Goal: Feedback & Contribution: Contribute content

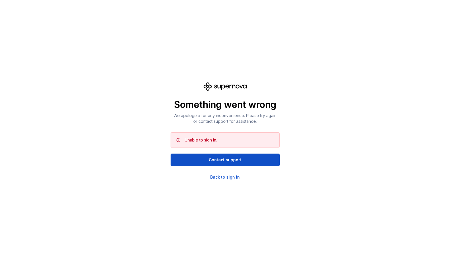
click at [226, 177] on div "Back to sign in" at bounding box center [225, 177] width 30 height 6
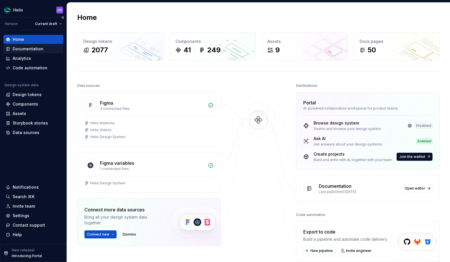
click at [31, 50] on div "Documentation" at bounding box center [28, 49] width 31 height 6
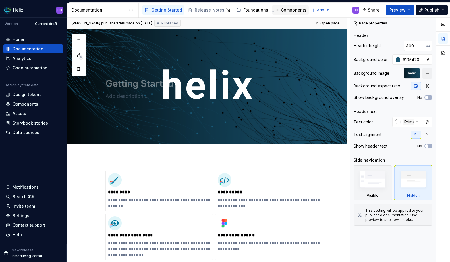
click at [282, 10] on div "Components" at bounding box center [294, 10] width 26 height 6
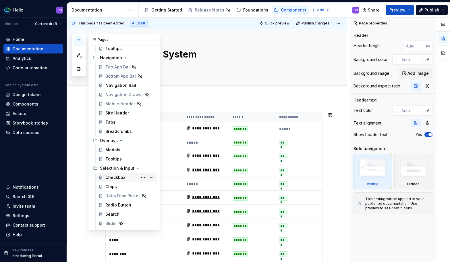
scroll to position [291, 0]
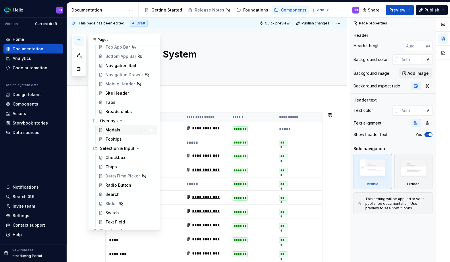
click at [120, 130] on div "Modals" at bounding box center [130, 130] width 50 height 8
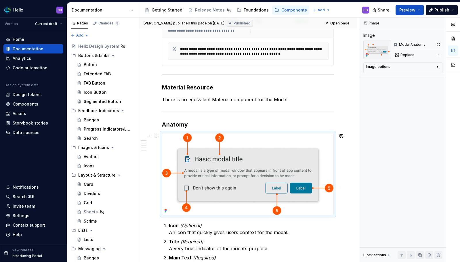
click at [257, 155] on img at bounding box center [247, 173] width 171 height 81
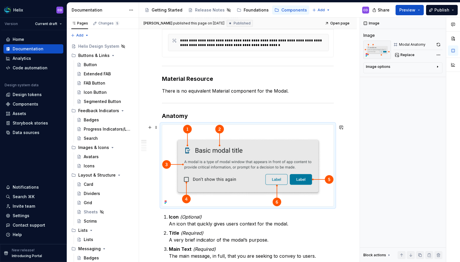
scroll to position [165, 0]
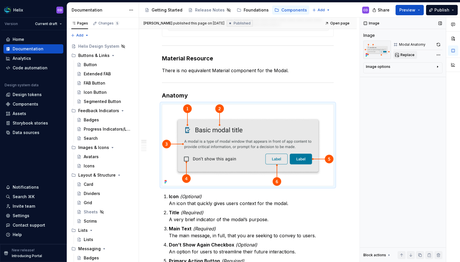
click at [405, 56] on span "Replace" at bounding box center [407, 55] width 14 height 5
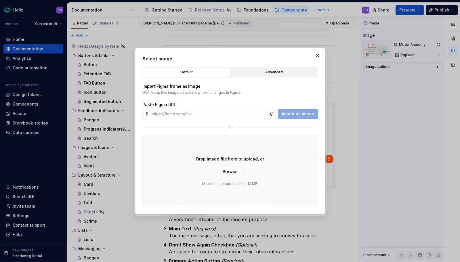
click at [261, 71] on div "Advanced" at bounding box center [273, 72] width 83 height 6
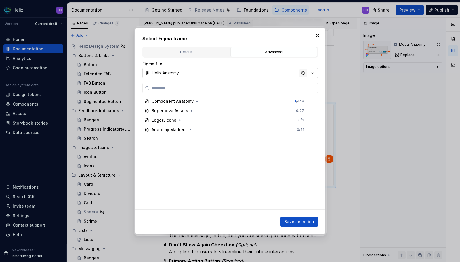
click at [302, 72] on div "button" at bounding box center [303, 73] width 8 height 8
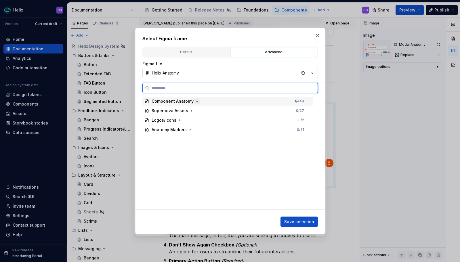
click at [195, 101] on icon "button" at bounding box center [197, 101] width 5 height 5
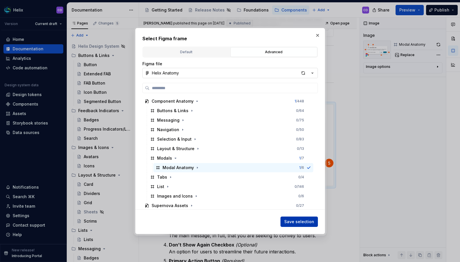
click at [302, 220] on span "Save selection" at bounding box center [299, 222] width 30 height 6
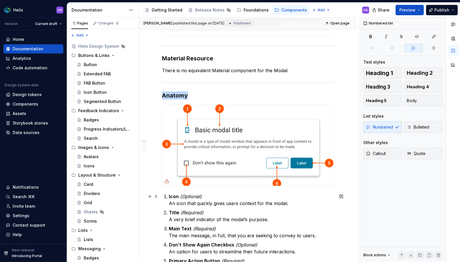
click at [243, 205] on p "Icon (Optional) An icon that quickly gives users context for the modal." at bounding box center [251, 200] width 165 height 14
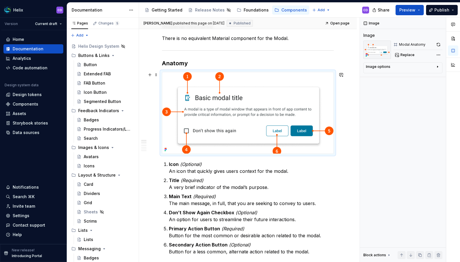
click at [264, 98] on img at bounding box center [247, 112] width 171 height 81
click at [438, 43] on button "button" at bounding box center [438, 45] width 8 height 8
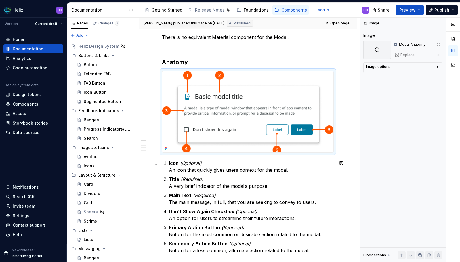
scroll to position [199, 0]
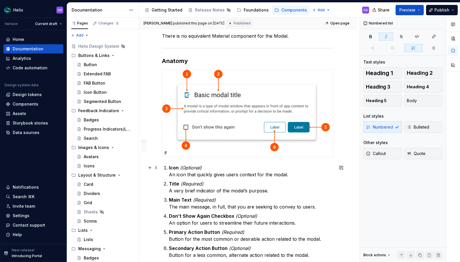
click at [266, 165] on p "Icon (Optional) An icon that quickly gives users context for the modal." at bounding box center [251, 171] width 165 height 14
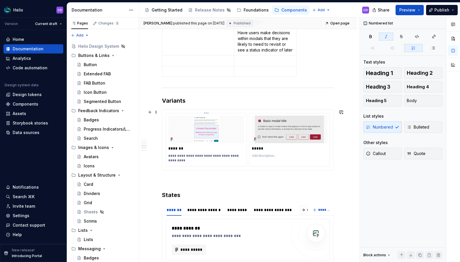
scroll to position [507, 0]
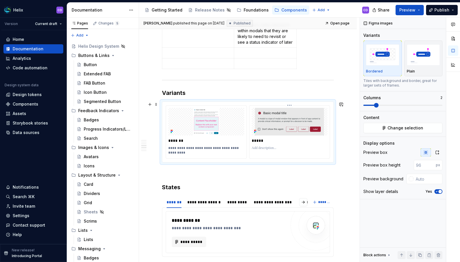
click at [277, 131] on img at bounding box center [290, 122] width 76 height 28
click at [284, 136] on div "*****" at bounding box center [289, 129] width 80 height 48
click at [395, 132] on button "Change selection" at bounding box center [402, 128] width 79 height 10
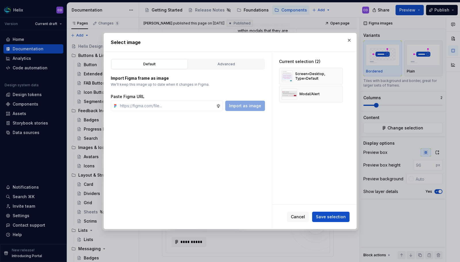
click at [348, 40] on button "button" at bounding box center [349, 40] width 8 height 8
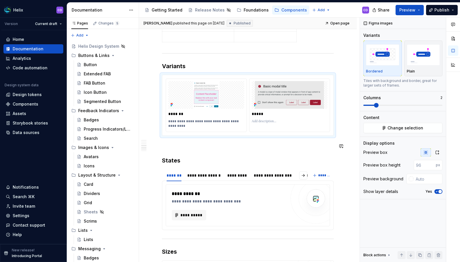
scroll to position [533, 0]
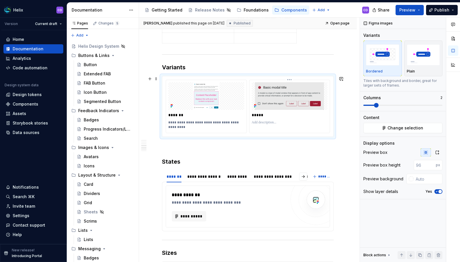
click at [280, 101] on img at bounding box center [290, 96] width 76 height 28
click at [282, 103] on img at bounding box center [290, 96] width 76 height 28
click at [386, 128] on button "Change selection" at bounding box center [402, 128] width 79 height 10
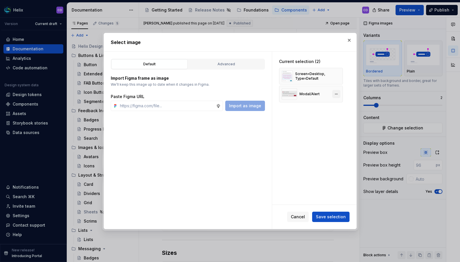
click at [338, 93] on button "button" at bounding box center [336, 94] width 8 height 8
click at [230, 66] on div "Advanced" at bounding box center [226, 64] width 72 height 6
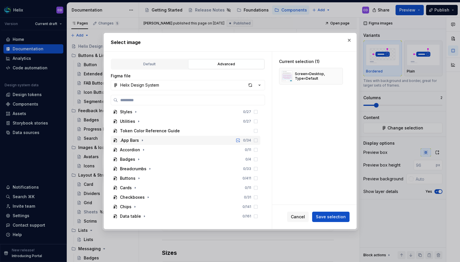
scroll to position [164, 0]
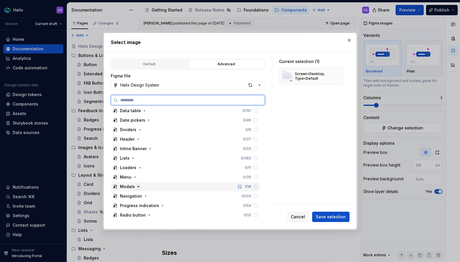
click at [139, 186] on icon "button" at bounding box center [138, 186] width 5 height 5
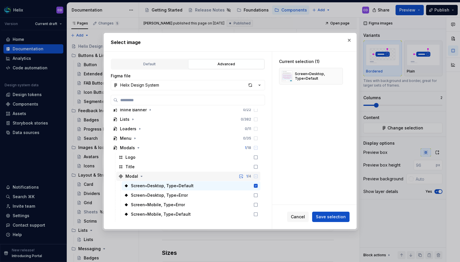
scroll to position [245, 0]
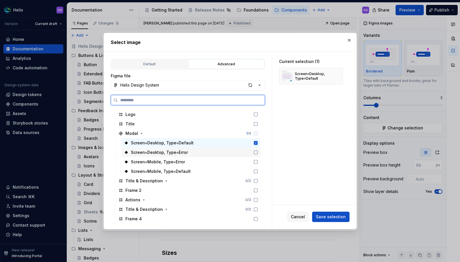
click at [199, 152] on div "Screen=Desktop, Type=Error" at bounding box center [191, 152] width 139 height 9
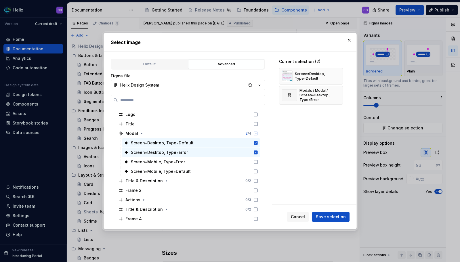
click at [331, 218] on span "Save selection" at bounding box center [331, 217] width 30 height 6
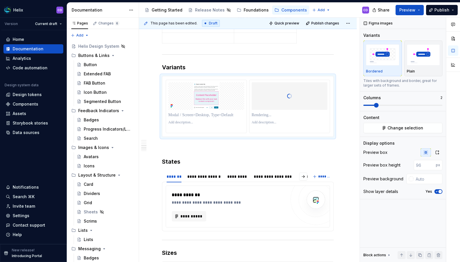
type textarea "*"
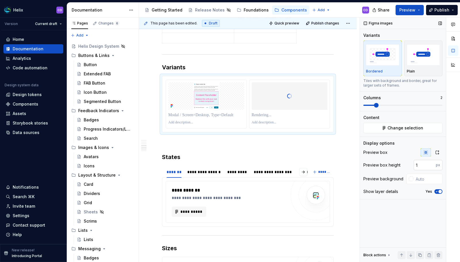
click at [432, 164] on input "1" at bounding box center [424, 165] width 22 height 10
type input "100"
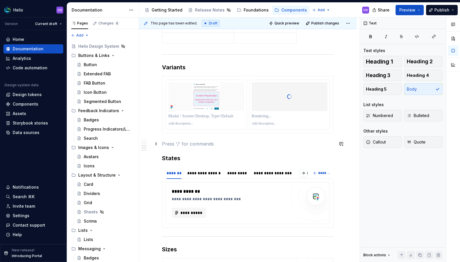
click at [319, 143] on p at bounding box center [248, 143] width 172 height 7
click at [320, 119] on p at bounding box center [290, 116] width 76 height 6
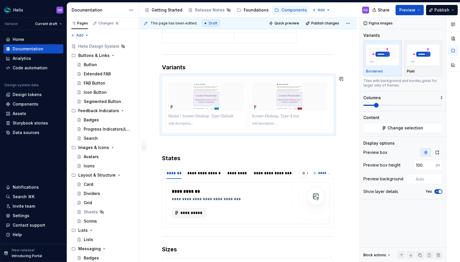
click at [249, 143] on p at bounding box center [248, 143] width 172 height 7
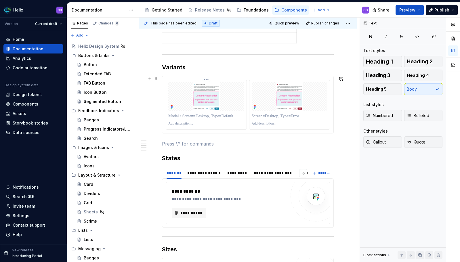
click at [192, 116] on p at bounding box center [206, 116] width 76 height 6
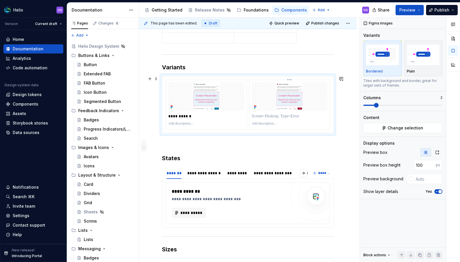
click at [266, 120] on div at bounding box center [290, 123] width 76 height 7
click at [269, 116] on p at bounding box center [290, 116] width 76 height 6
click at [380, 127] on button "Change selection" at bounding box center [402, 128] width 79 height 10
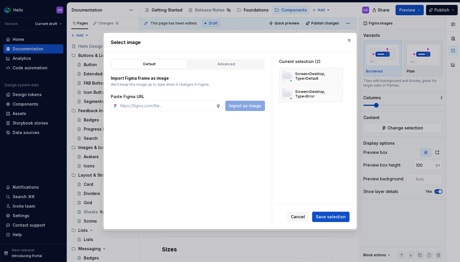
click at [335, 94] on button "button" at bounding box center [336, 94] width 8 height 8
click at [236, 64] on div "Advanced" at bounding box center [226, 64] width 72 height 6
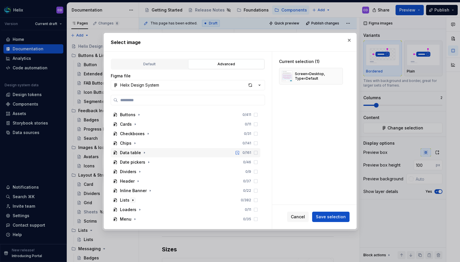
scroll to position [218, 0]
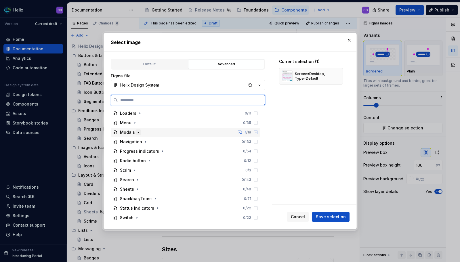
click at [137, 133] on icon "button" at bounding box center [138, 132] width 5 height 5
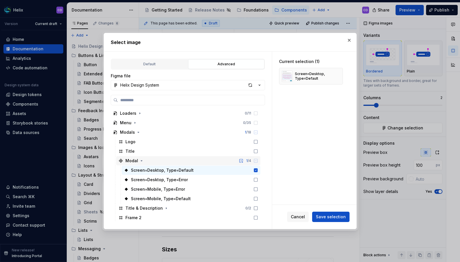
scroll to position [235, 0]
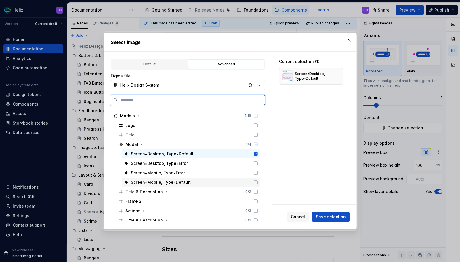
click at [226, 182] on div "Screen=Mobile, Type=Default" at bounding box center [191, 182] width 139 height 9
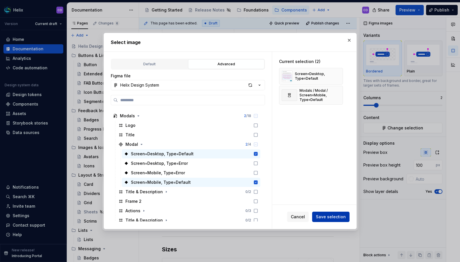
click at [318, 215] on span "Save selection" at bounding box center [331, 217] width 30 height 6
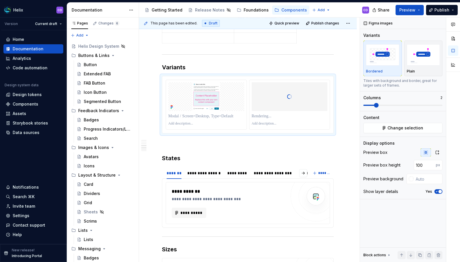
type textarea "*"
click at [203, 114] on p at bounding box center [206, 116] width 76 height 6
click at [279, 116] on p at bounding box center [290, 116] width 76 height 6
click at [184, 80] on div "**********" at bounding box center [206, 104] width 80 height 49
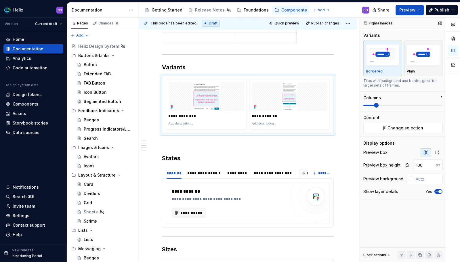
click at [425, 165] on input "100" at bounding box center [424, 165] width 22 height 10
type input "150"
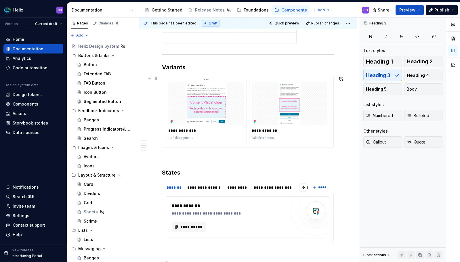
click at [227, 137] on p at bounding box center [206, 138] width 76 height 5
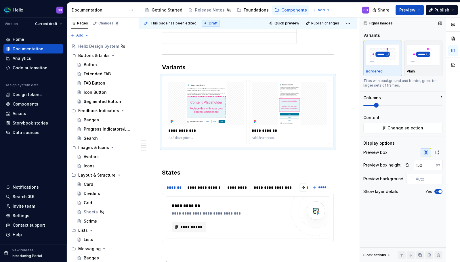
click at [421, 165] on input "150" at bounding box center [424, 165] width 22 height 10
type input "200"
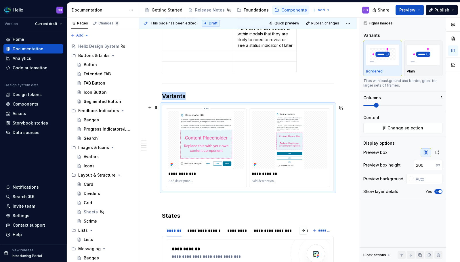
scroll to position [540, 0]
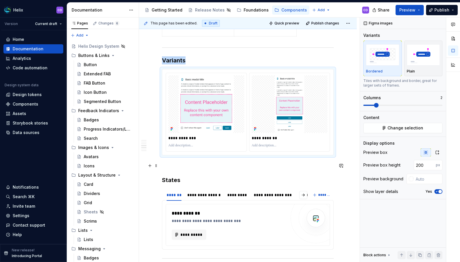
click at [184, 164] on p at bounding box center [248, 165] width 172 height 7
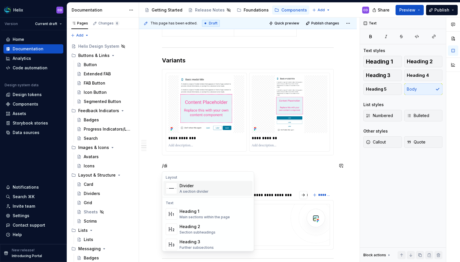
click at [202, 189] on div "Divider A section divider" at bounding box center [193, 188] width 29 height 11
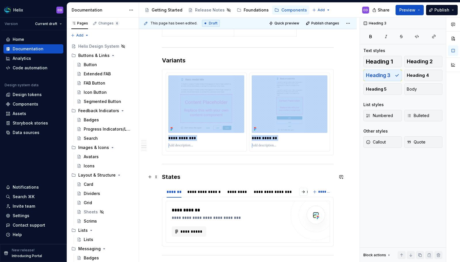
click at [187, 179] on h3 "States" at bounding box center [248, 177] width 172 height 8
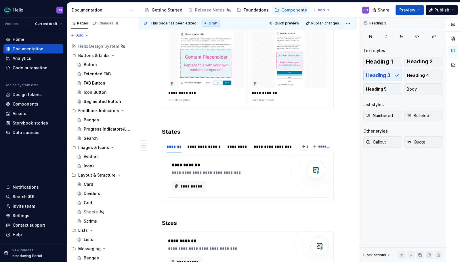
scroll to position [477, 0]
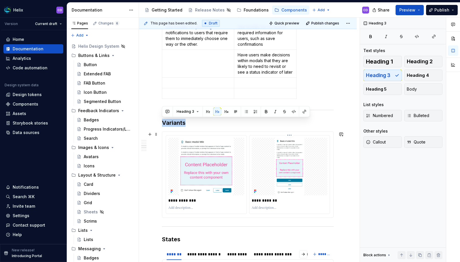
drag, startPoint x: 162, startPoint y: 123, endPoint x: 248, endPoint y: 152, distance: 90.2
click at [252, 153] on div "**********" at bounding box center [248, 33] width 172 height 797
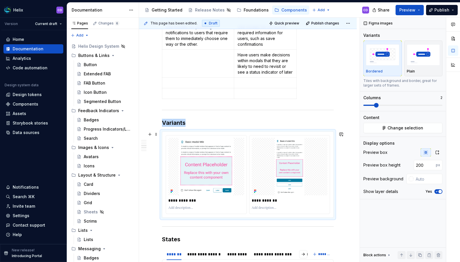
click at [162, 132] on div "**********" at bounding box center [247, 175] width 171 height 86
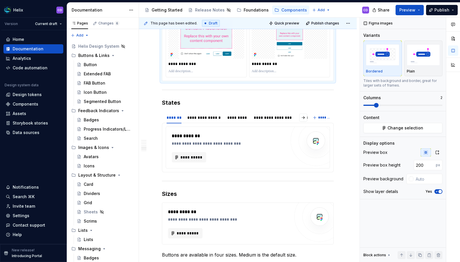
scroll to position [613, 0]
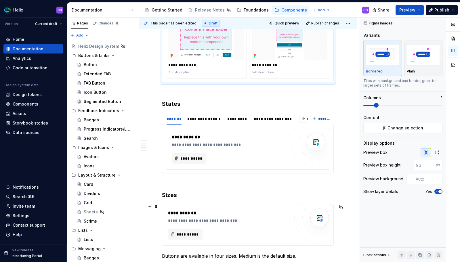
click at [218, 216] on div "**********" at bounding box center [228, 213] width 121 height 7
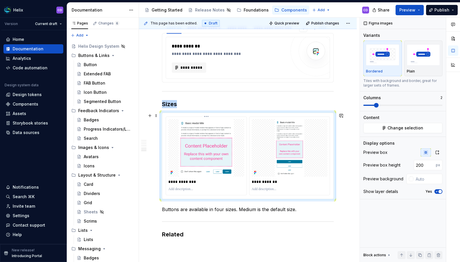
scroll to position [655, 0]
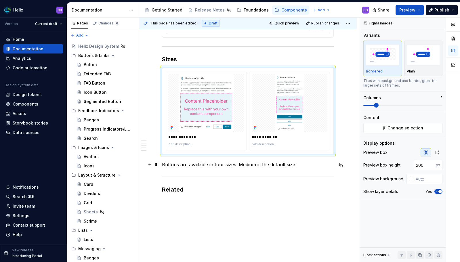
click at [203, 166] on p "Buttons are available in four sizes. Medium is the default size." at bounding box center [248, 164] width 172 height 7
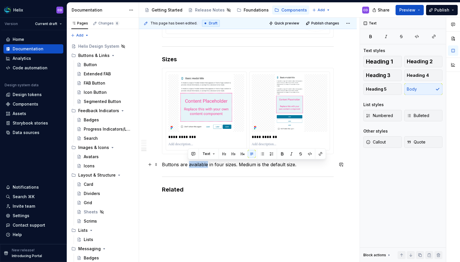
click at [203, 166] on p "Buttons are available in four sizes. Medium is the default size." at bounding box center [248, 164] width 172 height 7
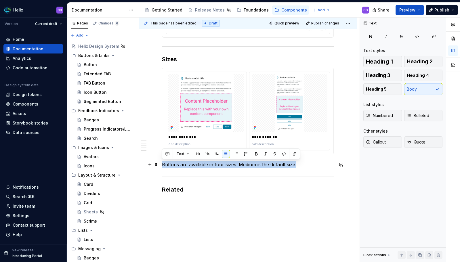
click at [226, 166] on p "Buttons are available in four sizes. Medium is the default size." at bounding box center [248, 164] width 172 height 7
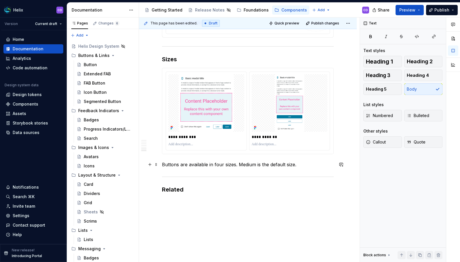
click at [168, 165] on p "Buttons are available in four sizes. Medium is the default size." at bounding box center [248, 164] width 172 height 7
click at [218, 167] on p "Modals are available in four sizes. Medium is the default size." at bounding box center [248, 164] width 172 height 7
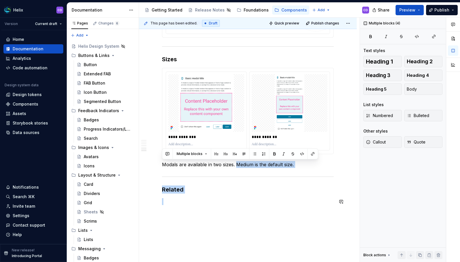
drag, startPoint x: 235, startPoint y: 164, endPoint x: 340, endPoint y: 211, distance: 115.1
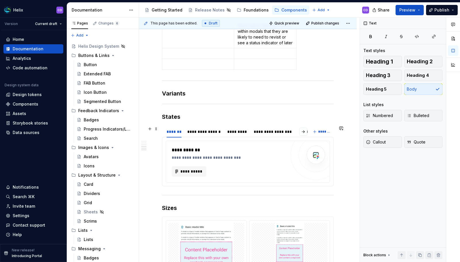
scroll to position [429, 0]
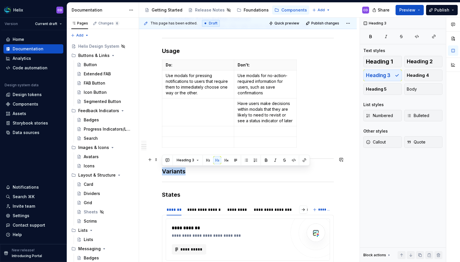
drag, startPoint x: 193, startPoint y: 173, endPoint x: 163, endPoint y: 158, distance: 33.4
click at [163, 158] on div "**********" at bounding box center [248, 39] width 172 height 711
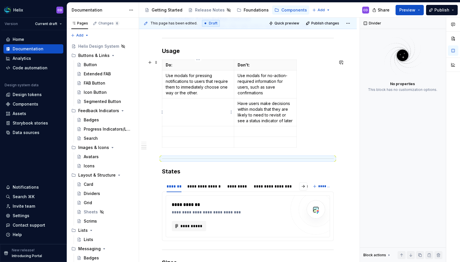
click at [211, 112] on td at bounding box center [198, 112] width 72 height 28
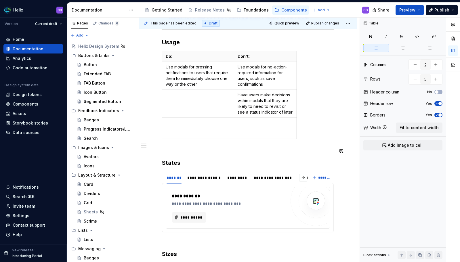
scroll to position [490, 0]
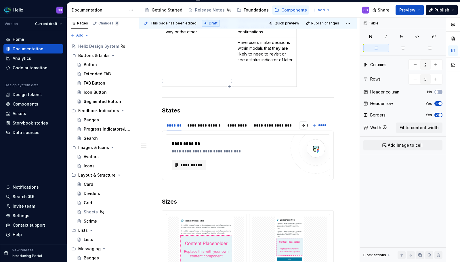
click at [176, 127] on div "*******" at bounding box center [173, 125] width 15 height 6
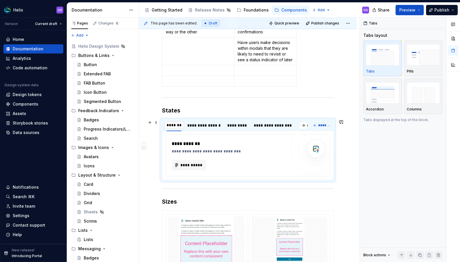
scroll to position [0, 0]
type input "*******"
click at [192, 126] on div "**********" at bounding box center [203, 125] width 34 height 6
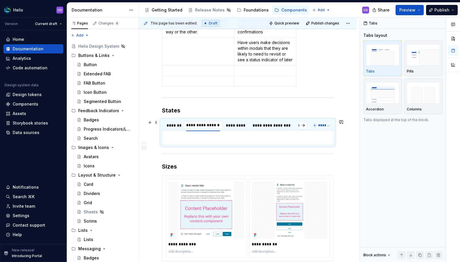
scroll to position [0, 1]
type input "*****"
click at [214, 122] on div "*********" at bounding box center [212, 125] width 21 height 6
click at [212, 121] on button "button" at bounding box center [212, 121] width 6 height 2
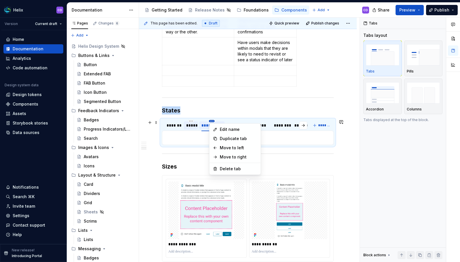
click at [213, 121] on html "Helix CD Version Current draft Home Documentation Analytics Code automation Des…" at bounding box center [230, 131] width 460 height 262
click at [221, 166] on div "Delete tab" at bounding box center [238, 169] width 37 height 6
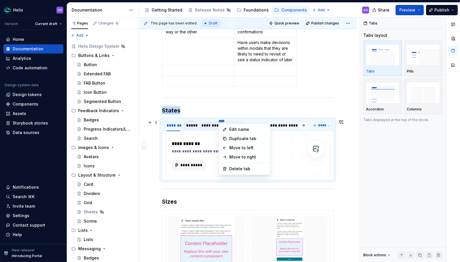
click at [219, 122] on html "Helix CD Version Current draft Home Documentation Analytics Code automation Des…" at bounding box center [230, 131] width 460 height 262
click at [227, 167] on div "Delete tab" at bounding box center [244, 168] width 49 height 9
click at [211, 121] on html "Helix CD Version Current draft Home Documentation Analytics Code automation Des…" at bounding box center [230, 131] width 460 height 262
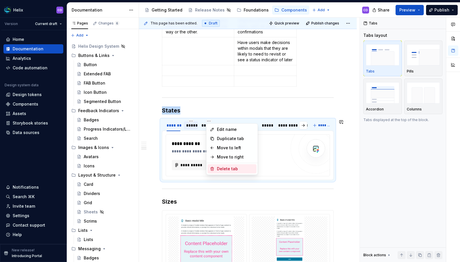
click at [222, 168] on div "Delete tab" at bounding box center [235, 169] width 37 height 6
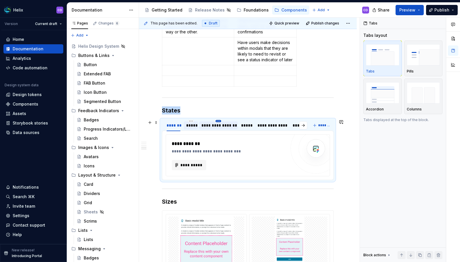
click at [216, 121] on html "Helix CD Version Current draft Home Documentation Analytics Code automation Des…" at bounding box center [230, 131] width 460 height 262
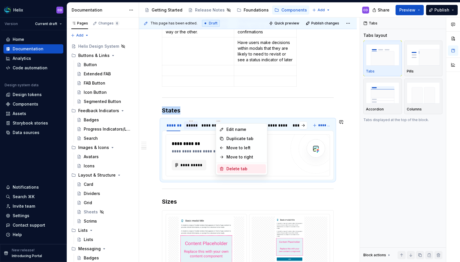
click at [224, 167] on div "Delete tab" at bounding box center [241, 168] width 49 height 9
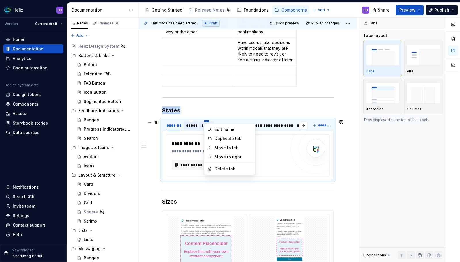
click at [207, 121] on html "Helix CD Version Current draft Home Documentation Analytics Code automation Des…" at bounding box center [230, 131] width 460 height 262
click at [218, 166] on div "Delete tab" at bounding box center [232, 169] width 37 height 6
click at [216, 121] on html "Helix CD Version Current draft Home Documentation Analytics Code automation Des…" at bounding box center [230, 131] width 460 height 262
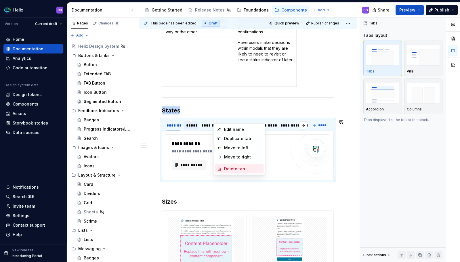
click at [222, 166] on div "Delete tab" at bounding box center [239, 168] width 49 height 9
click at [218, 121] on html "Helix CD Version Current draft Home Documentation Analytics Code automation Des…" at bounding box center [230, 131] width 460 height 262
click at [227, 165] on div "Delete tab" at bounding box center [243, 168] width 49 height 9
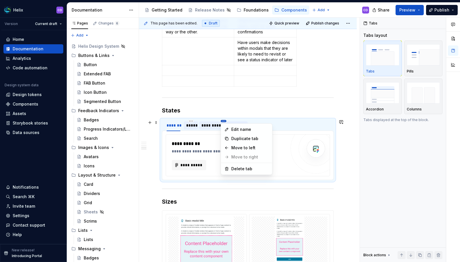
click at [222, 120] on html "Helix CD Version Current draft Home Documentation Analytics Code automation Des…" at bounding box center [230, 131] width 460 height 262
click at [240, 167] on div "Delete tab" at bounding box center [249, 169] width 37 height 6
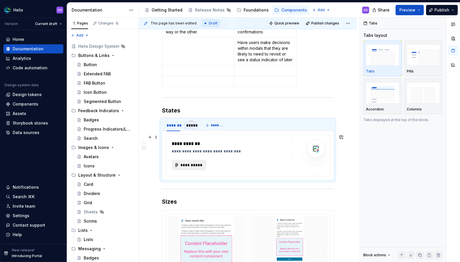
click at [195, 164] on span "**********" at bounding box center [191, 165] width 22 height 6
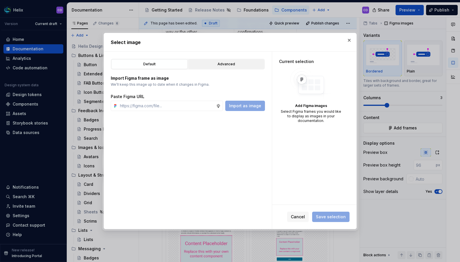
click at [232, 66] on button "Advanced" at bounding box center [226, 64] width 76 height 10
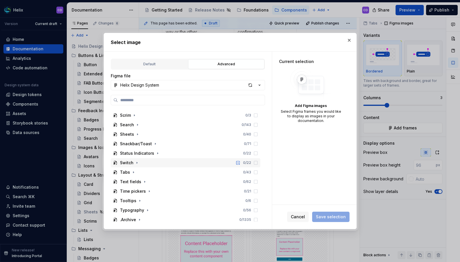
scroll to position [214, 0]
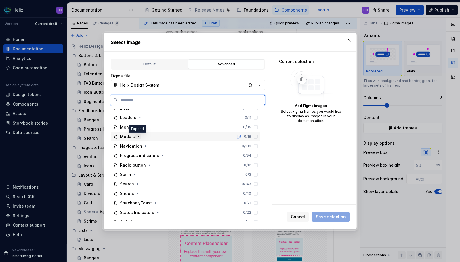
click at [137, 135] on icon "button" at bounding box center [138, 136] width 5 height 5
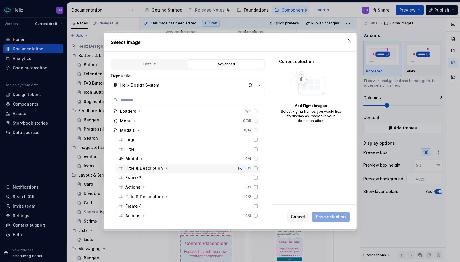
scroll to position [229, 0]
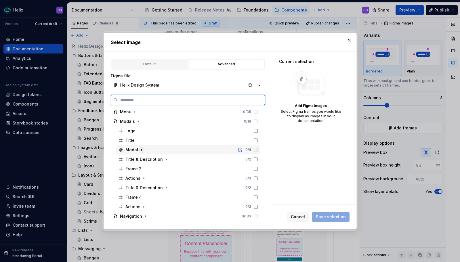
click at [140, 151] on icon "button" at bounding box center [141, 149] width 5 height 5
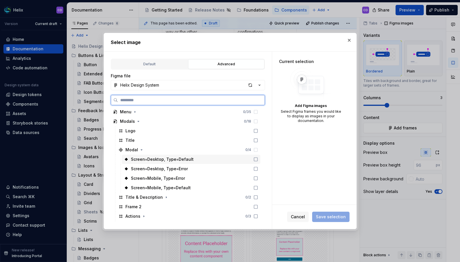
click at [215, 160] on div "Screen=Desktop, Type=Default" at bounding box center [191, 159] width 139 height 9
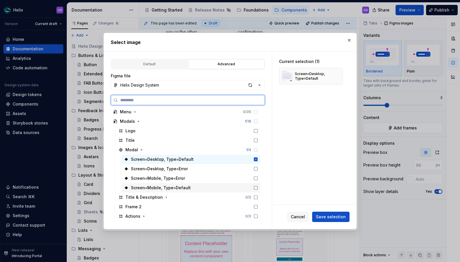
click at [202, 188] on div "Screen=Mobile, Type=Default" at bounding box center [191, 187] width 139 height 9
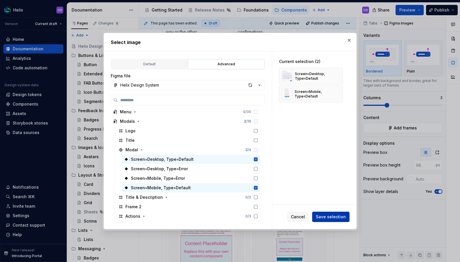
click at [337, 216] on span "Save selection" at bounding box center [331, 217] width 30 height 6
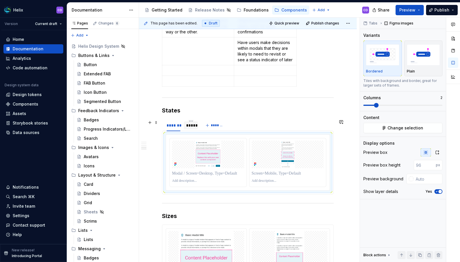
click at [190, 125] on div "*****" at bounding box center [190, 125] width 9 height 6
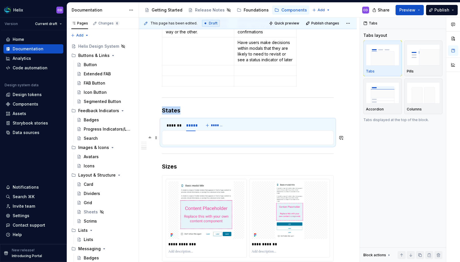
click at [281, 139] on p at bounding box center [248, 137] width 164 height 7
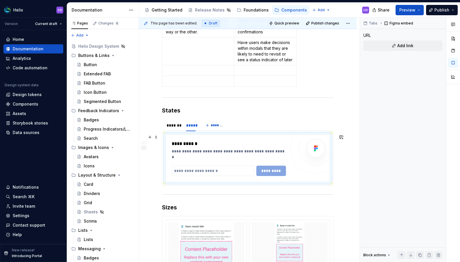
type textarea "*"
click at [240, 150] on div "**********" at bounding box center [229, 153] width 114 height 11
click at [241, 150] on div "**********" at bounding box center [229, 153] width 114 height 11
click at [242, 143] on div "**********" at bounding box center [229, 143] width 114 height 7
click at [337, 105] on div "**********" at bounding box center [248, 5] width 218 height 793
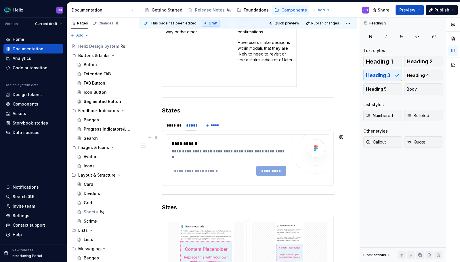
click at [217, 141] on div "**********" at bounding box center [229, 143] width 114 height 7
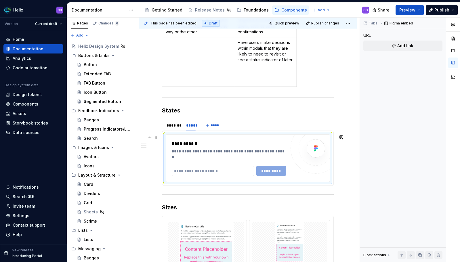
click at [235, 144] on div "**********" at bounding box center [229, 143] width 114 height 7
click at [235, 143] on div "**********" at bounding box center [229, 143] width 114 height 7
click at [201, 216] on div "**********" at bounding box center [248, 259] width 172 height 86
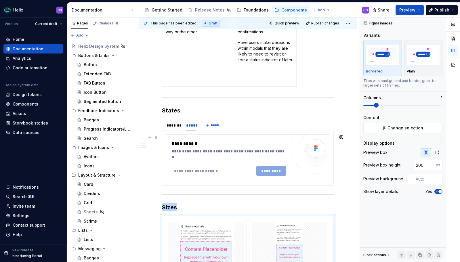
click at [214, 160] on div "**********" at bounding box center [229, 158] width 114 height 36
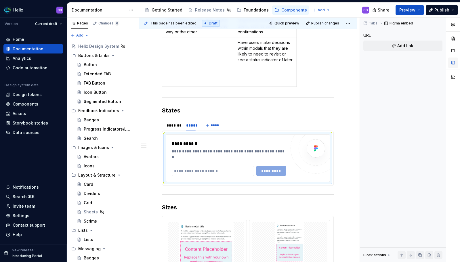
click at [450, 62] on button "button" at bounding box center [453, 62] width 10 height 10
click at [237, 154] on div "**********" at bounding box center [229, 153] width 114 height 11
click at [156, 136] on span at bounding box center [156, 137] width 5 height 8
click at [181, 126] on div "*******" at bounding box center [173, 125] width 18 height 8
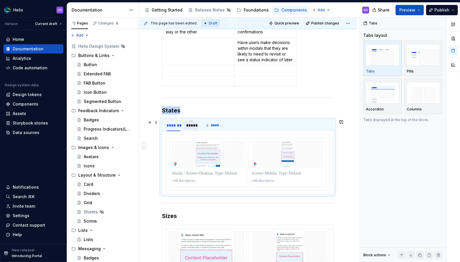
click at [192, 125] on div "*****" at bounding box center [190, 125] width 9 height 6
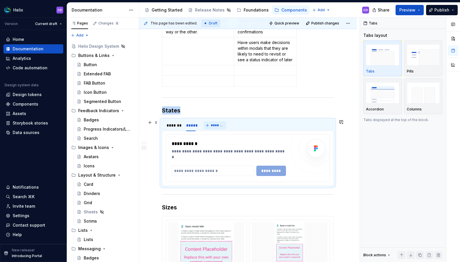
click at [206, 126] on button "*******" at bounding box center [215, 125] width 23 height 8
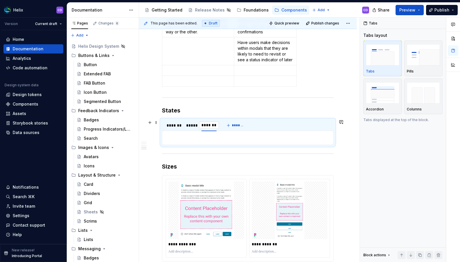
scroll to position [0, 0]
type input "*****"
click at [191, 120] on html "Helix CD Version Current draft Home Documentation Analytics Code automation Des…" at bounding box center [230, 131] width 460 height 262
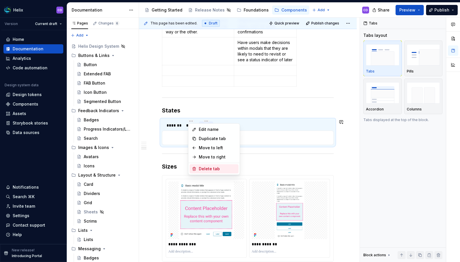
click at [203, 166] on div "Delete tab" at bounding box center [217, 169] width 37 height 6
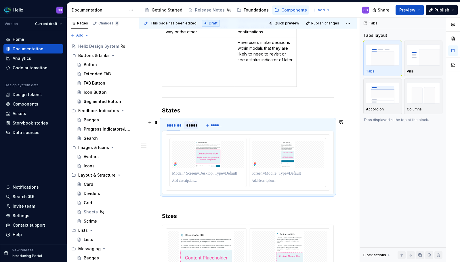
click at [192, 126] on div "*****" at bounding box center [190, 125] width 9 height 6
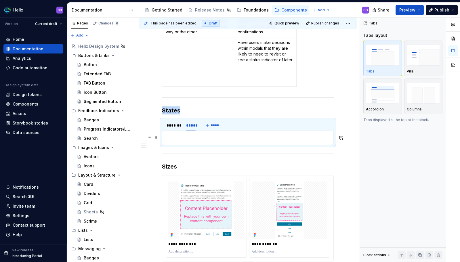
click at [189, 136] on p at bounding box center [248, 137] width 164 height 7
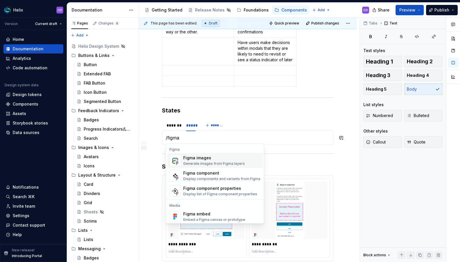
click at [195, 159] on div "Figma images" at bounding box center [214, 158] width 62 height 6
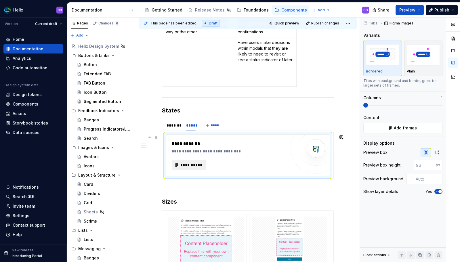
click at [189, 168] on span "**********" at bounding box center [191, 165] width 22 height 6
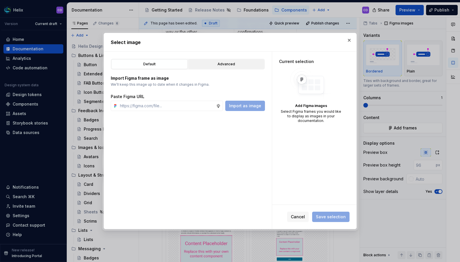
click at [233, 63] on div "Advanced" at bounding box center [226, 64] width 72 height 6
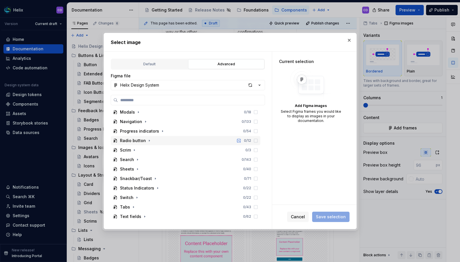
scroll to position [220, 0]
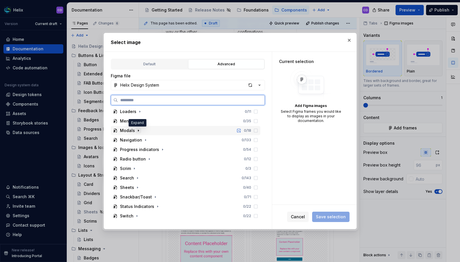
click at [138, 131] on icon "button" at bounding box center [138, 130] width 5 height 5
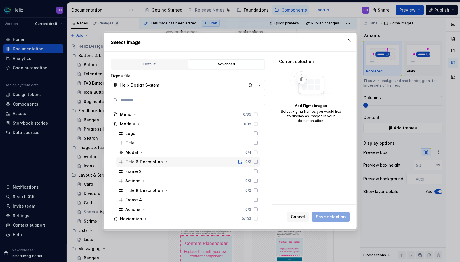
scroll to position [238, 0]
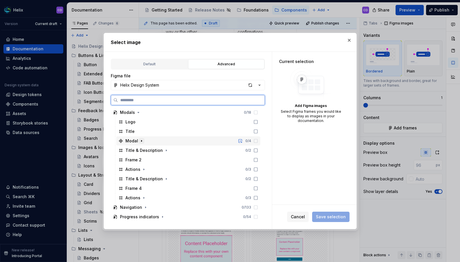
click at [141, 141] on icon "button" at bounding box center [141, 140] width 1 height 1
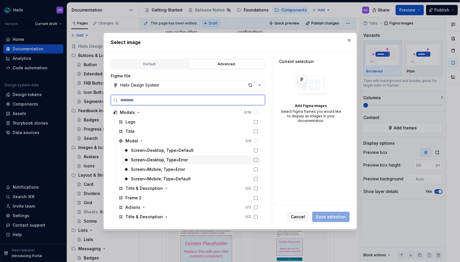
click at [214, 161] on div "Screen=Desktop, Type=Error" at bounding box center [191, 159] width 139 height 9
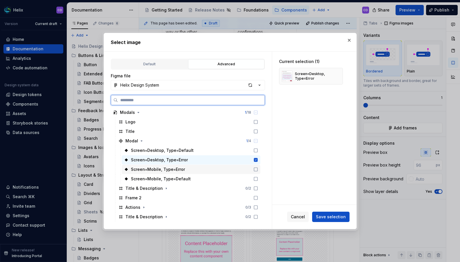
click at [204, 168] on div "Screen=Mobile, Type=Error" at bounding box center [191, 169] width 139 height 9
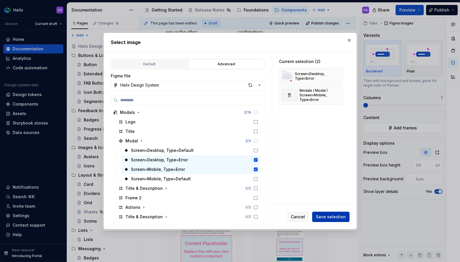
click at [339, 219] on span "Save selection" at bounding box center [331, 217] width 30 height 6
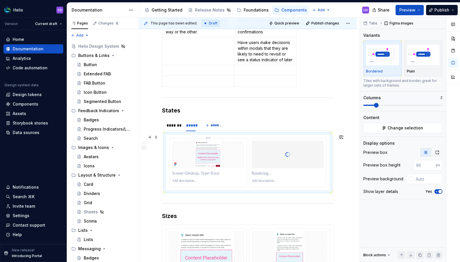
click at [205, 173] on p at bounding box center [208, 173] width 72 height 6
type textarea "*"
click at [264, 170] on div at bounding box center [288, 173] width 72 height 8
click at [264, 172] on p at bounding box center [288, 173] width 72 height 6
click at [336, 180] on div "**********" at bounding box center [248, 9] width 218 height 801
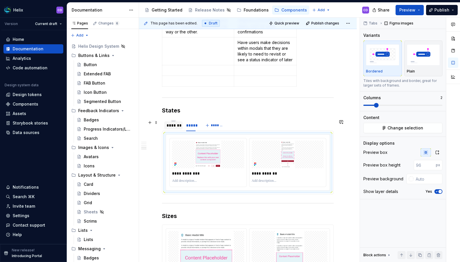
click at [176, 128] on div "*******" at bounding box center [173, 125] width 14 height 6
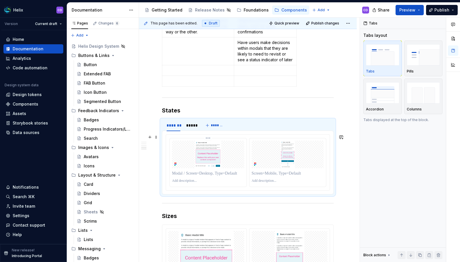
click at [199, 174] on p at bounding box center [208, 173] width 72 height 6
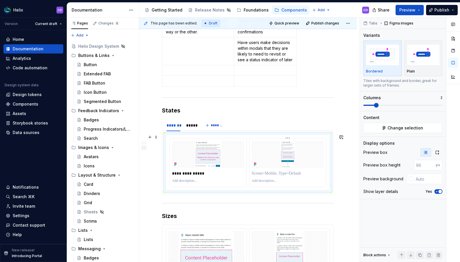
click at [278, 174] on p at bounding box center [288, 173] width 72 height 6
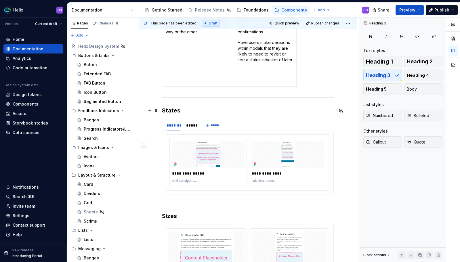
click at [282, 110] on h3 "States" at bounding box center [248, 110] width 172 height 8
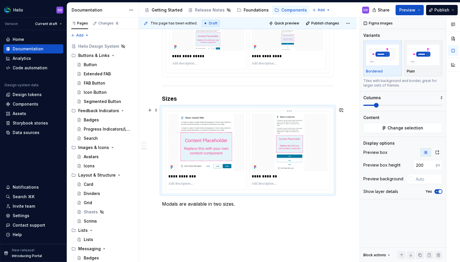
click at [280, 163] on img at bounding box center [290, 142] width 76 height 57
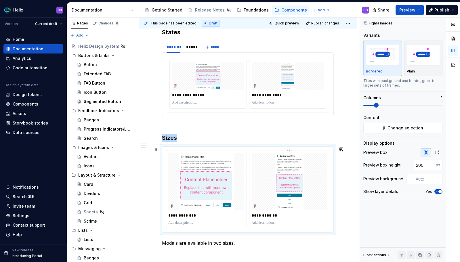
scroll to position [523, 0]
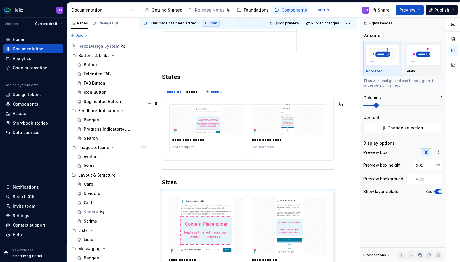
click at [272, 137] on p "**********" at bounding box center [288, 140] width 72 height 6
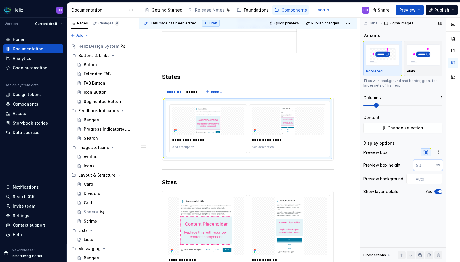
click at [416, 166] on input "number" at bounding box center [424, 165] width 22 height 10
type input "200"
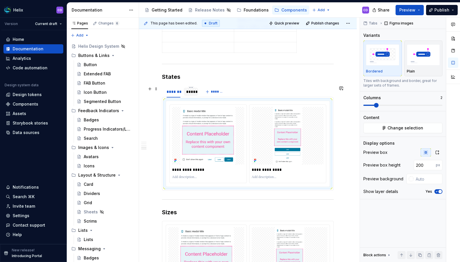
click at [187, 92] on div "*****" at bounding box center [190, 92] width 9 height 6
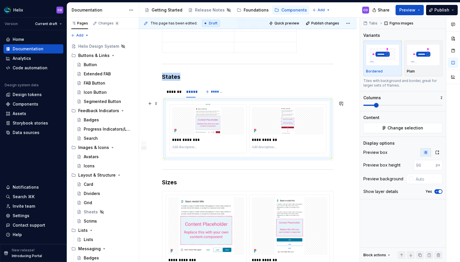
click at [239, 114] on img at bounding box center [208, 121] width 72 height 28
click at [420, 168] on input "number" at bounding box center [424, 165] width 22 height 10
type input "200"
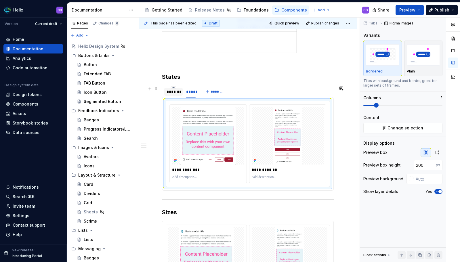
click at [177, 94] on div "*******" at bounding box center [173, 92] width 14 height 6
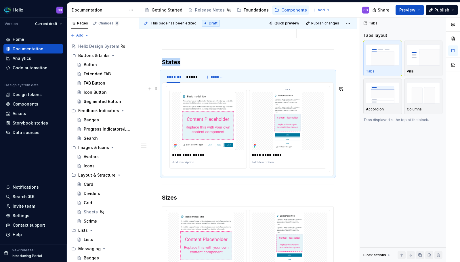
scroll to position [537, 0]
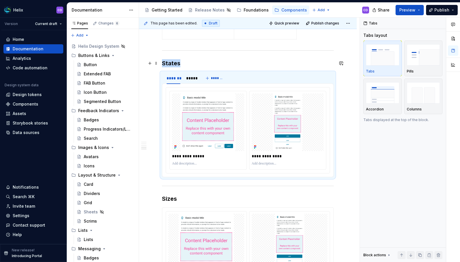
click at [188, 65] on h3 "States" at bounding box center [248, 63] width 172 height 8
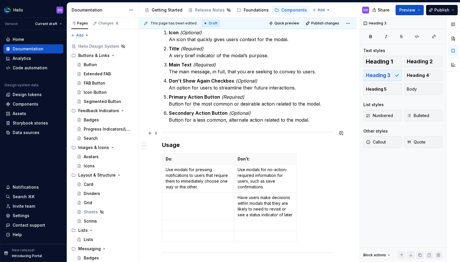
scroll to position [436, 0]
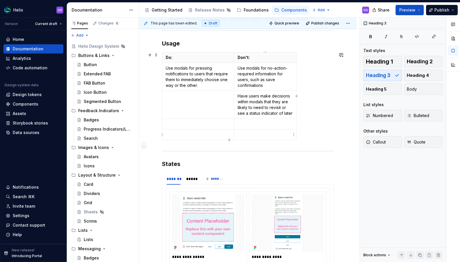
click at [246, 137] on p at bounding box center [264, 135] width 55 height 6
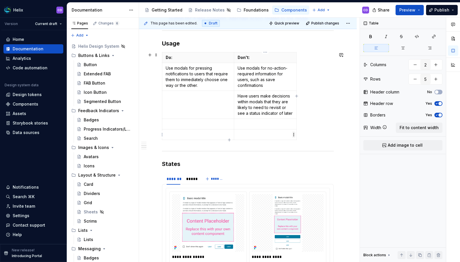
click at [294, 134] on html "Helix CD Version Current draft Home Documentation Analytics Code automation Des…" at bounding box center [230, 131] width 460 height 262
click at [245, 136] on html "Helix CD Version Current draft Home Documentation Analytics Code automation Des…" at bounding box center [230, 131] width 460 height 262
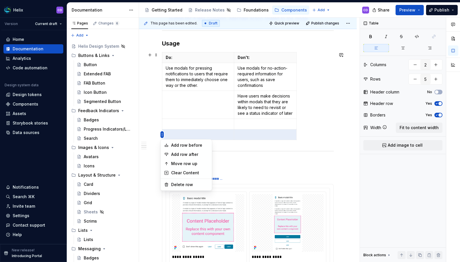
click at [162, 135] on html "Helix CD Version Current draft Home Documentation Analytics Code automation Des…" at bounding box center [230, 131] width 460 height 262
click at [184, 183] on div "Delete row" at bounding box center [189, 185] width 37 height 6
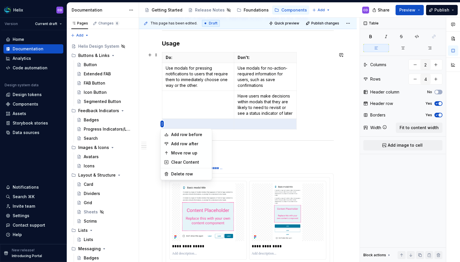
click at [162, 124] on html "Helix CD Version Current draft Home Documentation Analytics Code automation Des…" at bounding box center [230, 131] width 460 height 262
click at [179, 174] on div "Delete row" at bounding box center [189, 174] width 37 height 6
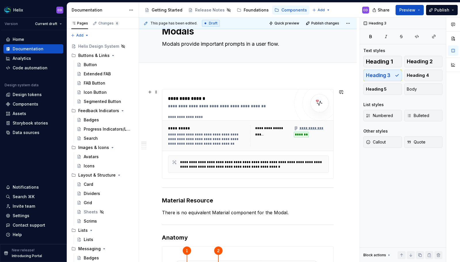
scroll to position [0, 0]
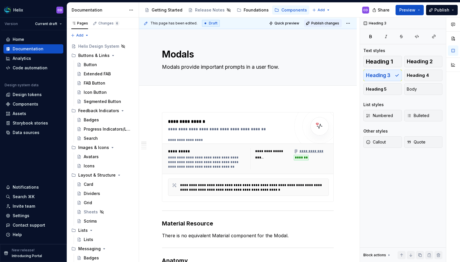
click at [319, 22] on span "Publish changes" at bounding box center [325, 23] width 28 height 5
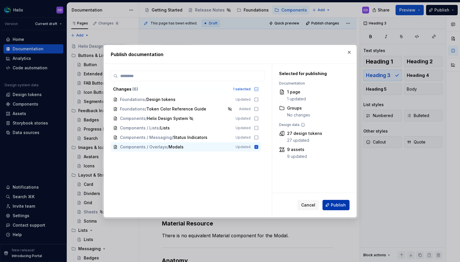
click at [333, 207] on span "Publish" at bounding box center [338, 205] width 15 height 6
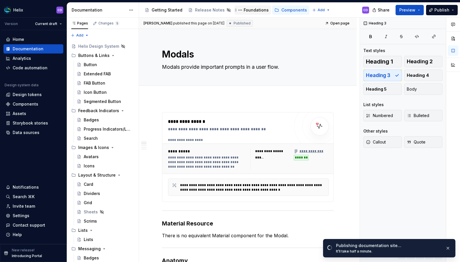
click at [252, 11] on div "Foundations" at bounding box center [255, 10] width 25 height 6
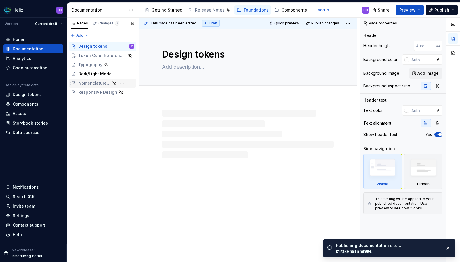
click at [96, 84] on div "Nomenclature & Messaging" at bounding box center [94, 83] width 32 height 6
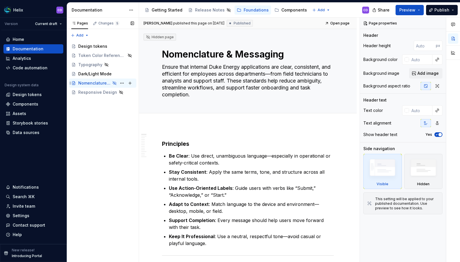
click at [114, 83] on icon "Page tree" at bounding box center [114, 83] width 5 height 5
click at [121, 82] on button "Page tree" at bounding box center [122, 83] width 8 height 8
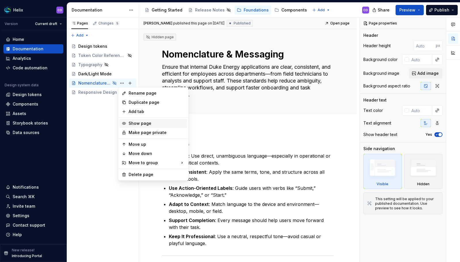
click at [152, 125] on div "Show page" at bounding box center [156, 123] width 56 height 6
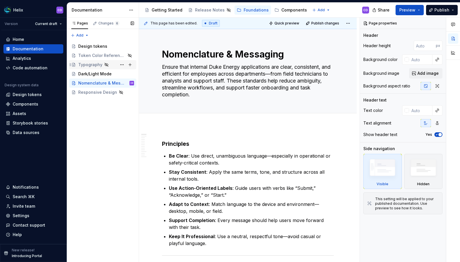
click at [90, 65] on div "Typography" at bounding box center [90, 65] width 24 height 6
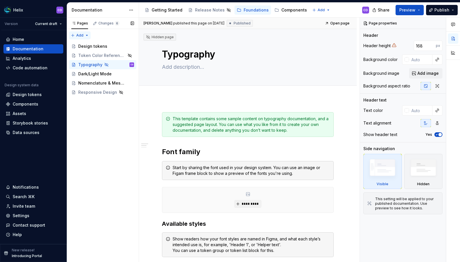
click at [78, 36] on div "Pages Changes 6 Add Accessibility guide for tree Page tree. Navigate the tree w…" at bounding box center [103, 140] width 72 height 245
type textarea "*"
click at [82, 45] on div "New page" at bounding box center [98, 46] width 37 height 6
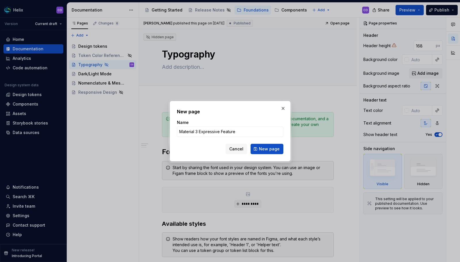
type input "Material 3 Expressive Features"
click at [267, 149] on button "New page" at bounding box center [266, 149] width 33 height 10
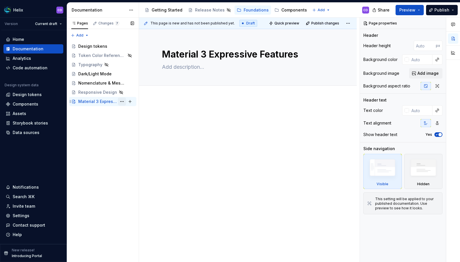
click at [122, 103] on button "Page tree" at bounding box center [122, 101] width 8 height 8
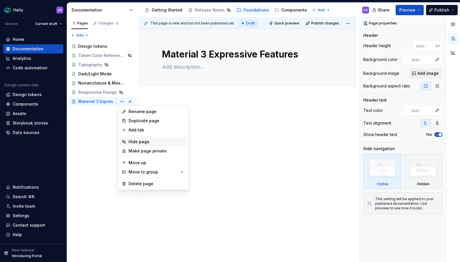
click at [141, 143] on div "Hide page" at bounding box center [156, 142] width 56 height 6
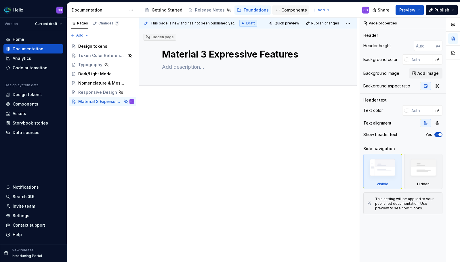
click at [283, 12] on div "Components" at bounding box center [294, 10] width 26 height 6
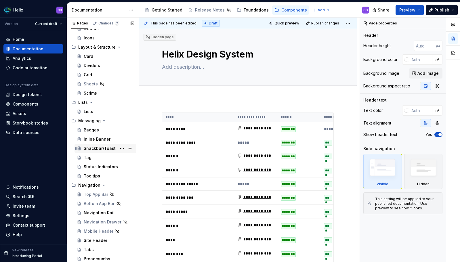
scroll to position [129, 0]
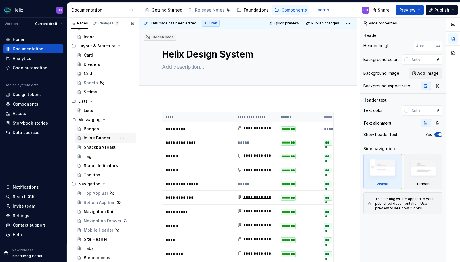
click at [104, 140] on div "Inline Banner" at bounding box center [97, 138] width 27 height 6
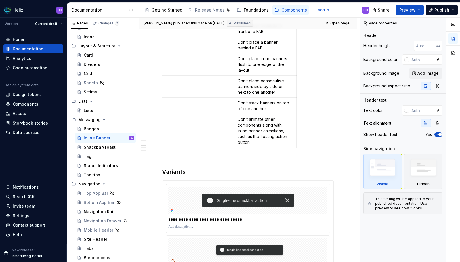
scroll to position [790, 0]
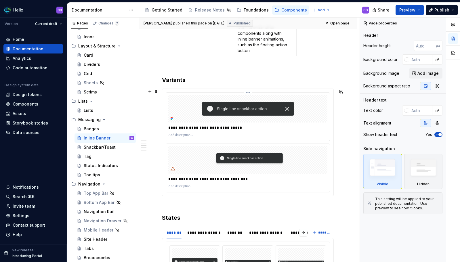
click at [265, 111] on img at bounding box center [248, 109] width 92 height 14
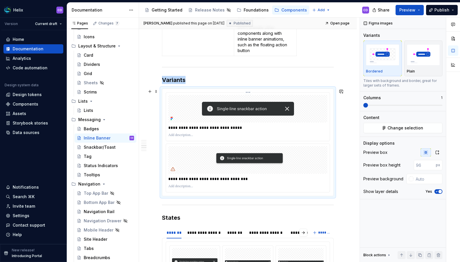
click at [291, 110] on img at bounding box center [248, 109] width 92 height 14
click at [289, 132] on div at bounding box center [247, 135] width 159 height 7
click at [254, 172] on img at bounding box center [248, 160] width 110 height 28
click at [289, 119] on div at bounding box center [247, 109] width 159 height 28
click at [400, 131] on button "Change selection" at bounding box center [402, 128] width 79 height 10
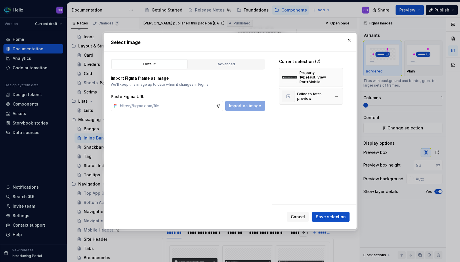
click at [285, 96] on div at bounding box center [287, 96] width 13 height 11
click at [234, 65] on div "Advanced" at bounding box center [226, 64] width 72 height 6
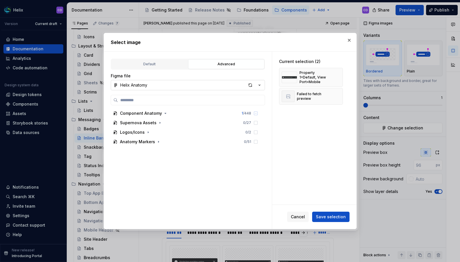
click at [262, 85] on icon "button" at bounding box center [259, 85] width 6 height 6
click at [262, 85] on div at bounding box center [230, 131] width 460 height 262
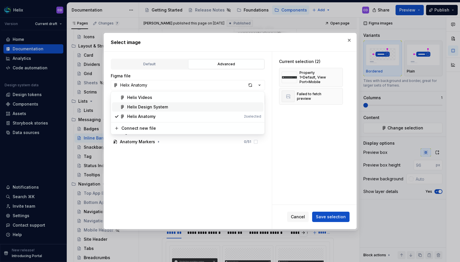
click at [176, 108] on div "Helix Design System" at bounding box center [194, 107] width 134 height 6
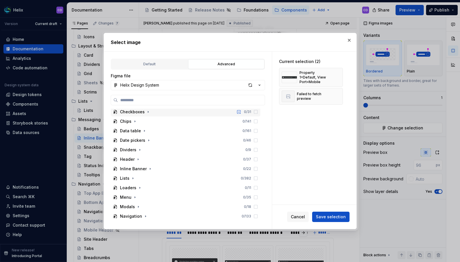
scroll to position [191, 0]
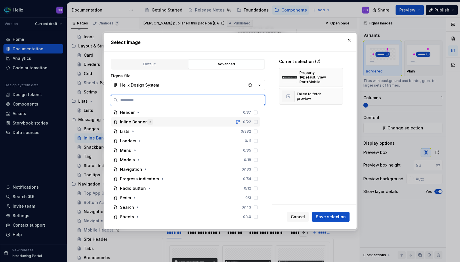
click at [149, 122] on icon "button" at bounding box center [150, 122] width 5 height 5
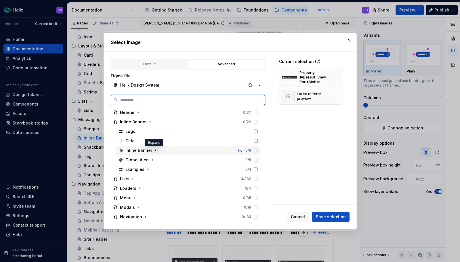
click at [153, 151] on icon "button" at bounding box center [155, 150] width 5 height 5
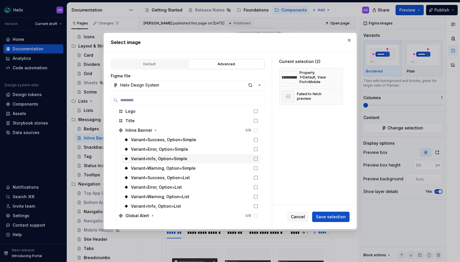
scroll to position [212, 0]
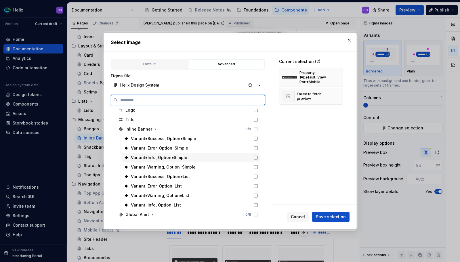
click at [221, 156] on div "Variant=Info, Option=Simple" at bounding box center [191, 157] width 139 height 9
click at [214, 202] on div "Variant=Info, Option=List" at bounding box center [191, 204] width 139 height 9
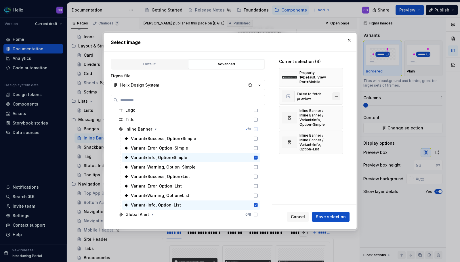
click at [334, 92] on div "Failed to fetch preview" at bounding box center [311, 96] width 64 height 17
click at [334, 95] on button "button" at bounding box center [336, 96] width 8 height 8
drag, startPoint x: 333, startPoint y: 75, endPoint x: 330, endPoint y: 102, distance: 27.2
click at [333, 74] on button "button" at bounding box center [336, 77] width 8 height 8
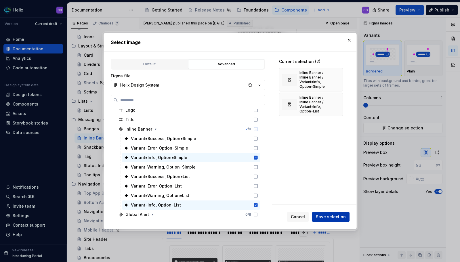
click at [335, 218] on span "Save selection" at bounding box center [331, 217] width 30 height 6
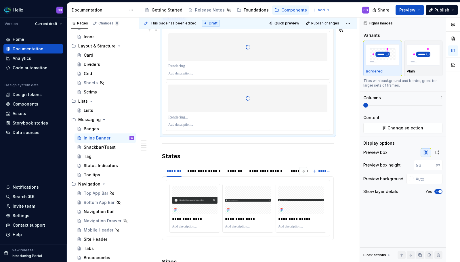
scroll to position [816, 0]
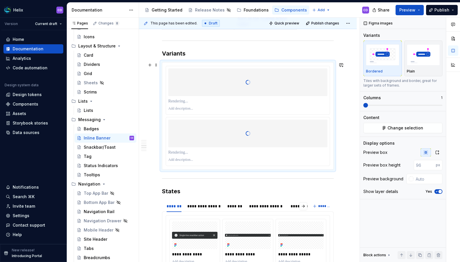
type textarea "*"
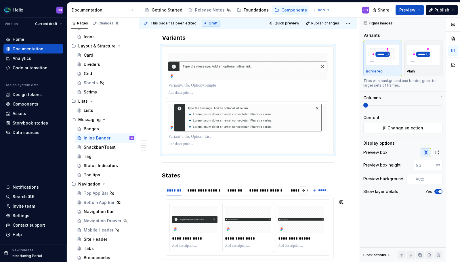
scroll to position [822, 0]
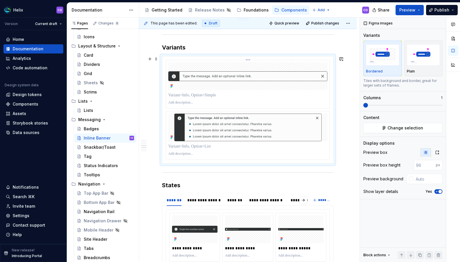
click at [197, 94] on p at bounding box center [247, 95] width 159 height 6
click at [214, 142] on div at bounding box center [248, 135] width 164 height 48
click at [210, 146] on p at bounding box center [247, 146] width 159 height 6
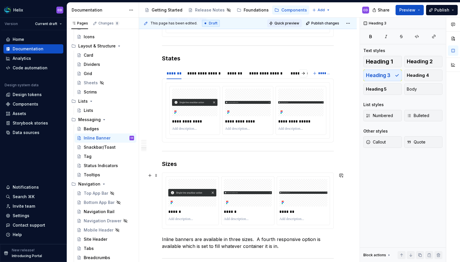
scroll to position [942, 0]
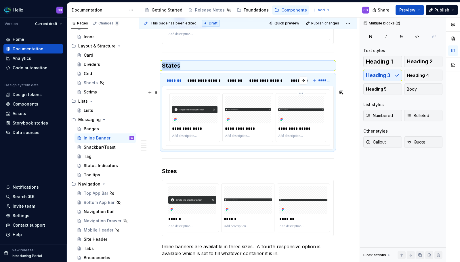
drag, startPoint x: 163, startPoint y: 66, endPoint x: 304, endPoint y: 129, distance: 154.4
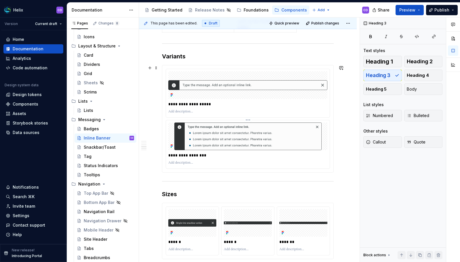
scroll to position [784, 0]
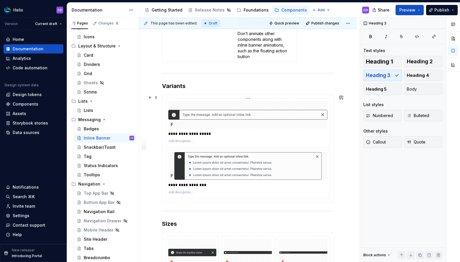
click at [279, 122] on div at bounding box center [247, 115] width 159 height 28
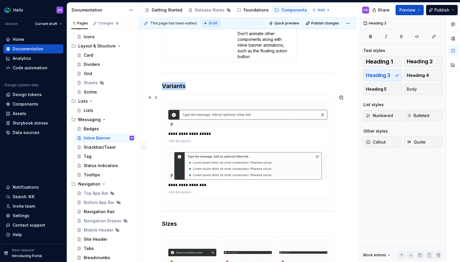
click at [163, 97] on div "**********" at bounding box center [247, 148] width 171 height 107
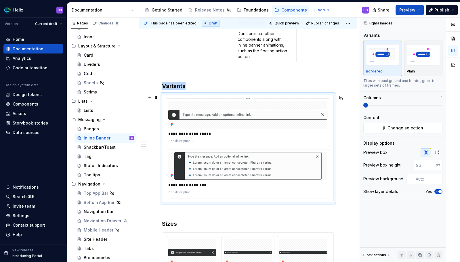
click at [166, 100] on div "**********" at bounding box center [248, 122] width 164 height 49
click at [225, 102] on div at bounding box center [247, 115] width 159 height 28
click at [246, 99] on html "Helix CD Version Current draft Home Documentation Analytics Code automation Des…" at bounding box center [230, 131] width 460 height 262
click at [253, 85] on html "Helix CD Version Current draft Home Documentation Analytics Code automation Des…" at bounding box center [230, 131] width 460 height 262
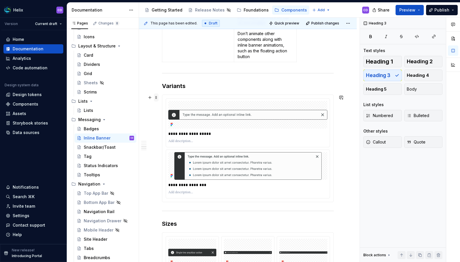
click at [155, 97] on span at bounding box center [156, 97] width 5 height 8
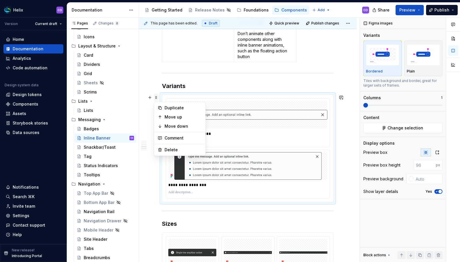
click at [155, 97] on span at bounding box center [156, 97] width 5 height 8
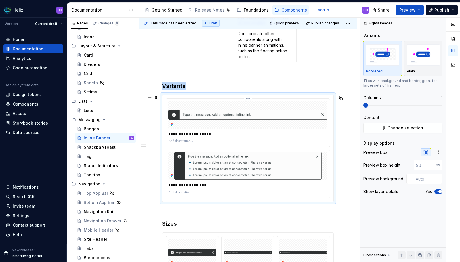
click at [268, 107] on div at bounding box center [247, 115] width 159 height 28
click at [216, 85] on h3 "Variants" at bounding box center [248, 86] width 172 height 8
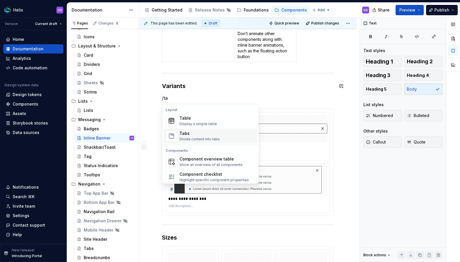
click at [197, 134] on div "Tabs" at bounding box center [199, 134] width 40 height 6
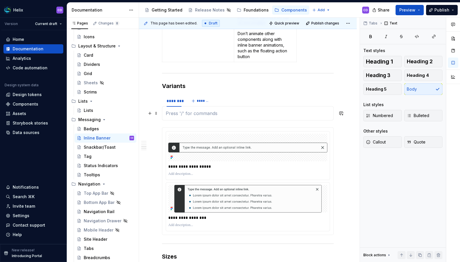
type textarea "*"
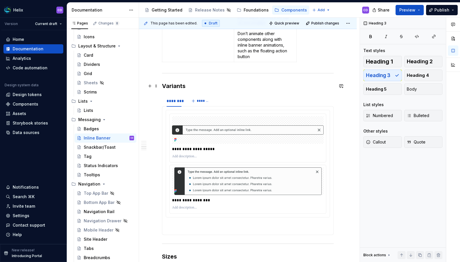
click at [252, 85] on h3 "Variants" at bounding box center [248, 86] width 172 height 8
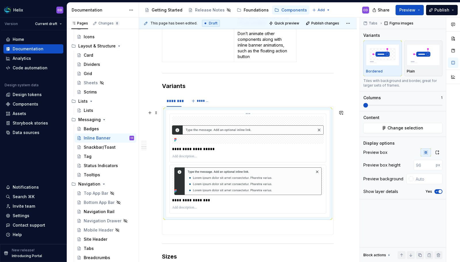
click at [174, 121] on div at bounding box center [247, 130] width 151 height 28
click at [176, 100] on div "********" at bounding box center [173, 101] width 15 height 6
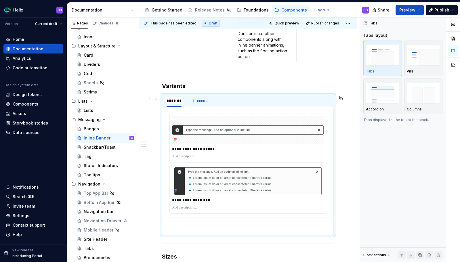
scroll to position [0, 0]
type input "****"
click at [195, 100] on span "*******" at bounding box center [195, 101] width 13 height 5
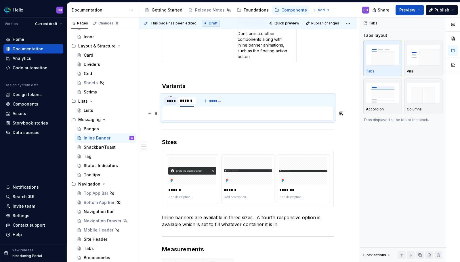
type input "*******"
click at [225, 98] on button "*******" at bounding box center [215, 101] width 23 height 8
type input "*****"
click at [238, 100] on span "*******" at bounding box center [233, 101] width 13 height 5
type input "*****"
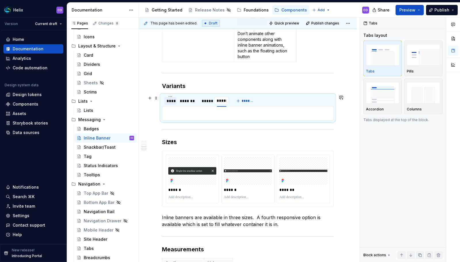
click at [173, 102] on div "****" at bounding box center [169, 101] width 7 height 6
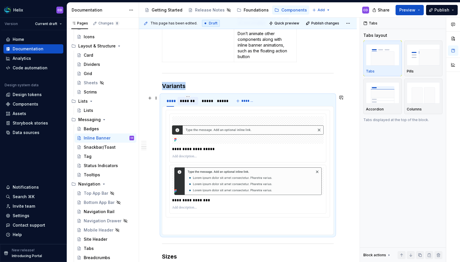
click at [186, 102] on div "*******" at bounding box center [188, 101] width 16 height 6
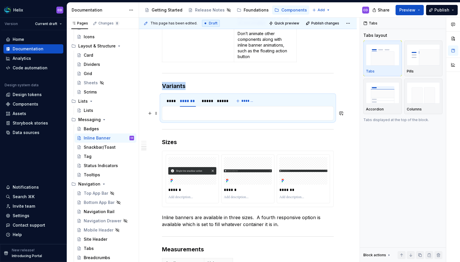
click at [184, 113] on p at bounding box center [248, 113] width 164 height 7
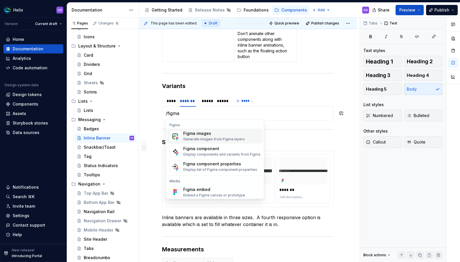
click at [195, 137] on div "Figma images Generate images from Figma layers" at bounding box center [214, 136] width 62 height 11
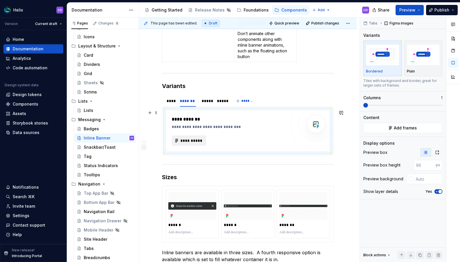
click at [200, 143] on span "**********" at bounding box center [191, 141] width 22 height 6
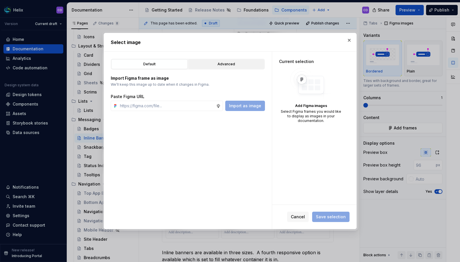
type textarea "*"
click at [233, 65] on div "Advanced" at bounding box center [226, 64] width 72 height 6
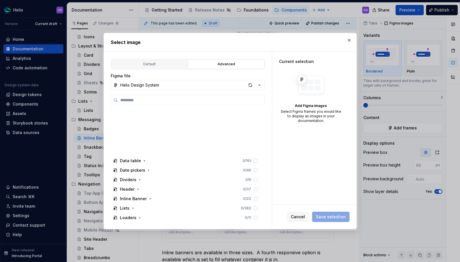
scroll to position [170, 0]
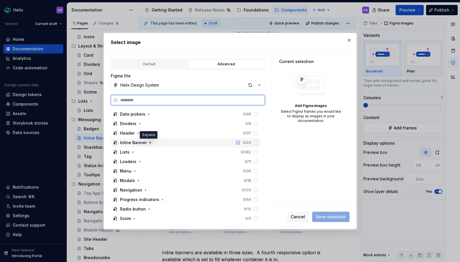
click at [149, 140] on icon "button" at bounding box center [150, 142] width 5 height 5
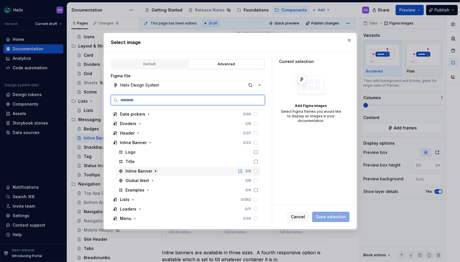
click at [155, 171] on icon "button" at bounding box center [155, 171] width 5 height 5
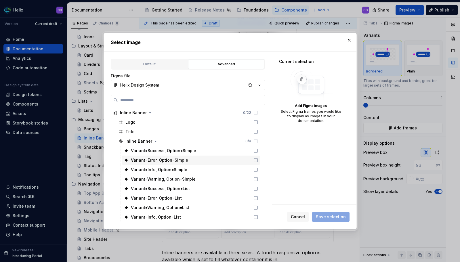
scroll to position [201, 0]
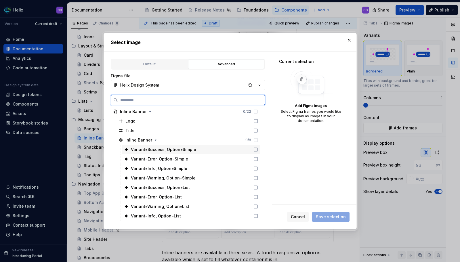
click at [202, 150] on div "Variant=Success, Option=Simple" at bounding box center [191, 149] width 139 height 9
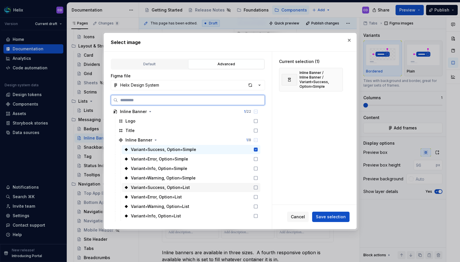
click at [200, 190] on div "Variant=Success, Option=List" at bounding box center [191, 187] width 139 height 9
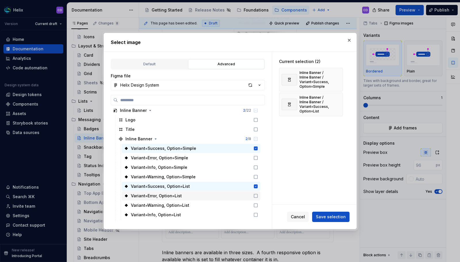
scroll to position [218, 0]
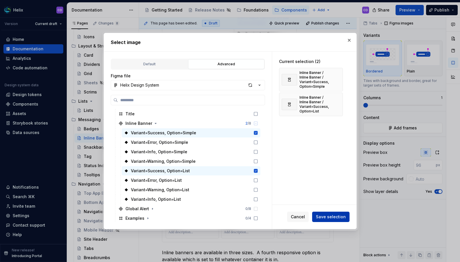
click at [330, 216] on span "Save selection" at bounding box center [331, 217] width 30 height 6
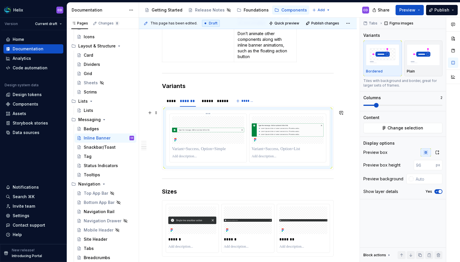
click at [210, 151] on p at bounding box center [208, 149] width 72 height 6
click at [265, 149] on p at bounding box center [288, 149] width 72 height 6
click at [172, 102] on div "****" at bounding box center [169, 101] width 7 height 6
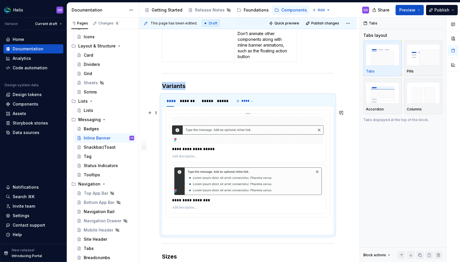
click at [181, 149] on p "**********" at bounding box center [247, 149] width 151 height 6
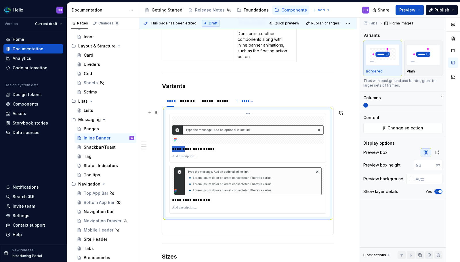
click at [181, 149] on p "**********" at bounding box center [247, 149] width 151 height 6
click at [207, 150] on p "**********" at bounding box center [247, 149] width 151 height 6
click at [187, 197] on p "**********" at bounding box center [247, 200] width 151 height 6
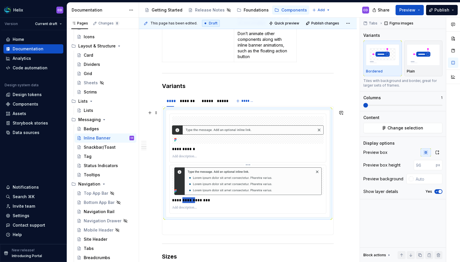
click at [187, 197] on p "**********" at bounding box center [247, 200] width 151 height 6
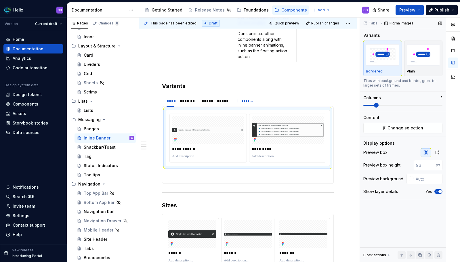
click at [370, 106] on span at bounding box center [402, 105] width 79 height 5
click at [191, 103] on div "*******" at bounding box center [188, 101] width 16 height 6
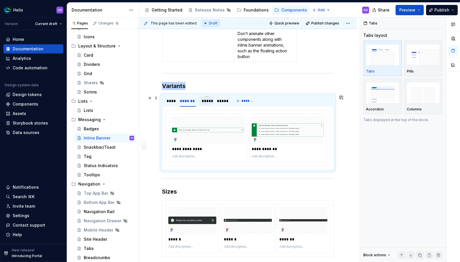
click at [207, 102] on div "*****" at bounding box center [206, 101] width 9 height 6
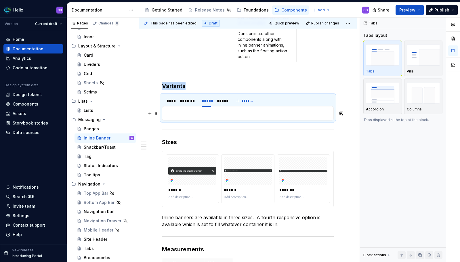
click at [207, 115] on p at bounding box center [248, 113] width 164 height 7
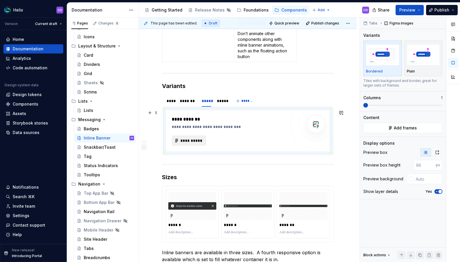
click at [193, 141] on span "**********" at bounding box center [191, 141] width 22 height 6
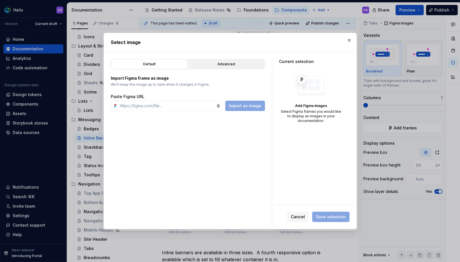
click at [247, 59] on button "Advanced" at bounding box center [226, 64] width 76 height 10
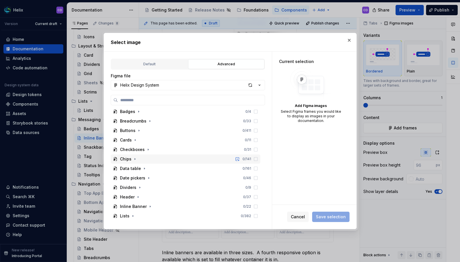
scroll to position [134, 0]
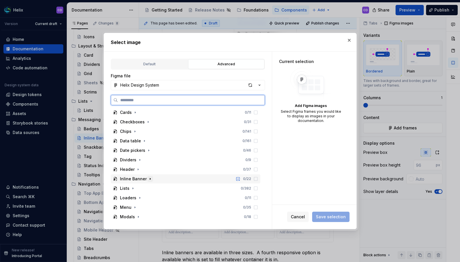
click at [148, 178] on icon "button" at bounding box center [150, 178] width 5 height 5
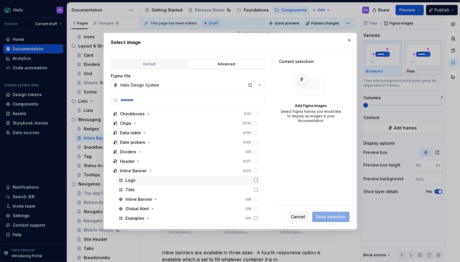
scroll to position [167, 0]
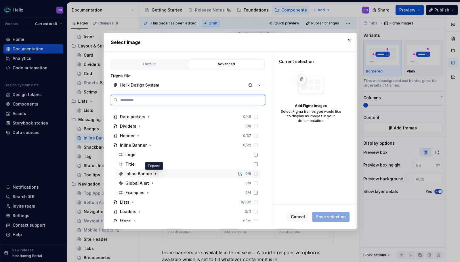
click at [156, 174] on icon "button" at bounding box center [155, 173] width 5 height 5
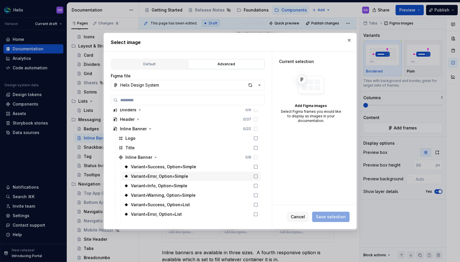
scroll to position [196, 0]
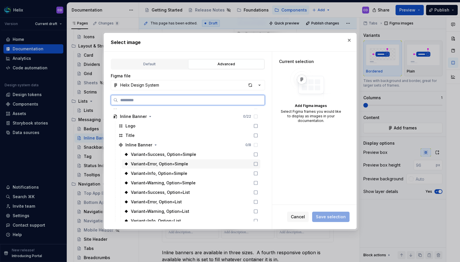
click at [201, 165] on div "Variant=Error, Option=Simple" at bounding box center [191, 163] width 139 height 9
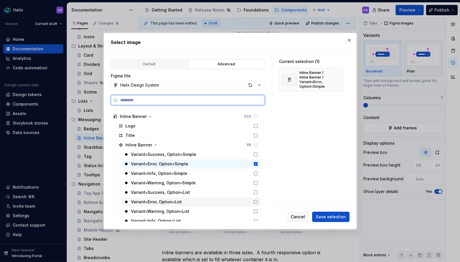
click at [202, 206] on div "Variant=Error, Option=List" at bounding box center [191, 201] width 139 height 9
type textarea "*"
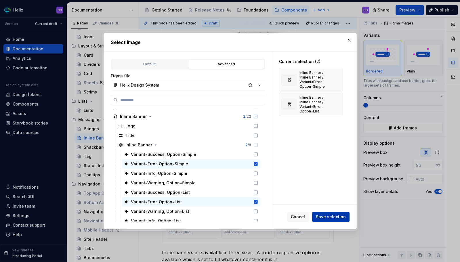
click at [331, 219] on span "Save selection" at bounding box center [331, 217] width 30 height 6
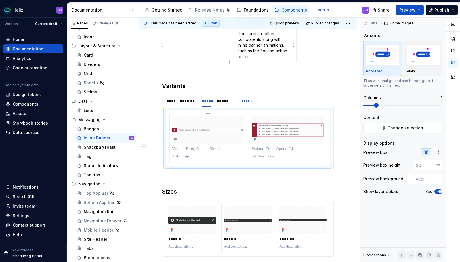
click at [199, 149] on p at bounding box center [208, 149] width 72 height 6
click at [200, 149] on p at bounding box center [208, 149] width 72 height 6
click at [262, 148] on p at bounding box center [288, 149] width 72 height 6
click at [223, 103] on div "*****" at bounding box center [221, 101] width 9 height 6
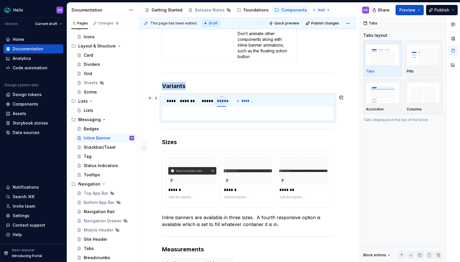
click at [222, 99] on div "*****" at bounding box center [221, 101] width 9 height 6
type input "*******"
click at [212, 114] on p at bounding box center [248, 113] width 164 height 7
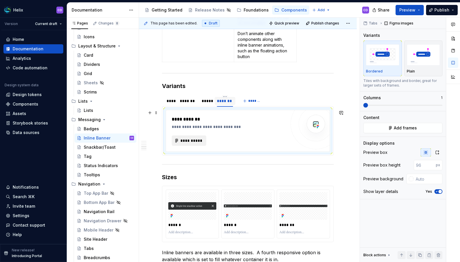
click at [182, 142] on span "**********" at bounding box center [191, 141] width 22 height 6
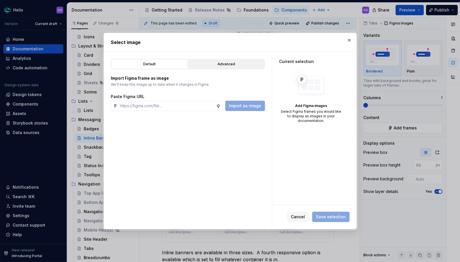
type textarea "*"
click at [245, 62] on div "Advanced" at bounding box center [226, 64] width 72 height 6
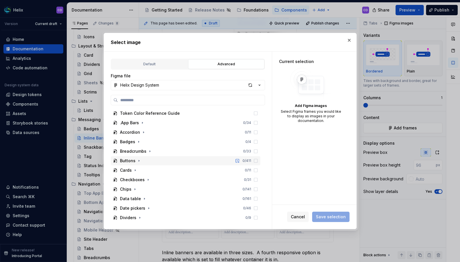
scroll to position [121, 0]
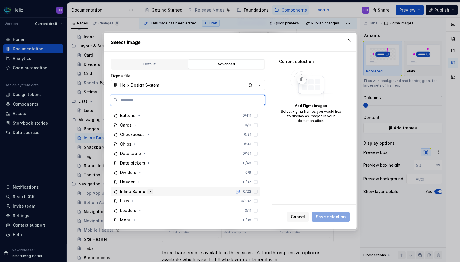
click at [148, 192] on icon "button" at bounding box center [150, 191] width 5 height 5
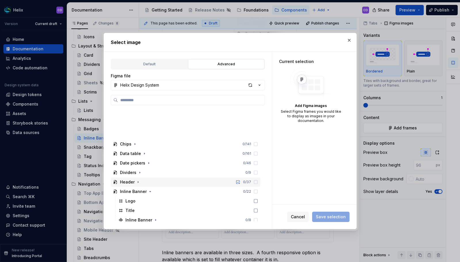
scroll to position [198, 0]
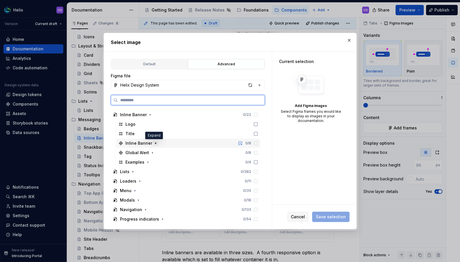
click at [153, 142] on icon "button" at bounding box center [155, 143] width 5 height 5
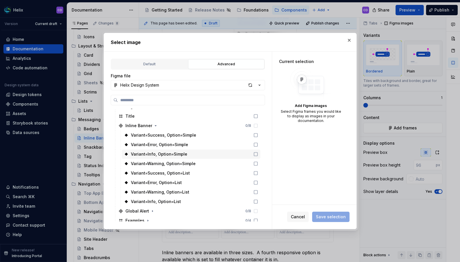
scroll to position [220, 0]
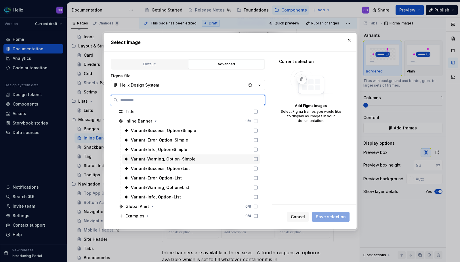
click at [199, 161] on div "Variant=Warning, Option=Simple" at bounding box center [191, 158] width 139 height 9
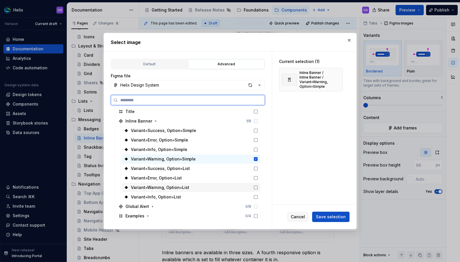
click at [198, 189] on div "Variant=Warning, Option=List" at bounding box center [191, 187] width 139 height 9
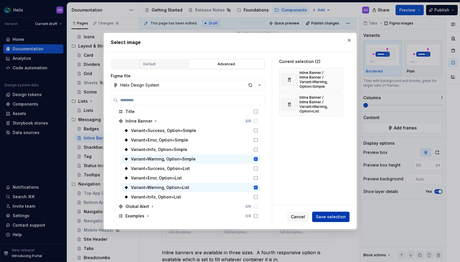
click at [337, 217] on span "Save selection" at bounding box center [331, 217] width 30 height 6
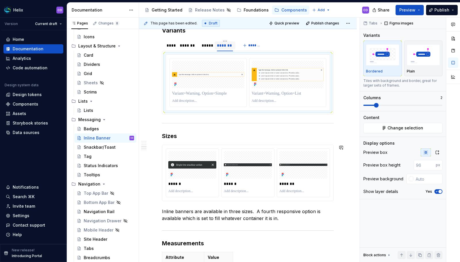
scroll to position [798, 0]
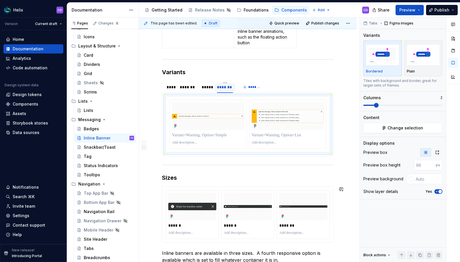
click at [188, 138] on p at bounding box center [208, 135] width 72 height 6
click at [198, 136] on p at bounding box center [208, 135] width 72 height 6
click at [262, 135] on p at bounding box center [288, 135] width 72 height 6
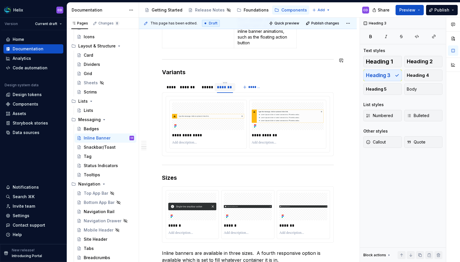
click at [171, 86] on div "****" at bounding box center [169, 87] width 7 height 6
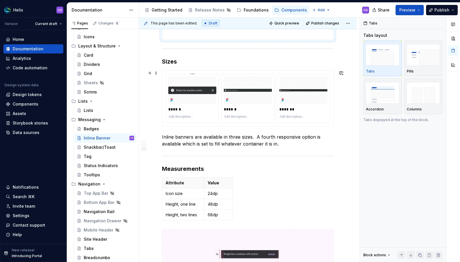
scroll to position [926, 0]
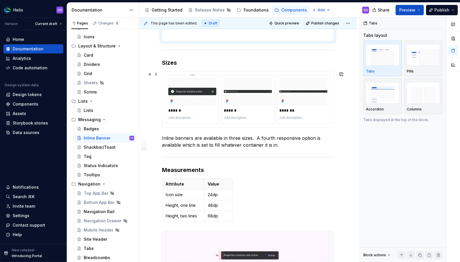
click at [213, 103] on div at bounding box center [192, 92] width 48 height 28
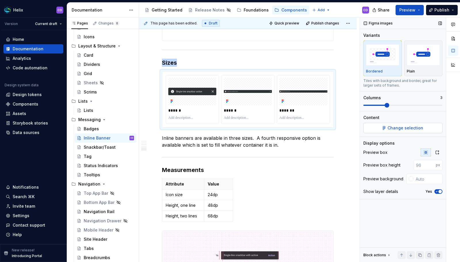
click at [376, 130] on button "Change selection" at bounding box center [402, 128] width 79 height 10
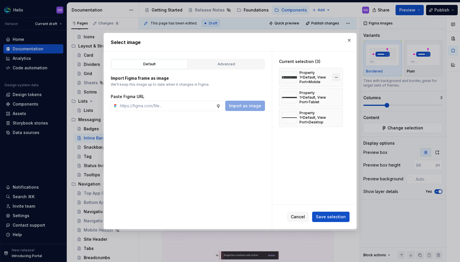
click at [334, 76] on button "button" at bounding box center [336, 77] width 8 height 8
click at [334, 93] on button "button" at bounding box center [336, 97] width 8 height 8
click at [334, 76] on button "button" at bounding box center [336, 77] width 8 height 8
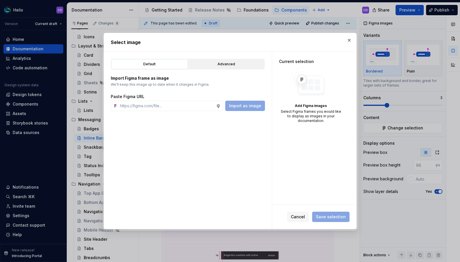
click at [220, 64] on div "Advanced" at bounding box center [226, 64] width 72 height 6
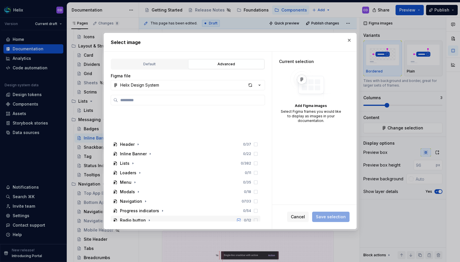
scroll to position [120, 0]
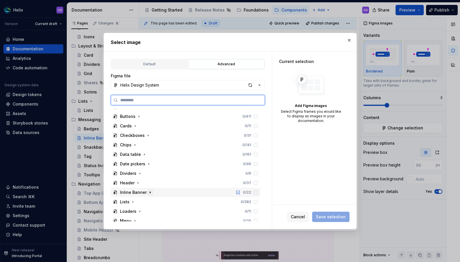
click at [150, 192] on icon "button" at bounding box center [150, 191] width 1 height 1
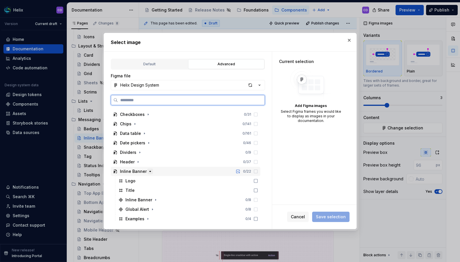
scroll to position [165, 0]
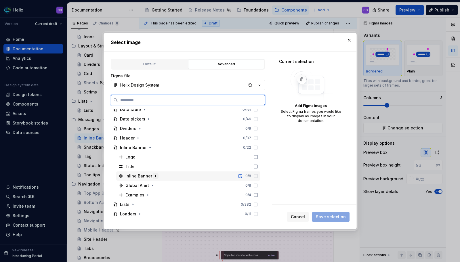
click at [156, 176] on icon "button" at bounding box center [155, 176] width 5 height 5
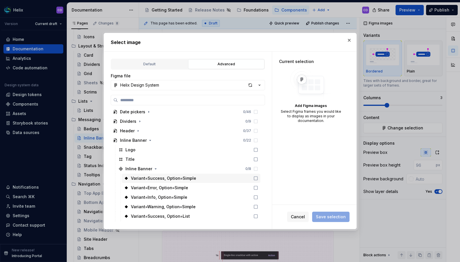
scroll to position [219, 0]
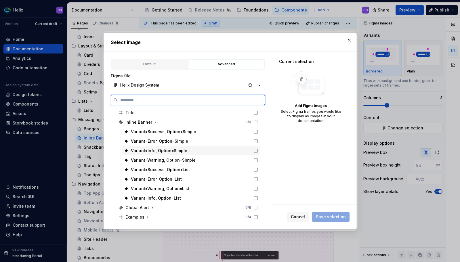
click at [197, 150] on div "Variant=Info, Option=Simple" at bounding box center [191, 150] width 139 height 9
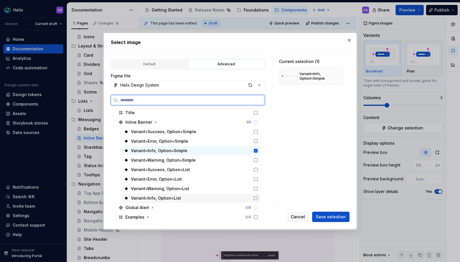
click at [187, 199] on div "Variant=Info, Option=List" at bounding box center [191, 197] width 139 height 9
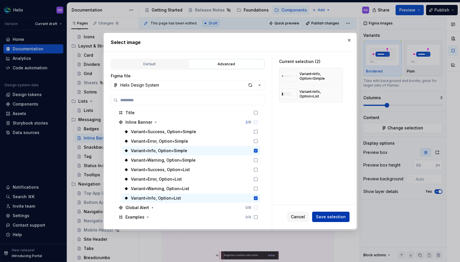
click at [332, 216] on span "Save selection" at bounding box center [331, 217] width 30 height 6
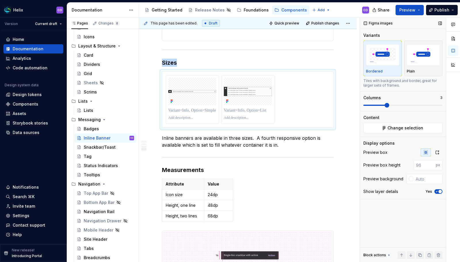
click at [379, 106] on span at bounding box center [402, 105] width 79 height 5
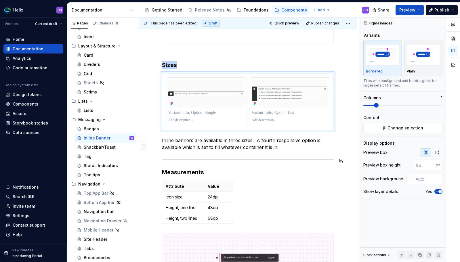
scroll to position [918, 0]
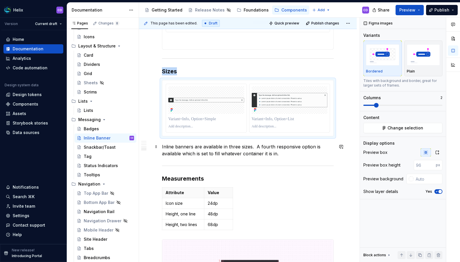
click at [267, 151] on p "Inline banners are available in three sizes. A fourth responsive option is avai…" at bounding box center [248, 150] width 172 height 14
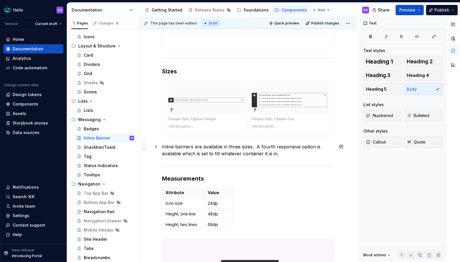
click at [229, 147] on p "Inline banners are available in three sizes. A fourth responsive option is avai…" at bounding box center [248, 150] width 172 height 14
click at [248, 147] on p "Inline banners are available in two sizes. A fourth responsive option is availa…" at bounding box center [248, 150] width 172 height 14
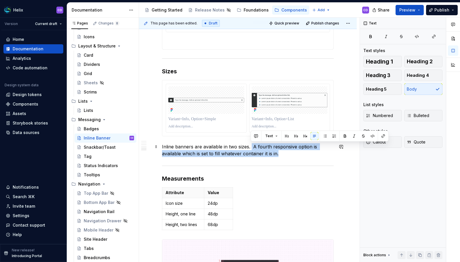
drag, startPoint x: 251, startPoint y: 147, endPoint x: 280, endPoint y: 154, distance: 29.8
click at [280, 154] on p "Inline banners are available in two sizes. A fourth responsive option is availa…" at bounding box center [248, 150] width 172 height 14
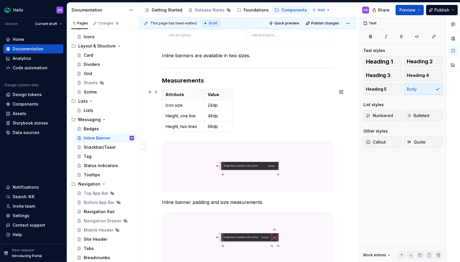
scroll to position [968, 0]
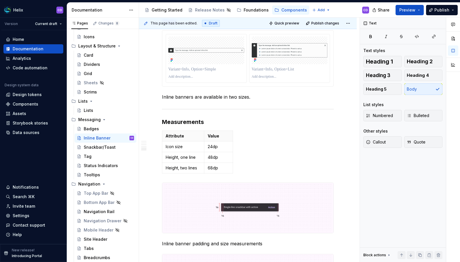
click at [191, 167] on p "Height, two lines" at bounding box center [183, 168] width 35 height 6
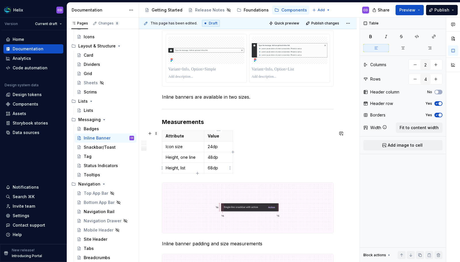
click at [207, 169] on td "68dp" at bounding box center [218, 168] width 29 height 11
click at [210, 168] on p "68dp" at bounding box center [219, 168] width 22 height 6
click at [212, 169] on p "68dp" at bounding box center [219, 168] width 22 height 6
click at [216, 121] on h3 "Measurements" at bounding box center [248, 122] width 172 height 8
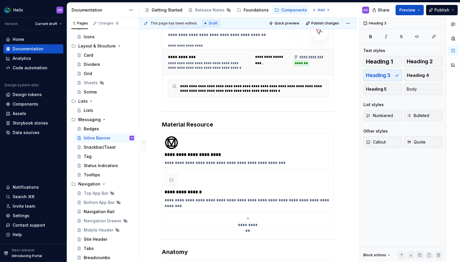
scroll to position [0, 0]
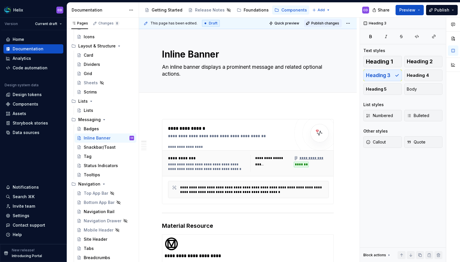
click at [323, 23] on span "Publish changes" at bounding box center [325, 23] width 28 height 5
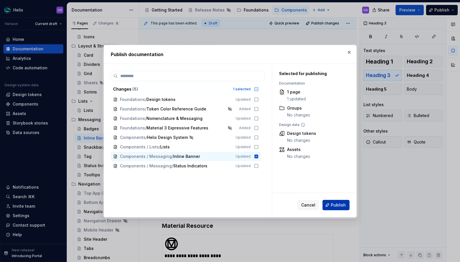
click at [331, 204] on button "Publish" at bounding box center [335, 205] width 27 height 10
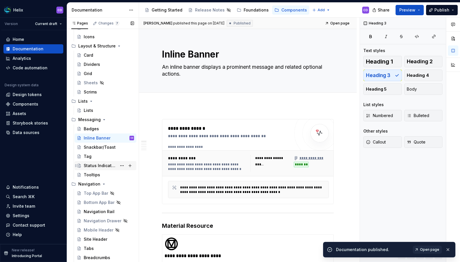
click at [95, 169] on div "Status Indicators" at bounding box center [109, 166] width 50 height 8
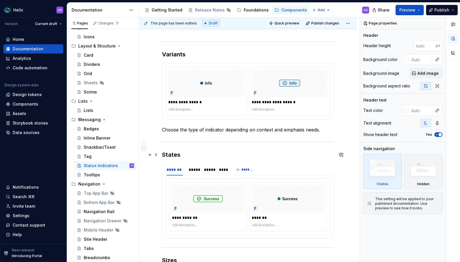
scroll to position [770, 0]
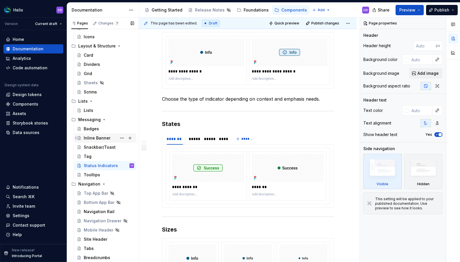
click at [95, 136] on div "Inline Banner" at bounding box center [97, 138] width 27 height 6
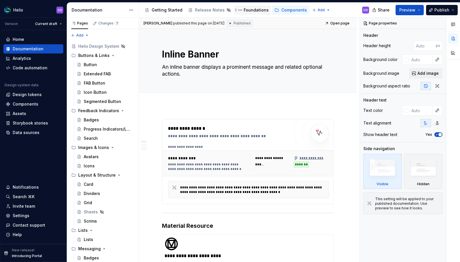
click at [243, 10] on div "Foundations" at bounding box center [255, 10] width 25 height 6
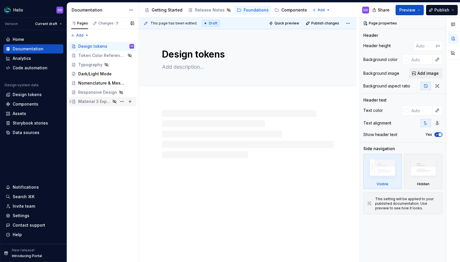
click at [91, 103] on div "Material 3 Expressive Features" at bounding box center [94, 102] width 32 height 6
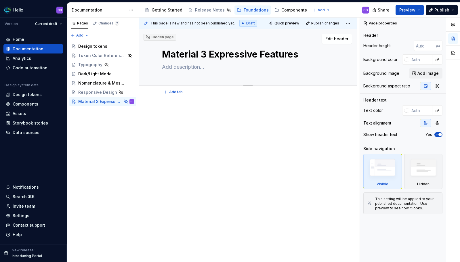
click at [298, 52] on textarea "Material 3 Expressive Features" at bounding box center [247, 54] width 172 height 14
type textarea "*"
type textarea "Material 3 Expressive Features"
type textarea "*"
type textarea "Material 3 Expressive Features P"
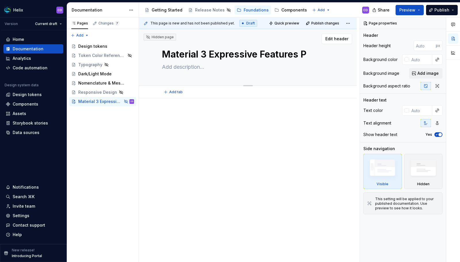
type textarea "*"
type textarea "Material 3 Expressive Features Po"
type textarea "*"
type textarea "Material 3 Expressive Features Pol"
type textarea "*"
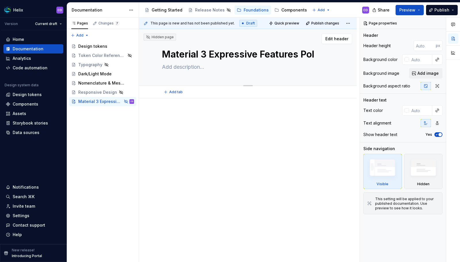
type textarea "Material 3 Expressive Features Poli"
type textarea "*"
type textarea "Material 3 Expressive Features Polic"
type textarea "*"
type textarea "Material 3 Expressive Features Policy"
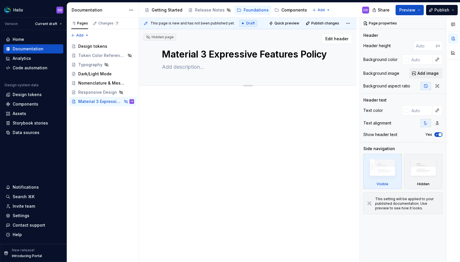
type textarea "*"
type textarea "Material 3 Expressive Features Policy"
click at [185, 68] on textarea at bounding box center [247, 66] width 172 height 9
paste textarea "This documentation outlines what Expressive features are, why they are restrict…"
type textarea "*"
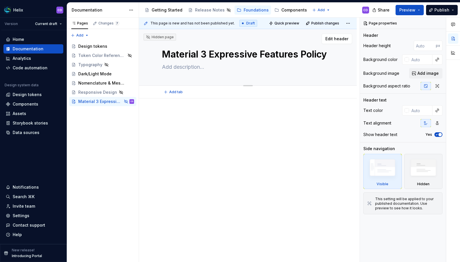
type textarea "This documentation outlines what Expressive features are, why they are restrict…"
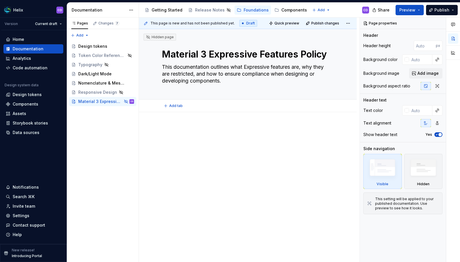
type textarea "*"
type textarea "This documentation outlines what Expressive features are, why they are restrict…"
click at [193, 131] on p at bounding box center [248, 129] width 172 height 7
type textarea "*"
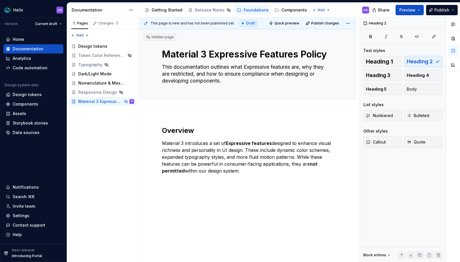
click at [161, 128] on div "This page is new and has not been published yet. Draft Quick preview Publish ch…" at bounding box center [249, 140] width 220 height 245
click at [193, 192] on div "Overview Material 3 introduces a set of Expressive features designed to enhance…" at bounding box center [248, 185] width 218 height 147
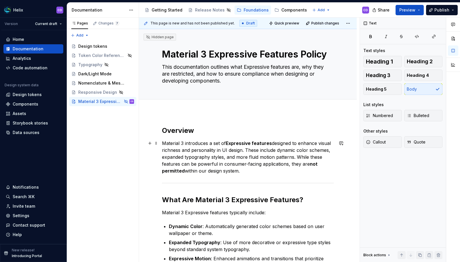
scroll to position [39, 0]
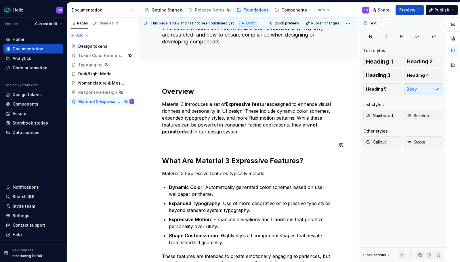
click at [260, 136] on div "Overview Material 3 introduces a set of Expressive features designed to enhance…" at bounding box center [248, 180] width 172 height 187
click at [256, 131] on p "Material 3 introduces a set of Expressive features designed to enhance visual r…" at bounding box center [248, 118] width 172 height 34
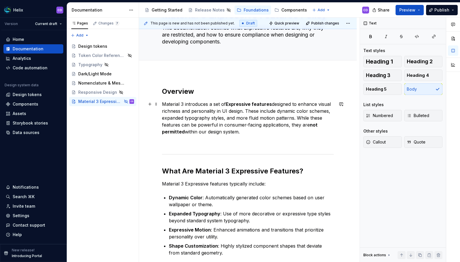
click at [249, 125] on p "Material 3 introduces a set of Expressive features designed to enhance visual r…" at bounding box center [248, 118] width 172 height 34
click at [219, 149] on div "Overview Material 3 introduces a set of Expressive features designed to enhance…" at bounding box center [248, 185] width 172 height 197
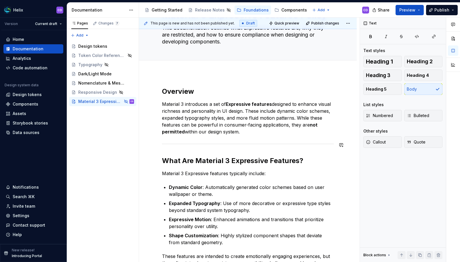
click at [190, 152] on div "Overview Material 3 introduces a set of Expressive features designed to enhance…" at bounding box center [248, 180] width 172 height 187
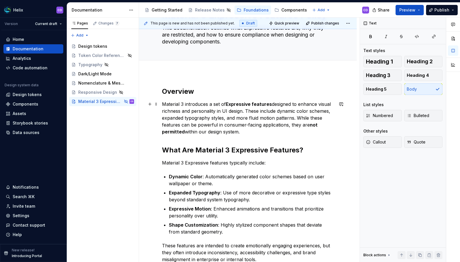
click at [255, 135] on p "Material 3 introduces a set of Expressive features designed to enhance visual r…" at bounding box center [248, 118] width 172 height 34
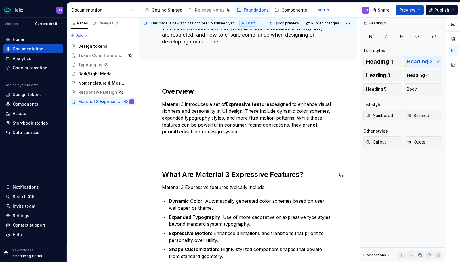
click at [164, 168] on div "Overview Material 3 introduces a set of Expressive features designed to enhance…" at bounding box center [248, 187] width 172 height 200
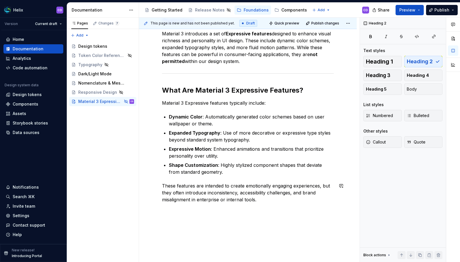
scroll to position [111, 0]
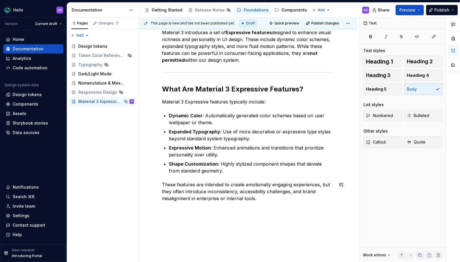
click at [239, 205] on div "Overview Material 3 introduces a set of Expressive features designed to enhance…" at bounding box center [248, 111] width 172 height 193
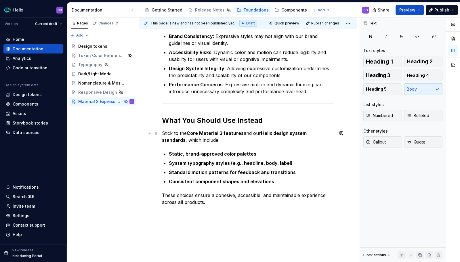
scroll to position [364, 0]
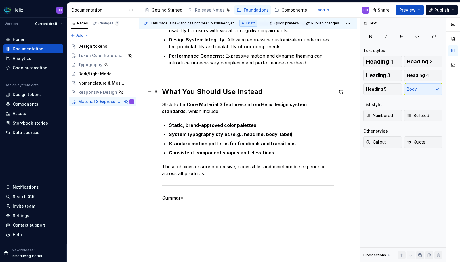
click at [202, 91] on h2 "What You Should Use Instead" at bounding box center [248, 91] width 172 height 9
click at [172, 199] on p "Summary" at bounding box center [248, 197] width 172 height 7
click at [422, 60] on span "Heading 2" at bounding box center [419, 62] width 26 height 6
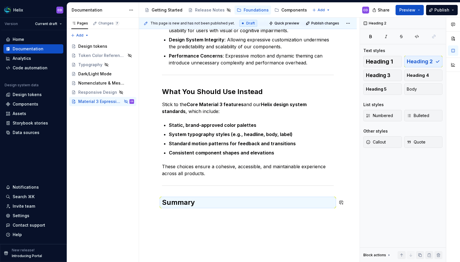
click at [181, 219] on div "Overview Material 3 introduces a set of Expressive features designed to enhance…" at bounding box center [248, 20] width 218 height 544
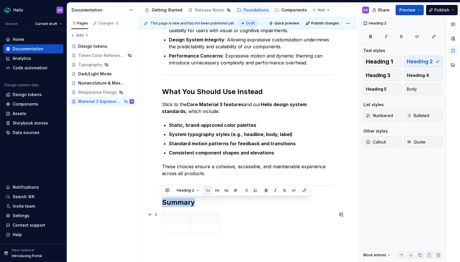
drag, startPoint x: 162, startPoint y: 201, endPoint x: 264, endPoint y: 225, distance: 104.2
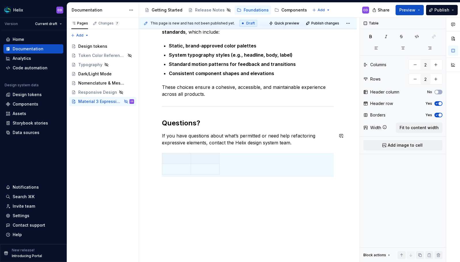
scroll to position [412, 0]
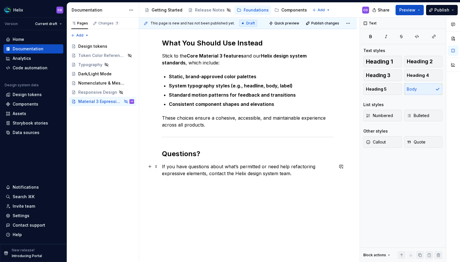
click at [249, 174] on p "If you have questions about what’s permitted or need help refactoring expressiv…" at bounding box center [248, 170] width 172 height 14
click at [266, 176] on p "If you have questions about what’s permitted or need help refactoring expressiv…" at bounding box center [248, 170] width 172 height 14
click at [284, 174] on p "If you have questions about what’s permitted or need help refactoring expressiv…" at bounding box center [248, 170] width 172 height 14
click at [292, 174] on p "If you have questions about what’s permitted or need help refactoring expressiv…" at bounding box center [248, 170] width 172 height 14
drag, startPoint x: 308, startPoint y: 174, endPoint x: 317, endPoint y: 178, distance: 10.4
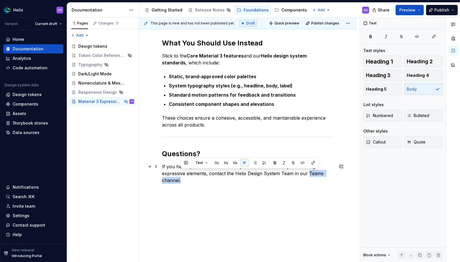
click at [317, 178] on p "If you have questions about what’s permitted or need help refactoring expressiv…" at bounding box center [248, 173] width 172 height 21
click at [311, 162] on button "button" at bounding box center [313, 163] width 8 height 8
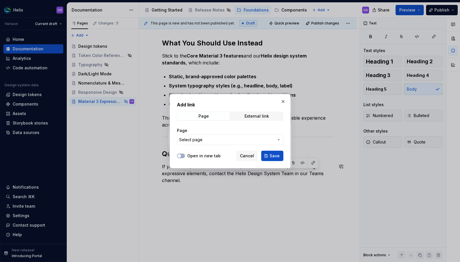
click at [199, 157] on label "Open in new tab" at bounding box center [203, 156] width 33 height 6
click at [185, 157] on button "Open in new tab" at bounding box center [181, 156] width 8 height 5
click at [245, 120] on span "External link" at bounding box center [257, 116] width 52 height 8
drag, startPoint x: 193, startPoint y: 155, endPoint x: 196, endPoint y: 152, distance: 4.5
click at [193, 155] on label "Open in new tab" at bounding box center [203, 156] width 33 height 6
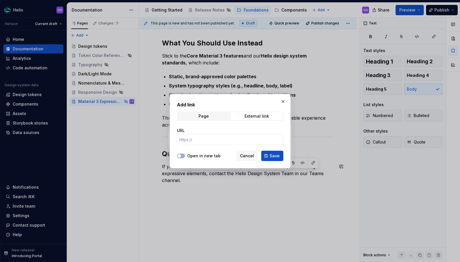
click at [185, 155] on button "Open in new tab" at bounding box center [181, 156] width 8 height 5
click at [216, 140] on input "URL" at bounding box center [230, 140] width 106 height 10
paste input "https://teams.microsoft.com/l/chat/19:2abc490600c54ec6808703e673679653@thread.v…"
type input "https://teams.microsoft.com/l/chat/19:2abc490600c54ec6808703e673679653@thread.v…"
click at [279, 156] on span "Save" at bounding box center [274, 156] width 10 height 6
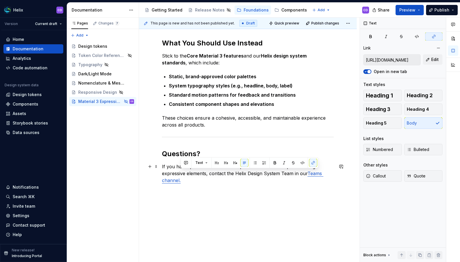
click at [193, 179] on p "If you have questions about what’s permitted or need help refactoring expressiv…" at bounding box center [248, 173] width 172 height 21
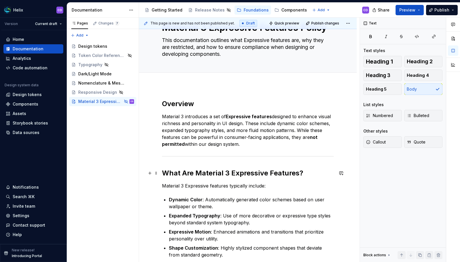
scroll to position [0, 0]
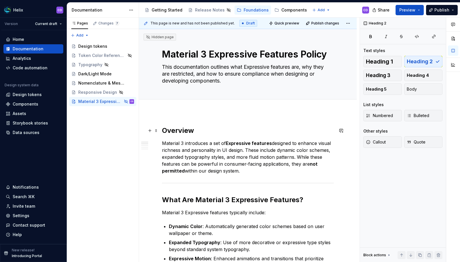
click at [164, 131] on h2 "Overview" at bounding box center [248, 130] width 172 height 9
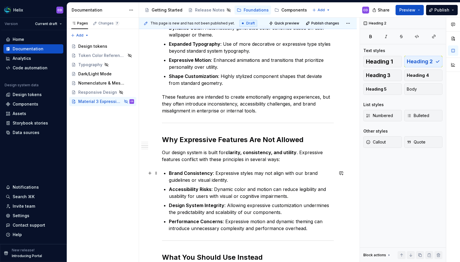
scroll to position [216, 0]
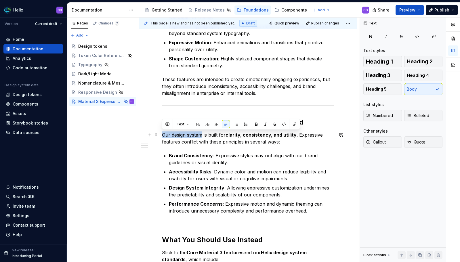
drag, startPoint x: 202, startPoint y: 137, endPoint x: 160, endPoint y: 135, distance: 42.0
click at [160, 135] on div "Overview Material 3 introduces a set of Expressive features designed to enhance…" at bounding box center [248, 180] width 218 height 569
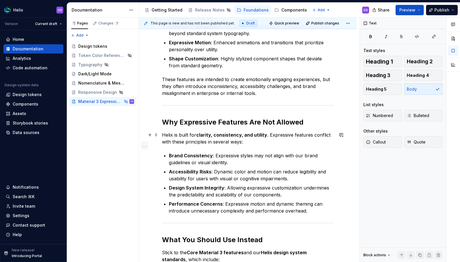
click at [250, 144] on p "Helix is built for clarity, consistency, and utility . Expressive features conf…" at bounding box center [248, 138] width 172 height 14
click at [234, 161] on p "Brand Consistency : Expressive styles may not align with our brand guidelines o…" at bounding box center [251, 159] width 165 height 14
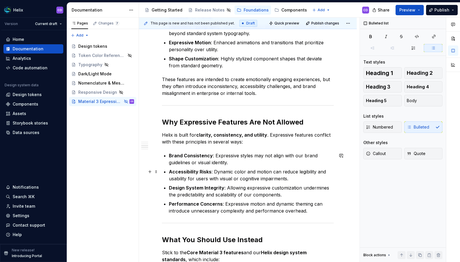
click at [292, 178] on p "Accessibility Risks : Dynamic color and motion can reduce legibility and usabil…" at bounding box center [251, 175] width 165 height 14
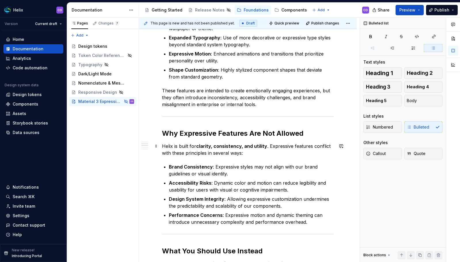
scroll to position [182, 0]
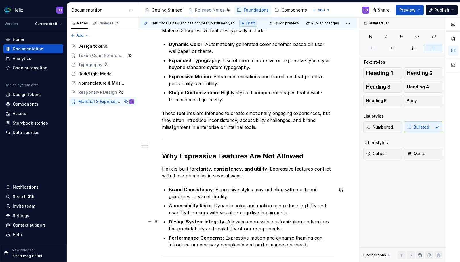
click at [297, 227] on p "Design System Integrity : Allowing expressive customization undermines the pred…" at bounding box center [251, 225] width 165 height 14
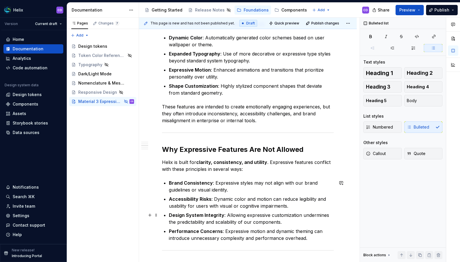
scroll to position [235, 0]
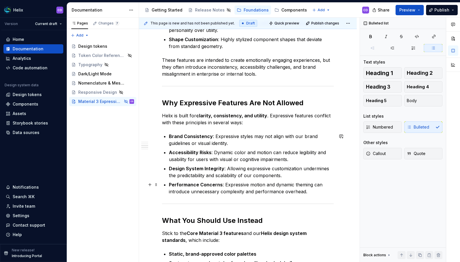
click at [315, 193] on p "Performance Concerns : Expressive motion and dynamic theming can introduce unne…" at bounding box center [251, 188] width 165 height 14
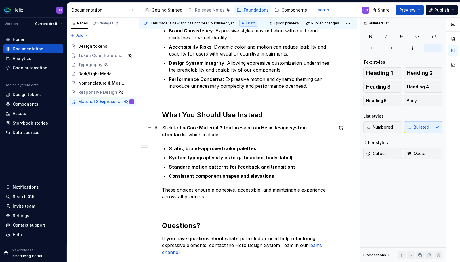
scroll to position [352, 0]
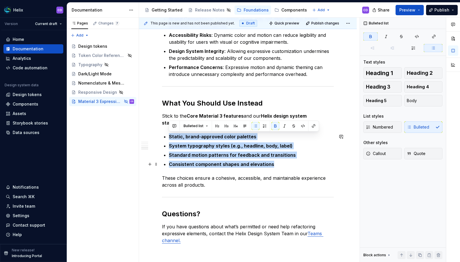
drag, startPoint x: 169, startPoint y: 137, endPoint x: 272, endPoint y: 162, distance: 106.0
click at [272, 162] on ul "Static, brand-approved color palettes System typography styles (e.g., headline,…" at bounding box center [251, 150] width 165 height 34
click at [275, 125] on button "button" at bounding box center [275, 126] width 8 height 8
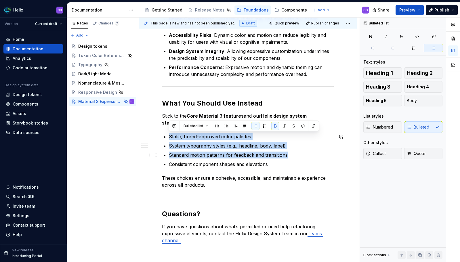
click at [250, 157] on p "Standard motion patterns for feedback and transitions" at bounding box center [251, 154] width 165 height 7
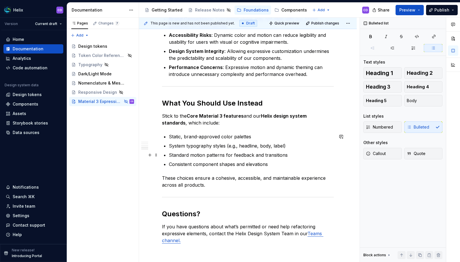
click at [287, 149] on p "System typography styles (e.g., headline, body, label)" at bounding box center [251, 145] width 165 height 7
click at [195, 184] on p "These choices ensure a cohesive, accessible, and maintainable experience across…" at bounding box center [248, 181] width 172 height 14
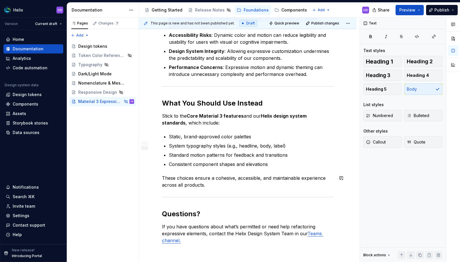
click at [218, 188] on div "Overview Material 3 introduces a set of Expressive features designed to enhance…" at bounding box center [248, 8] width 172 height 470
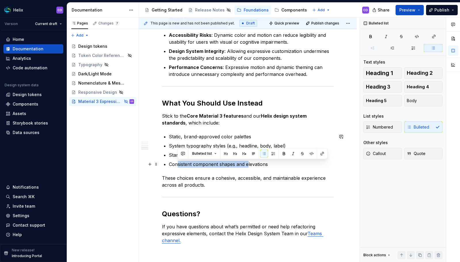
drag, startPoint x: 177, startPoint y: 165, endPoint x: 247, endPoint y: 164, distance: 70.4
click at [247, 164] on p "Consistent component shapes and elevations" at bounding box center [251, 164] width 165 height 7
click at [249, 165] on p "Consistent component shapes and elevations" at bounding box center [251, 164] width 165 height 7
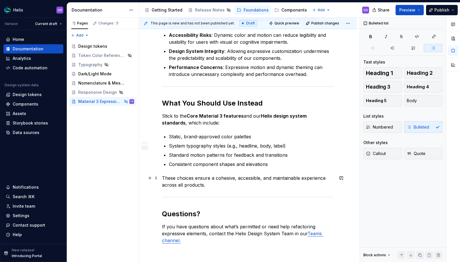
click at [210, 186] on p "These choices ensure a cohesive, accessible, and maintainable experience across…" at bounding box center [248, 181] width 172 height 14
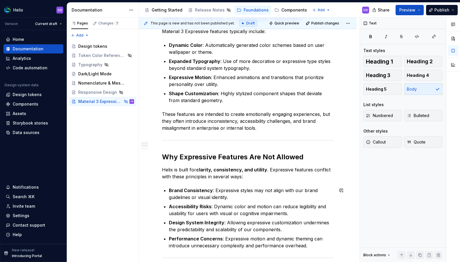
scroll to position [0, 0]
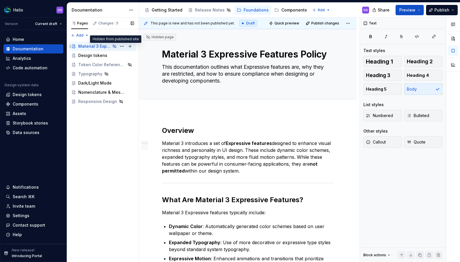
click at [114, 46] on icon "Page tree" at bounding box center [114, 46] width 3 height 3
click at [122, 45] on button "Page tree" at bounding box center [122, 46] width 8 height 8
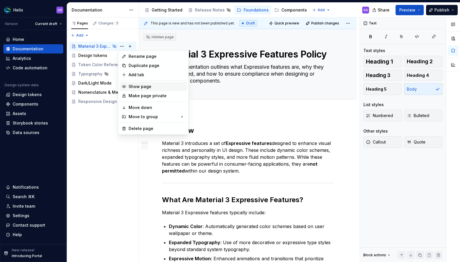
click at [142, 88] on div "Show page" at bounding box center [156, 87] width 56 height 6
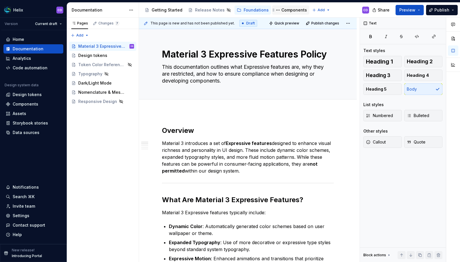
click at [281, 9] on div "Components" at bounding box center [294, 10] width 26 height 6
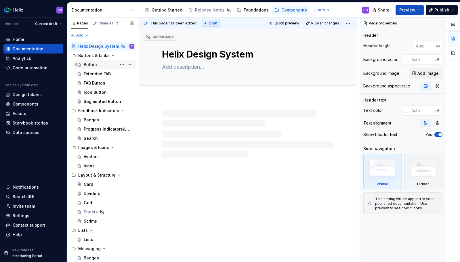
click at [89, 62] on div "Button" at bounding box center [109, 65] width 50 height 8
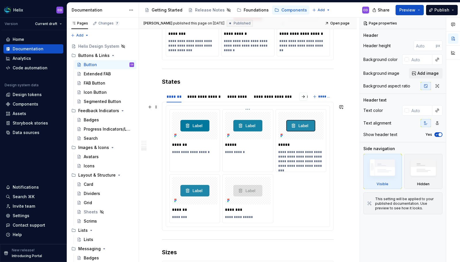
scroll to position [745, 0]
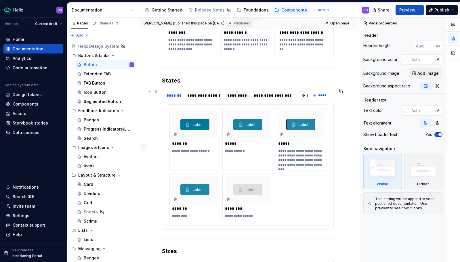
type textarea "*"
click at [241, 96] on div "*********" at bounding box center [237, 96] width 21 height 6
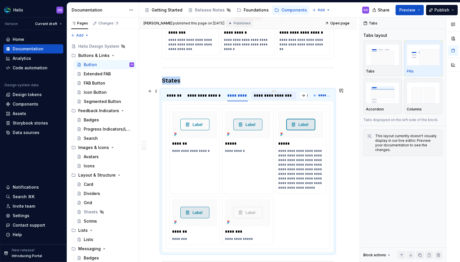
click at [267, 96] on div "**********" at bounding box center [274, 96] width 40 height 6
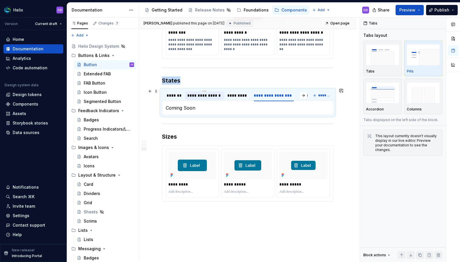
click at [207, 95] on div "**********" at bounding box center [204, 96] width 34 height 6
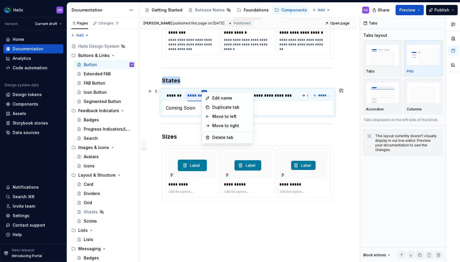
click at [205, 89] on html "Helix CD Version Current draft Home Documentation Analytics Code automation Des…" at bounding box center [230, 131] width 460 height 262
click at [210, 135] on div "Delete tab" at bounding box center [227, 137] width 49 height 9
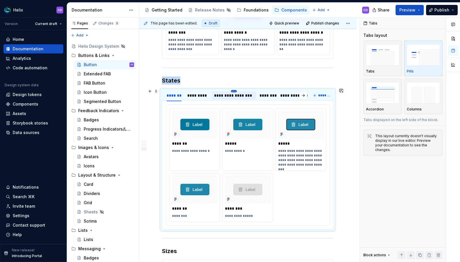
click at [233, 89] on html "Helix CD Version Current draft Home Documentation Analytics Code automation Des…" at bounding box center [230, 131] width 460 height 262
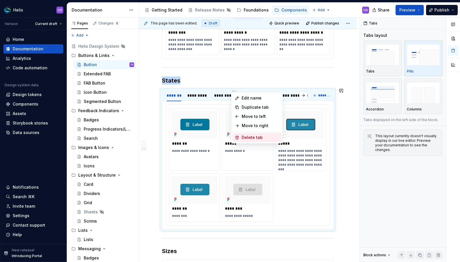
click at [240, 136] on div "Delete tab" at bounding box center [256, 137] width 49 height 9
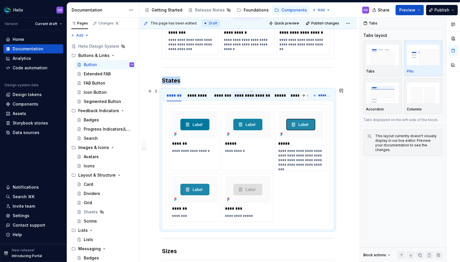
click at [238, 95] on div "**********" at bounding box center [251, 96] width 34 height 6
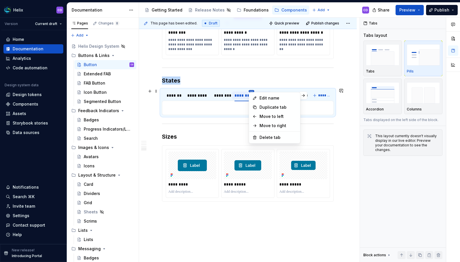
click at [252, 89] on html "Helix CD Version Current draft Home Documentation Analytics Code automation Des…" at bounding box center [230, 131] width 460 height 262
click at [261, 135] on div "Delete tab" at bounding box center [277, 138] width 37 height 6
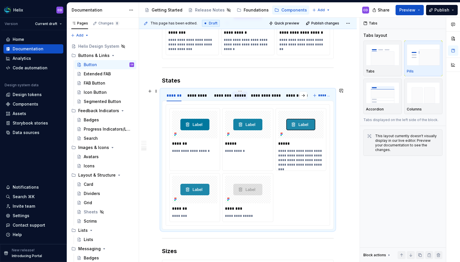
click at [243, 94] on div "*****" at bounding box center [239, 96] width 10 height 6
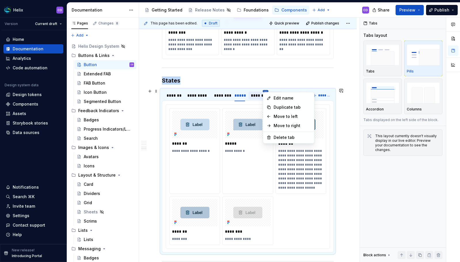
click at [266, 90] on html "Helix CD Version Current draft Home Documentation Analytics Code automation Des…" at bounding box center [230, 131] width 460 height 262
click at [271, 137] on icon at bounding box center [268, 137] width 5 height 5
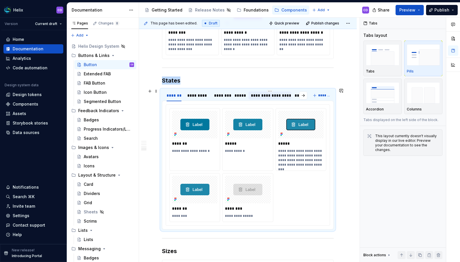
click at [266, 95] on div "**********" at bounding box center [270, 96] width 38 height 6
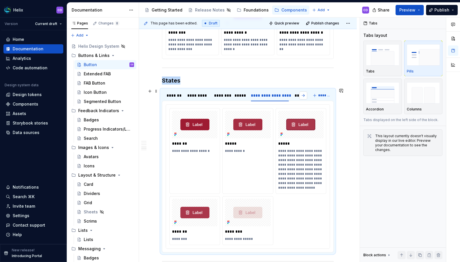
click at [300, 93] on button "button" at bounding box center [303, 95] width 8 height 8
click at [276, 95] on div "**********" at bounding box center [270, 96] width 63 height 6
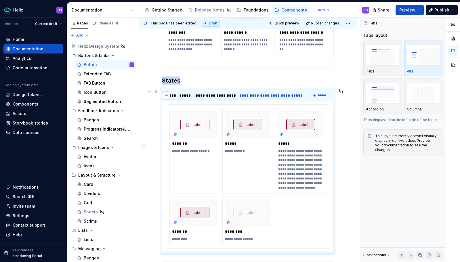
click at [166, 94] on button "button" at bounding box center [166, 95] width 8 height 8
click at [302, 94] on button "button" at bounding box center [303, 95] width 8 height 8
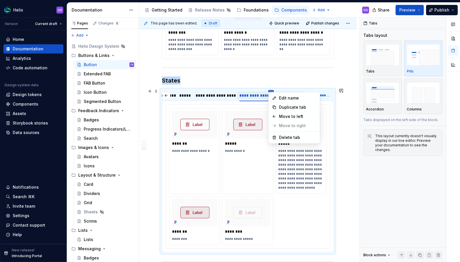
click at [273, 89] on html "Helix CD Version Current draft Home Documentation Analytics Code automation Des…" at bounding box center [230, 131] width 460 height 262
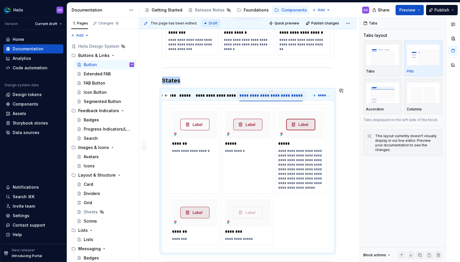
click at [258, 96] on html "Helix CD Version Current draft Home Documentation Analytics Code automation Des…" at bounding box center [230, 131] width 460 height 262
click at [258, 96] on div "**********" at bounding box center [270, 96] width 63 height 6
click at [293, 95] on input "**********" at bounding box center [270, 95] width 67 height 10
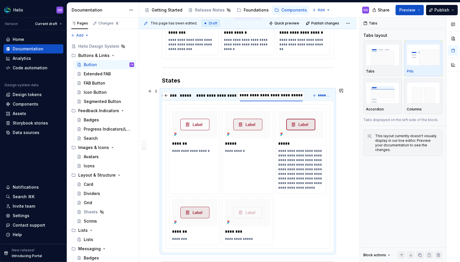
type input "**********"
click at [303, 80] on h3 "States" at bounding box center [248, 80] width 172 height 8
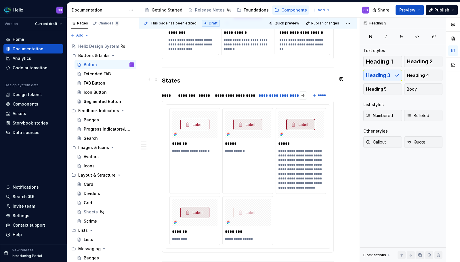
scroll to position [0, 0]
click at [282, 95] on div "**********" at bounding box center [270, 96] width 38 height 6
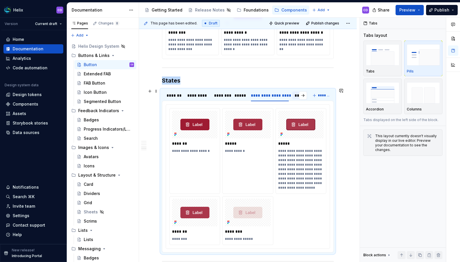
click at [293, 95] on div "**********" at bounding box center [316, 95] width 49 height 8
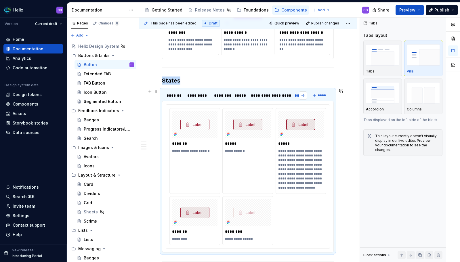
click at [302, 95] on button "button" at bounding box center [303, 95] width 8 height 8
click at [206, 95] on div "*****" at bounding box center [203, 96] width 10 height 6
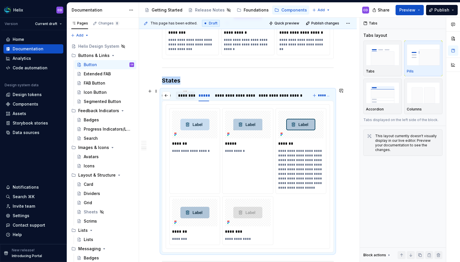
click at [189, 95] on div "********" at bounding box center [185, 96] width 15 height 6
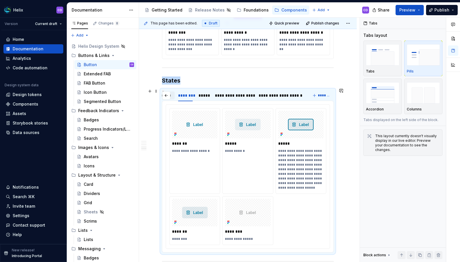
click at [173, 95] on div "*********" at bounding box center [162, 95] width 26 height 8
click at [167, 95] on button "button" at bounding box center [166, 95] width 8 height 8
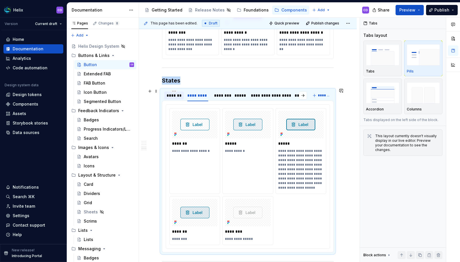
click at [183, 97] on div "*******" at bounding box center [174, 95] width 20 height 8
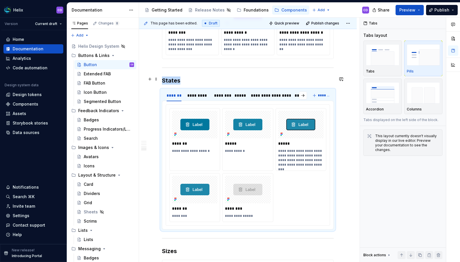
click at [221, 80] on h3 "States" at bounding box center [248, 80] width 172 height 8
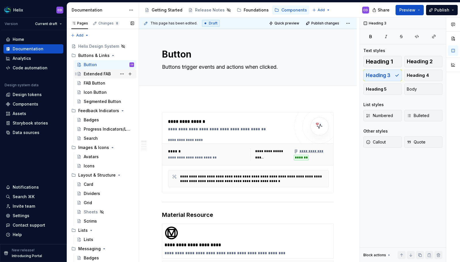
click at [97, 72] on div "Extended FAB" at bounding box center [97, 74] width 27 height 6
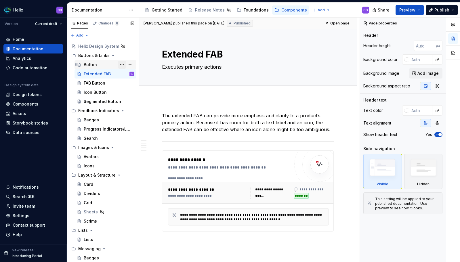
click at [120, 65] on button "Page tree" at bounding box center [122, 65] width 8 height 8
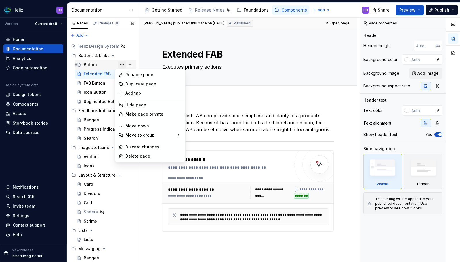
click at [120, 65] on div "Pages Changes 8 Add Accessibility guide for tree Page tree. Navigate the tree w…" at bounding box center [103, 141] width 72 height 247
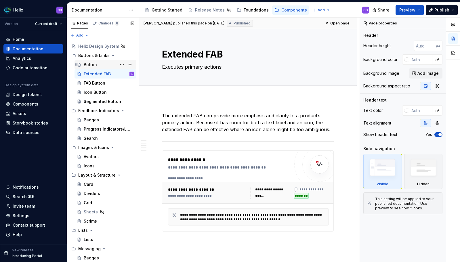
click at [108, 65] on div "Button" at bounding box center [109, 65] width 50 height 8
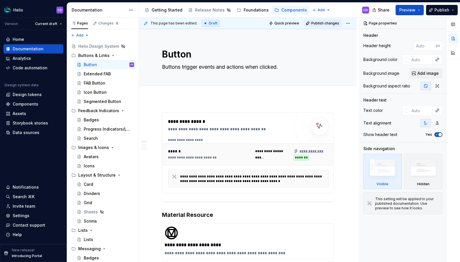
click at [328, 20] on button "Publish changes" at bounding box center [323, 23] width 38 height 8
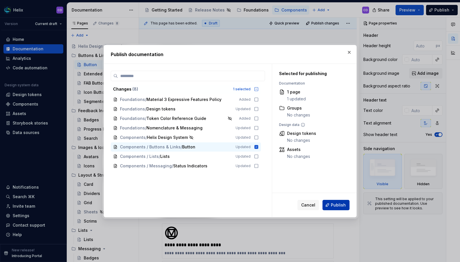
click at [337, 204] on span "Publish" at bounding box center [338, 205] width 15 height 6
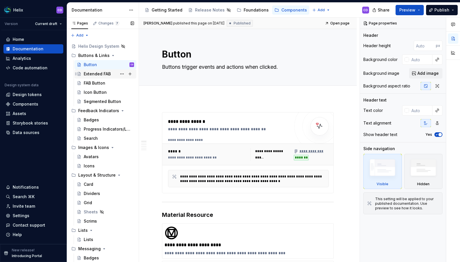
click at [94, 76] on div "Extended FAB" at bounding box center [97, 74] width 27 height 6
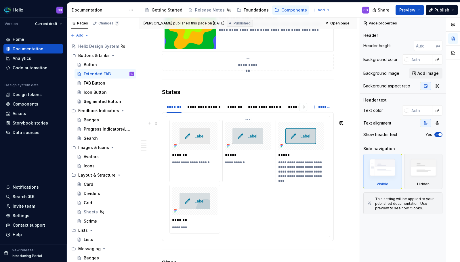
scroll to position [799, 0]
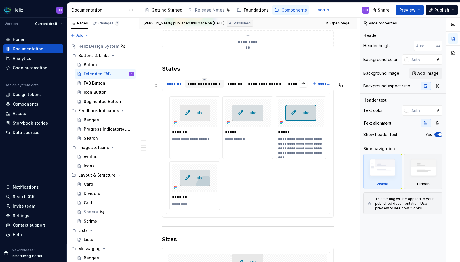
click at [210, 87] on div "**********" at bounding box center [204, 84] width 34 height 6
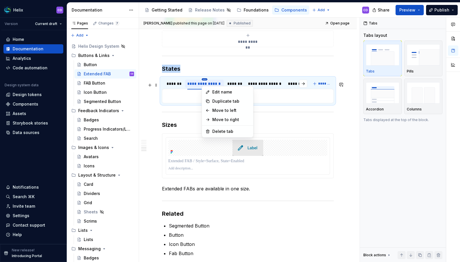
click at [204, 83] on html "Helix CD Version Current draft Home Documentation Analytics Code automation Des…" at bounding box center [230, 131] width 460 height 262
click at [218, 130] on div "Delete tab" at bounding box center [230, 131] width 37 height 6
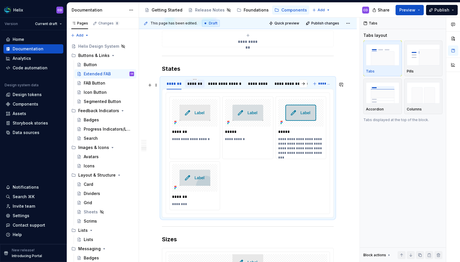
click at [194, 87] on div "*******" at bounding box center [194, 84] width 15 height 6
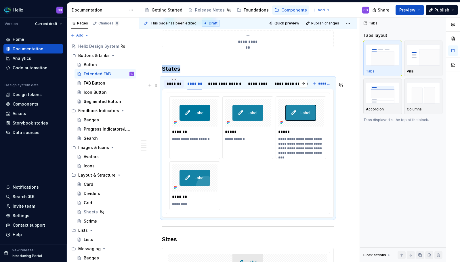
click at [179, 87] on div "*******" at bounding box center [173, 84] width 15 height 6
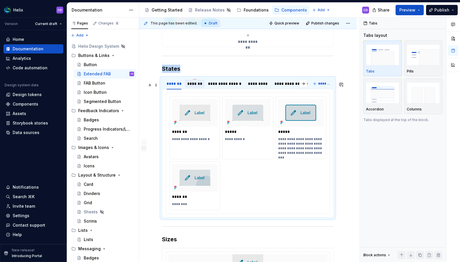
click at [197, 87] on div "*******" at bounding box center [194, 84] width 15 height 6
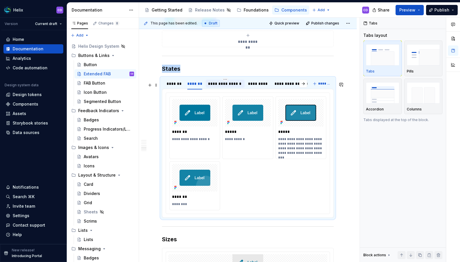
click at [219, 88] on div "**********" at bounding box center [225, 84] width 39 height 8
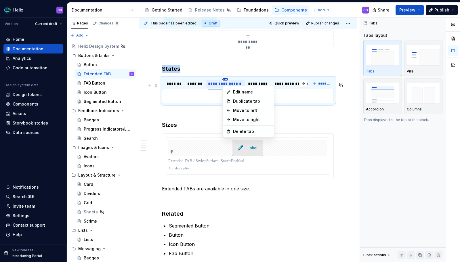
click at [224, 84] on html "Helix CD Version Current draft Home Documentation Analytics Code automation Des…" at bounding box center [230, 131] width 460 height 262
click at [236, 129] on div "Delete tab" at bounding box center [251, 131] width 37 height 6
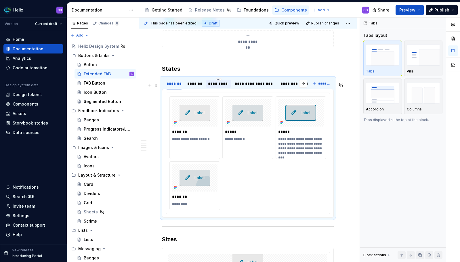
click at [224, 87] on div "*********" at bounding box center [218, 84] width 21 height 6
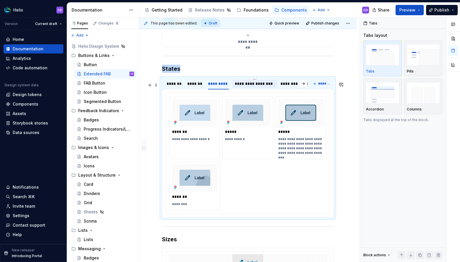
click at [248, 87] on div "**********" at bounding box center [255, 84] width 40 height 6
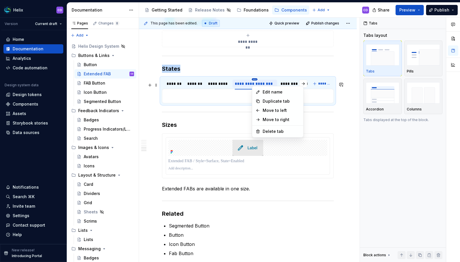
click at [254, 84] on html "Helix CD Version Current draft Home Documentation Analytics Code automation Des…" at bounding box center [230, 131] width 460 height 262
click at [261, 129] on div "Delete tab" at bounding box center [277, 131] width 49 height 9
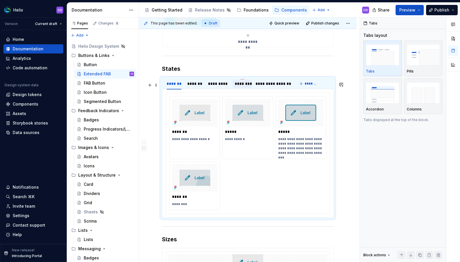
click at [249, 87] on div "********" at bounding box center [242, 84] width 15 height 6
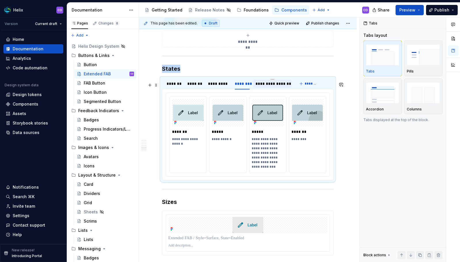
click at [262, 87] on div "**********" at bounding box center [272, 84] width 34 height 6
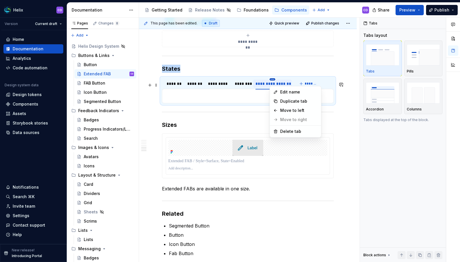
click at [273, 83] on html "Helix CD Version Current draft Home Documentation Analytics Code automation Des…" at bounding box center [230, 131] width 460 height 262
click at [280, 129] on div "Delete tab" at bounding box center [295, 131] width 49 height 9
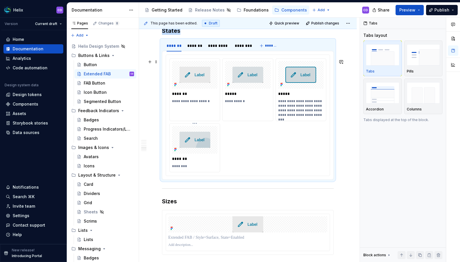
scroll to position [788, 0]
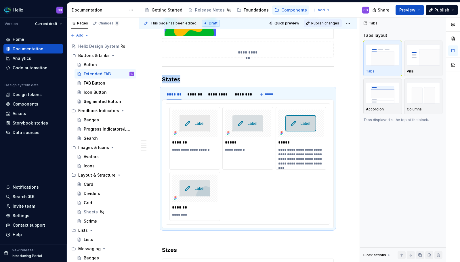
click at [321, 25] on span "Publish changes" at bounding box center [325, 23] width 28 height 5
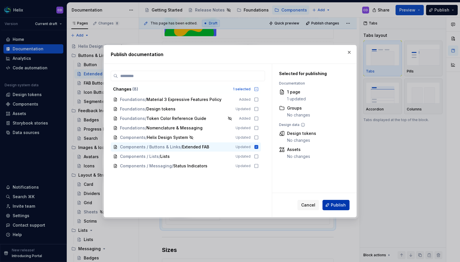
click at [335, 208] on button "Publish" at bounding box center [335, 205] width 27 height 10
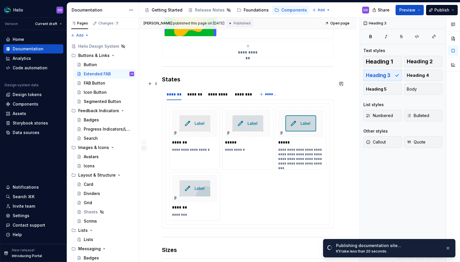
click at [206, 83] on h3 "States" at bounding box center [248, 79] width 172 height 8
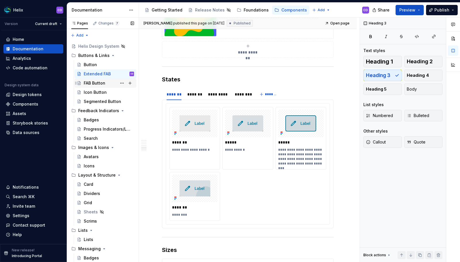
click at [105, 84] on div "FAB Button" at bounding box center [95, 83] width 22 height 6
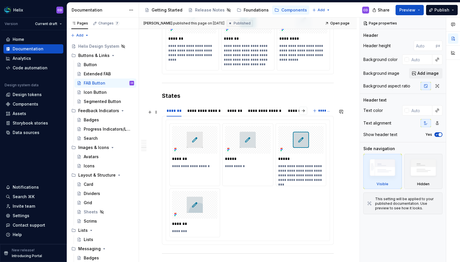
scroll to position [674, 0]
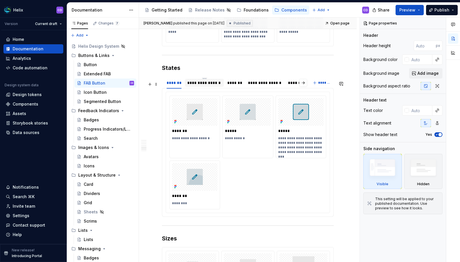
click at [208, 86] on div "**********" at bounding box center [204, 83] width 34 height 6
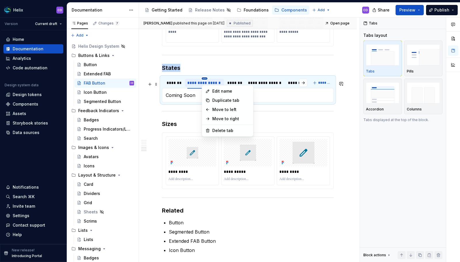
click at [204, 83] on html "Helix CD Version Current draft Home Documentation Analytics Code automation Des…" at bounding box center [230, 131] width 460 height 262
click at [214, 131] on div "Delete tab" at bounding box center [230, 131] width 37 height 6
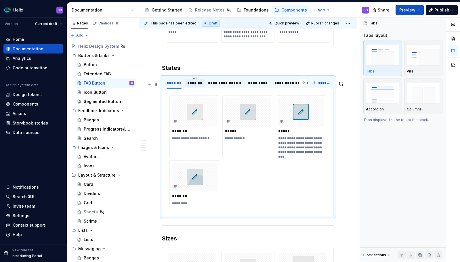
click at [199, 86] on div "*******" at bounding box center [194, 83] width 15 height 6
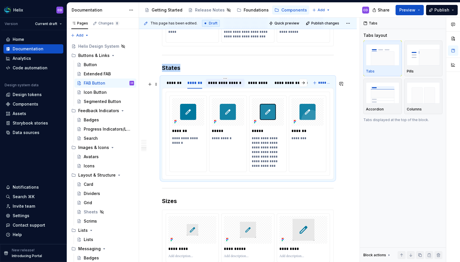
click at [224, 86] on div "**********" at bounding box center [225, 83] width 34 height 6
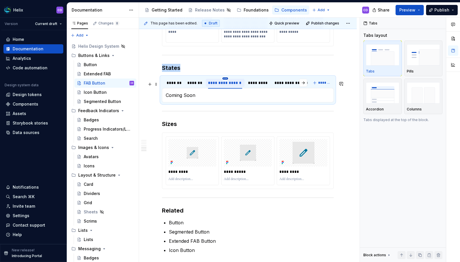
click at [224, 83] on html "Helix CD Version Current draft Home Documentation Analytics Code automation Des…" at bounding box center [230, 131] width 460 height 262
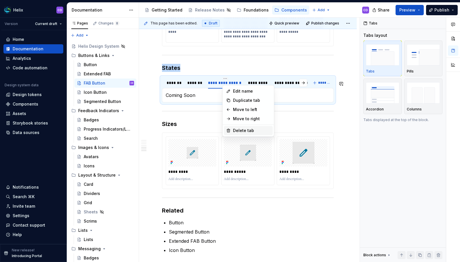
click at [231, 128] on div "Delete tab" at bounding box center [248, 130] width 49 height 9
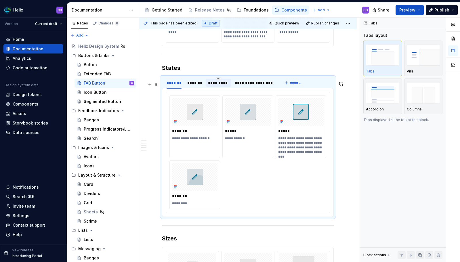
click at [223, 86] on div "*********" at bounding box center [218, 83] width 21 height 6
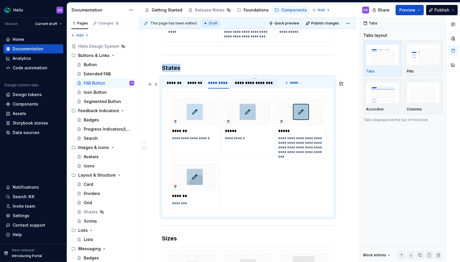
click at [249, 86] on div "**********" at bounding box center [255, 83] width 40 height 6
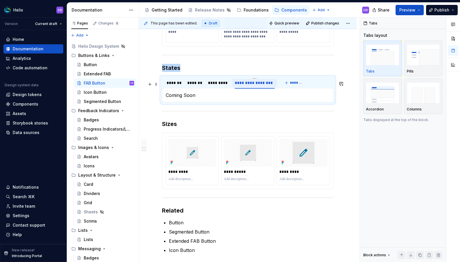
click at [256, 81] on div "**********" at bounding box center [254, 82] width 45 height 11
click at [254, 82] on html "Helix CD Version Current draft Home Documentation Analytics Code automation Des…" at bounding box center [230, 131] width 460 height 262
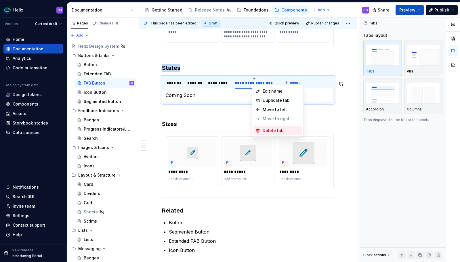
click at [261, 128] on div "Delete tab" at bounding box center [277, 130] width 49 height 9
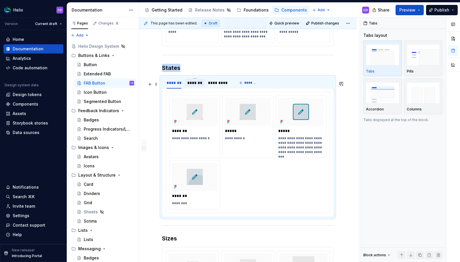
click at [198, 86] on div "*******" at bounding box center [194, 83] width 15 height 6
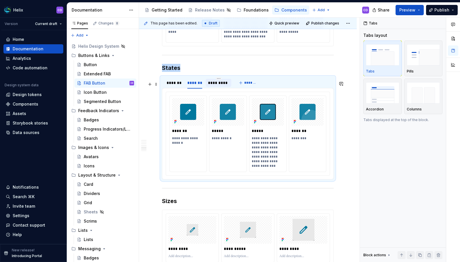
click at [228, 86] on div "*********" at bounding box center [218, 83] width 21 height 6
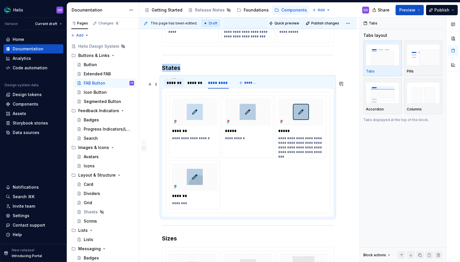
click at [180, 86] on div "*******" at bounding box center [173, 83] width 15 height 6
click at [334, 24] on span "Publish changes" at bounding box center [325, 23] width 28 height 5
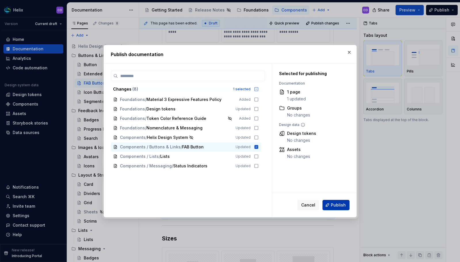
click at [334, 203] on span "Publish" at bounding box center [338, 205] width 15 height 6
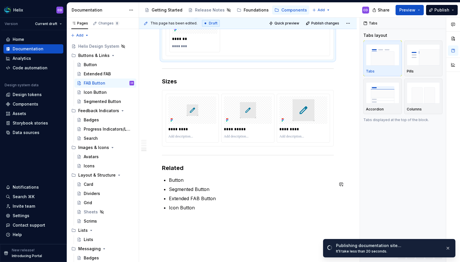
scroll to position [830, 0]
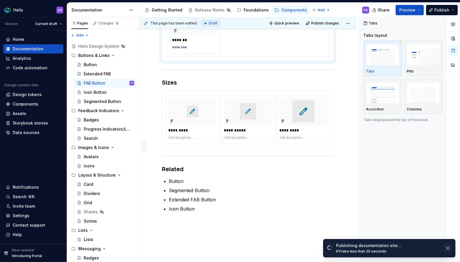
click at [449, 248] on button "button" at bounding box center [447, 248] width 7 height 8
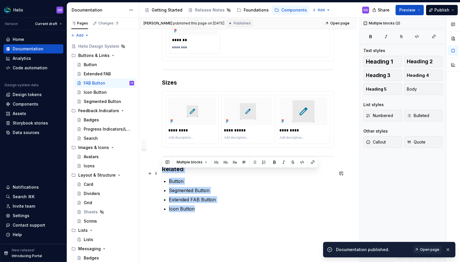
drag, startPoint x: 206, startPoint y: 213, endPoint x: 162, endPoint y: 174, distance: 59.2
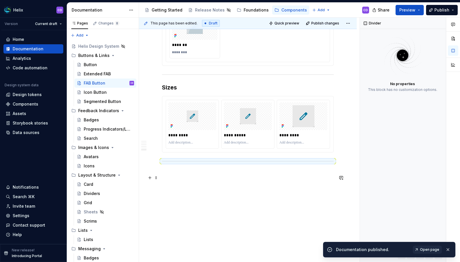
scroll to position [805, 0]
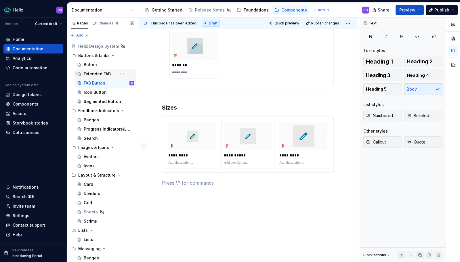
click at [95, 73] on div "Extended FAB" at bounding box center [97, 74] width 27 height 6
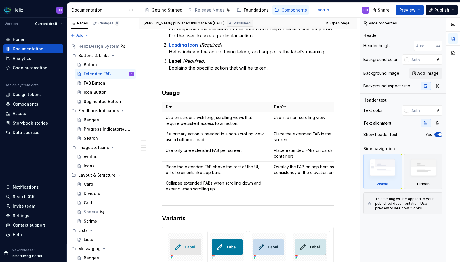
scroll to position [997, 0]
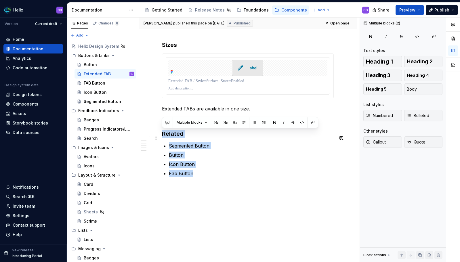
drag, startPoint x: 199, startPoint y: 174, endPoint x: 163, endPoint y: 133, distance: 55.4
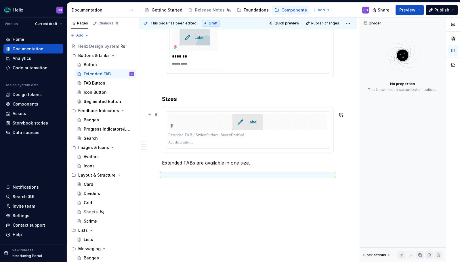
scroll to position [933, 0]
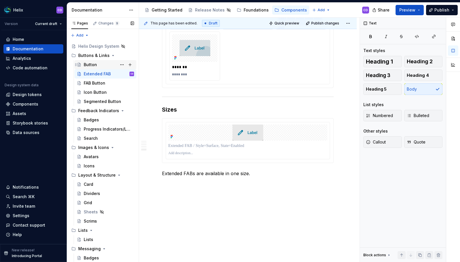
click at [98, 65] on div "Button" at bounding box center [109, 65] width 50 height 8
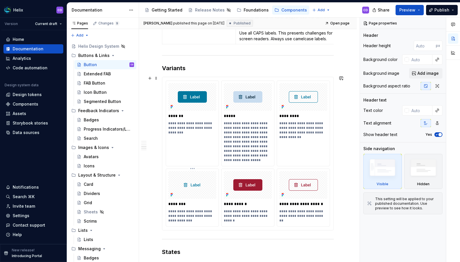
scroll to position [882, 0]
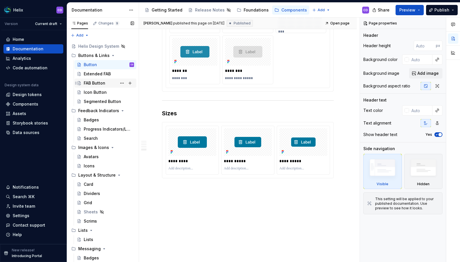
click at [94, 82] on div "FAB Button" at bounding box center [95, 83] width 22 height 6
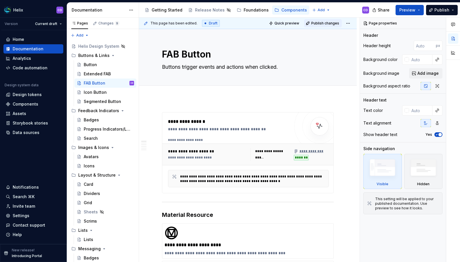
click at [317, 22] on span "Publish changes" at bounding box center [325, 23] width 28 height 5
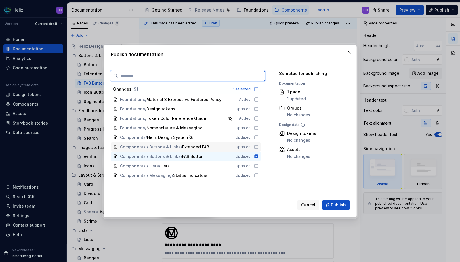
click at [256, 147] on icon at bounding box center [256, 147] width 5 height 5
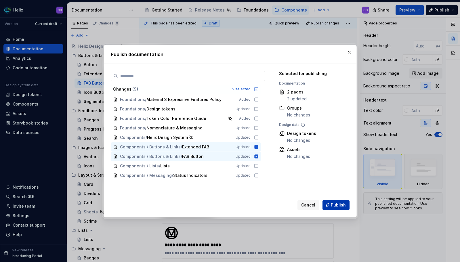
click at [344, 203] on span "Publish" at bounding box center [338, 205] width 15 height 6
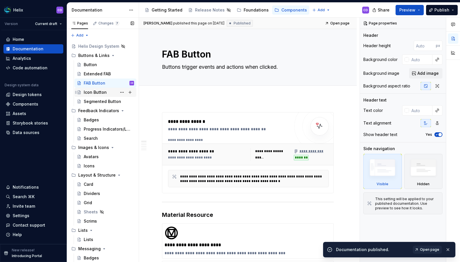
click at [101, 95] on div "Icon Button" at bounding box center [95, 92] width 23 height 6
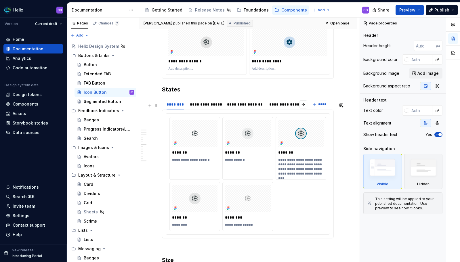
scroll to position [897, 0]
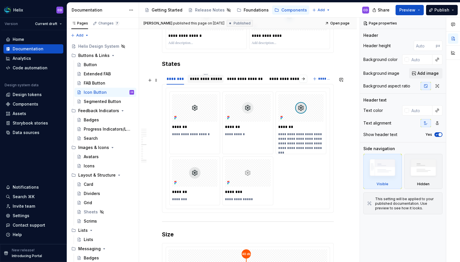
click at [213, 82] on div "**********" at bounding box center [206, 79] width 32 height 6
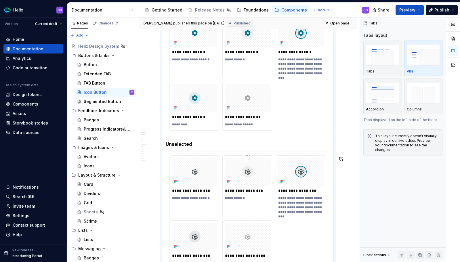
scroll to position [888, 0]
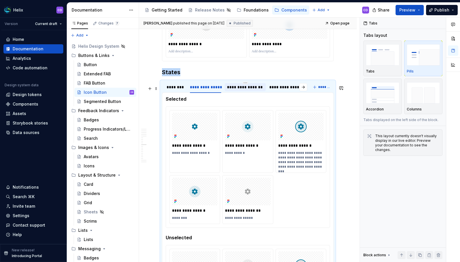
click at [237, 90] on div "**********" at bounding box center [245, 87] width 37 height 6
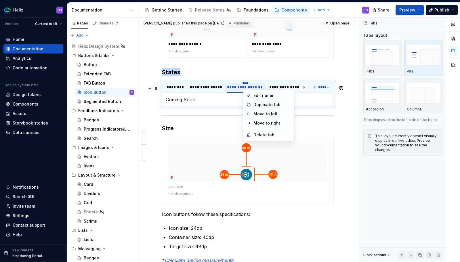
click at [243, 87] on html "Helix CD Version Current draft Home Documentation Analytics Code automation Des…" at bounding box center [230, 131] width 460 height 262
click at [253, 132] on div "Delete tab" at bounding box center [268, 134] width 49 height 9
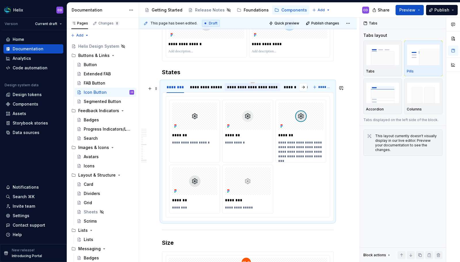
click at [245, 91] on div "**********" at bounding box center [252, 87] width 55 height 8
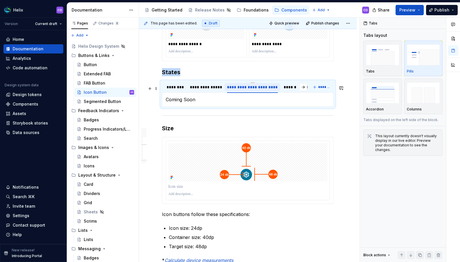
type textarea "*"
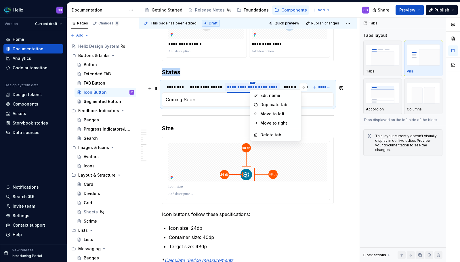
click at [252, 88] on html "Helix CD Version Current draft Home Documentation Analytics Code automation Des…" at bounding box center [230, 131] width 460 height 262
click at [258, 132] on div "Delete tab" at bounding box center [275, 134] width 49 height 9
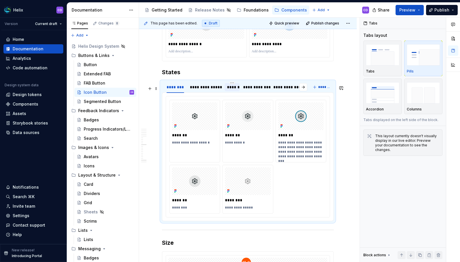
click at [232, 90] on div "******" at bounding box center [232, 87] width 10 height 6
click at [258, 90] on div "**********" at bounding box center [255, 87] width 24 height 6
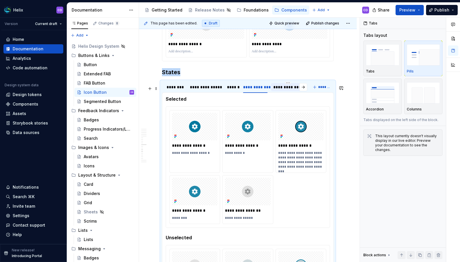
click at [280, 90] on div "**********" at bounding box center [287, 87] width 29 height 6
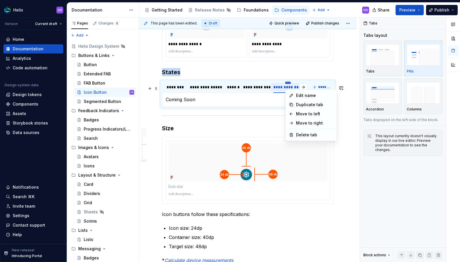
click at [288, 88] on html "Helix CD Version Current draft Home Documentation Analytics Code automation Des…" at bounding box center [230, 131] width 460 height 262
click at [293, 133] on icon at bounding box center [291, 135] width 5 height 5
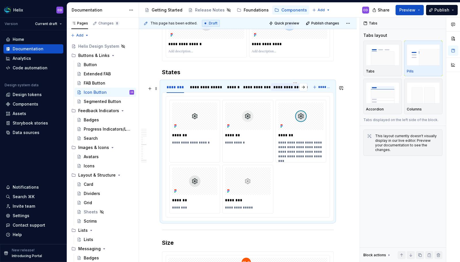
click at [285, 91] on div "**********" at bounding box center [295, 87] width 48 height 8
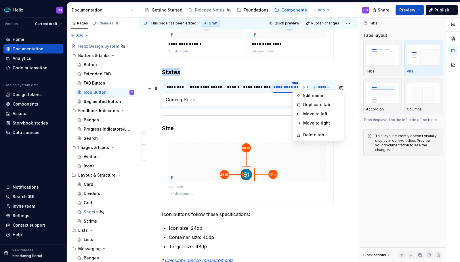
click at [293, 87] on html "Helix CD Version Current draft Home Documentation Analytics Code automation Des…" at bounding box center [230, 131] width 460 height 262
click at [300, 135] on icon at bounding box center [298, 135] width 5 height 5
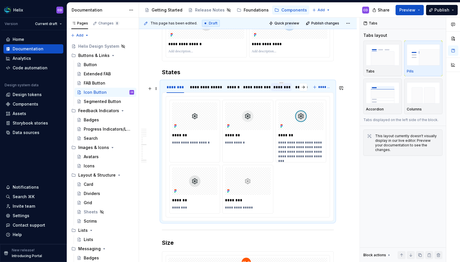
click at [284, 91] on div "********" at bounding box center [281, 87] width 21 height 8
click at [296, 90] on div "**********" at bounding box center [310, 87] width 30 height 6
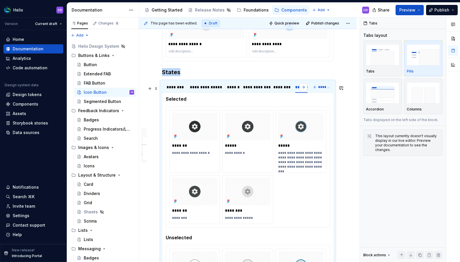
click at [300, 91] on button "button" at bounding box center [303, 87] width 8 height 8
click at [204, 91] on div "**********" at bounding box center [204, 87] width 40 height 8
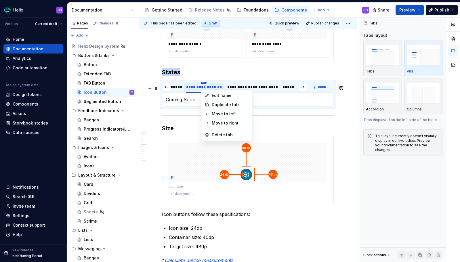
click at [204, 88] on html "Helix CD Version Current draft Home Documentation Analytics Code automation Des…" at bounding box center [230, 131] width 460 height 262
click at [217, 133] on div "Delete tab" at bounding box center [230, 135] width 37 height 6
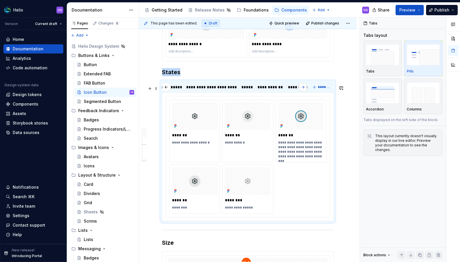
click at [303, 91] on button "button" at bounding box center [303, 87] width 8 height 8
click at [204, 90] on div "**********" at bounding box center [205, 87] width 25 height 6
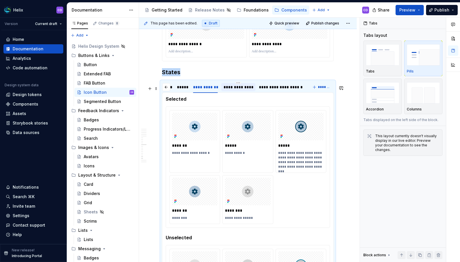
click at [238, 90] on div "**********" at bounding box center [238, 87] width 30 height 6
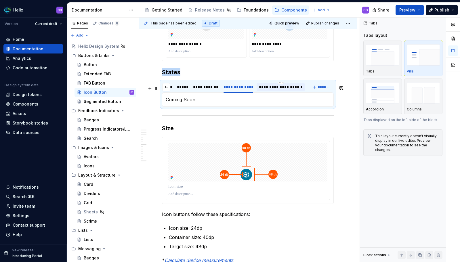
click at [267, 90] on div "**********" at bounding box center [281, 87] width 44 height 6
click at [239, 90] on div "**********" at bounding box center [238, 87] width 30 height 6
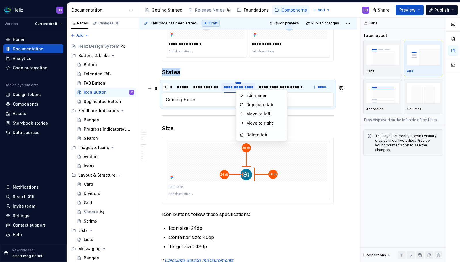
click at [239, 87] on html "Helix CD Version Current draft Home Documentation Analytics Code automation Des…" at bounding box center [230, 131] width 460 height 262
click at [249, 132] on div "Delete tab" at bounding box center [264, 135] width 37 height 6
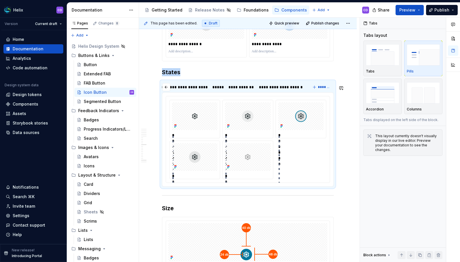
scroll to position [0, 174]
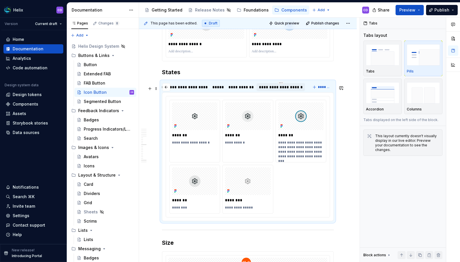
drag, startPoint x: 294, startPoint y: 93, endPoint x: 290, endPoint y: 93, distance: 4.3
click at [294, 90] on div "**********" at bounding box center [281, 87] width 44 height 6
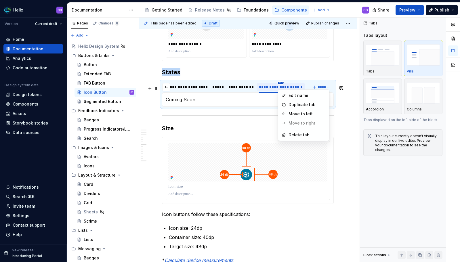
click at [280, 87] on html "Helix CD Version Current draft Home Documentation Analytics Code automation Des…" at bounding box center [230, 131] width 460 height 262
click at [289, 136] on div "Delete tab" at bounding box center [306, 135] width 37 height 6
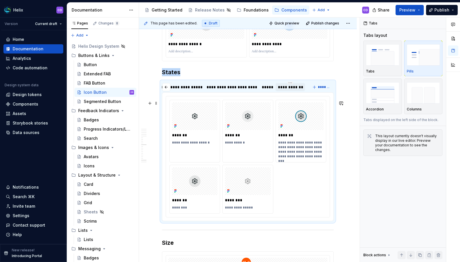
click at [287, 90] on div "**********" at bounding box center [290, 87] width 25 height 6
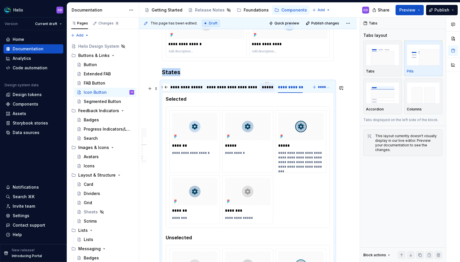
click at [271, 90] on div "*****" at bounding box center [267, 87] width 10 height 6
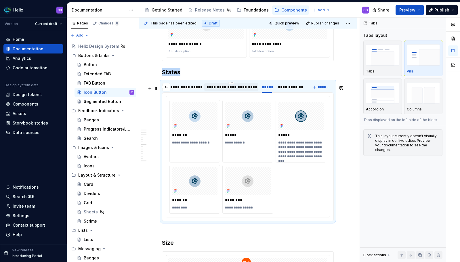
click at [244, 90] on div "**********" at bounding box center [230, 87] width 49 height 6
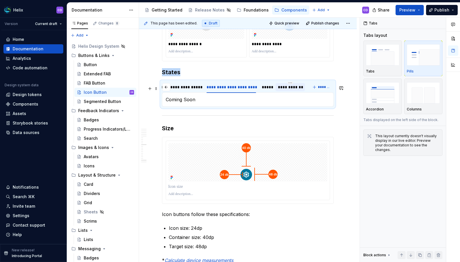
click at [292, 90] on div "**********" at bounding box center [290, 87] width 25 height 6
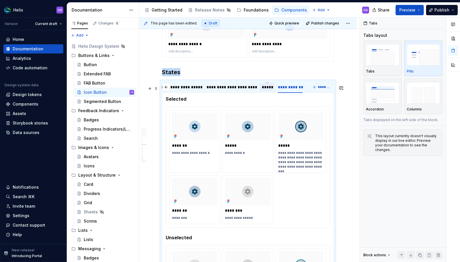
click at [271, 90] on div "*****" at bounding box center [267, 87] width 10 height 6
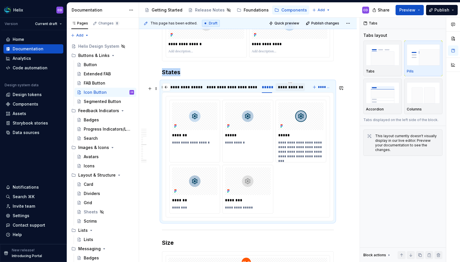
click at [299, 90] on div "**********" at bounding box center [290, 87] width 25 height 6
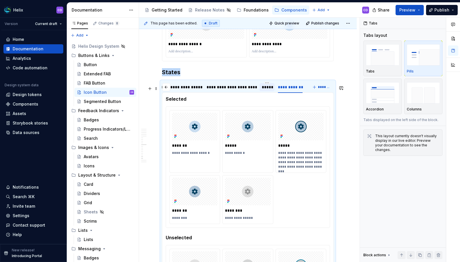
click at [273, 90] on div "*****" at bounding box center [266, 87] width 15 height 8
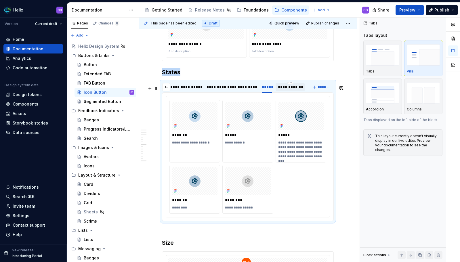
click at [302, 90] on div "**********" at bounding box center [290, 87] width 25 height 6
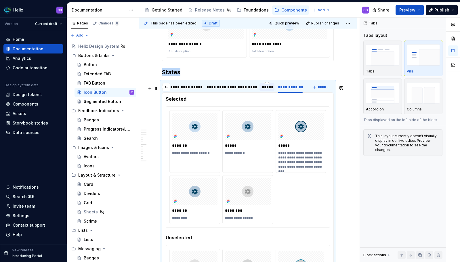
click at [271, 90] on div "*****" at bounding box center [267, 87] width 10 height 6
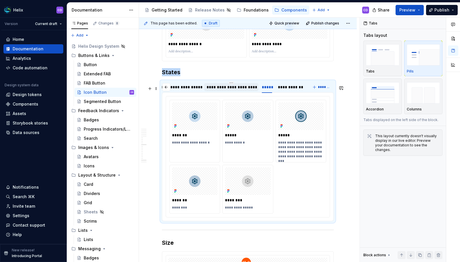
click at [245, 90] on div "**********" at bounding box center [230, 87] width 49 height 6
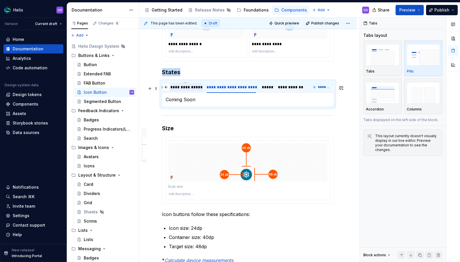
click at [194, 90] on div "**********" at bounding box center [185, 87] width 30 height 6
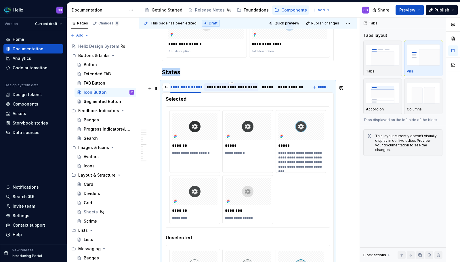
click at [219, 90] on div "**********" at bounding box center [230, 87] width 49 height 6
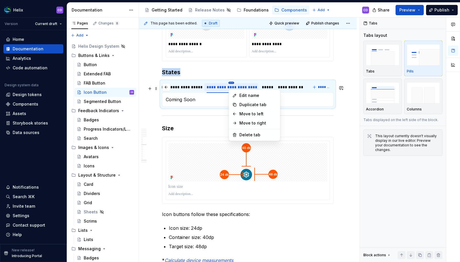
click at [230, 87] on html "Helix CD Version Current draft Home Documentation Analytics Code automation Des…" at bounding box center [230, 131] width 460 height 262
click at [243, 131] on div "Delete tab" at bounding box center [254, 134] width 49 height 9
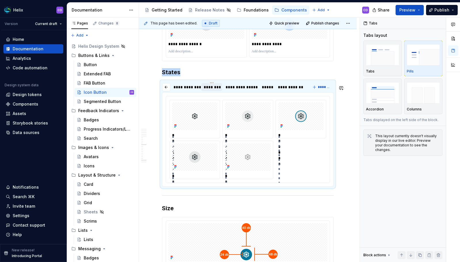
scroll to position [0, 70]
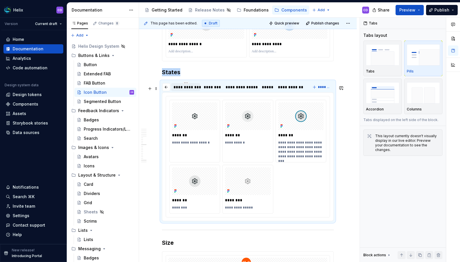
click at [187, 90] on div "**********" at bounding box center [185, 87] width 24 height 6
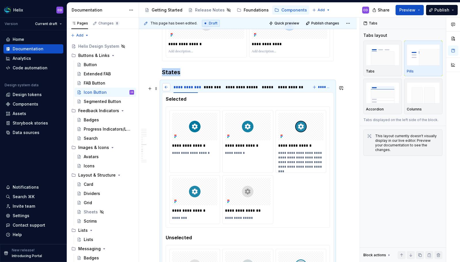
click at [167, 91] on button "button" at bounding box center [166, 87] width 8 height 8
click at [233, 90] on div "******" at bounding box center [232, 87] width 10 height 6
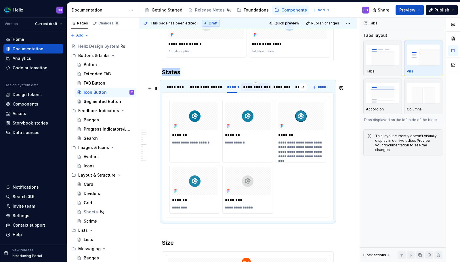
click at [258, 90] on div "**********" at bounding box center [255, 87] width 24 height 6
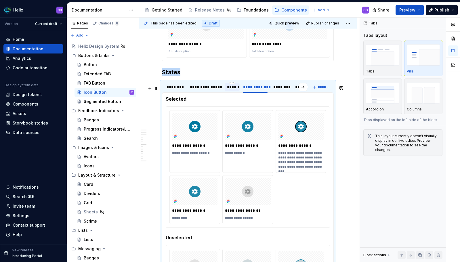
click at [231, 90] on div "******" at bounding box center [232, 87] width 10 height 6
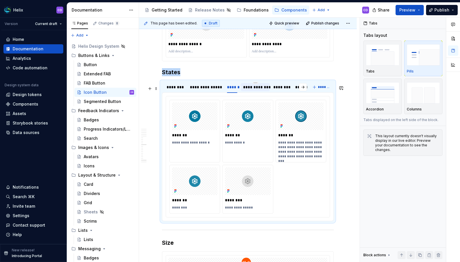
click at [250, 90] on div "**********" at bounding box center [255, 87] width 24 height 6
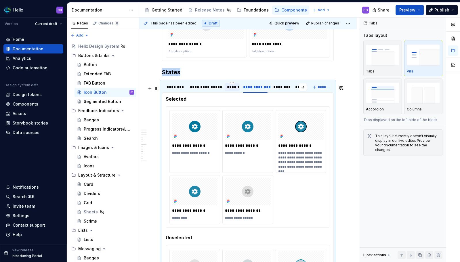
click at [229, 90] on div "******" at bounding box center [232, 87] width 10 height 6
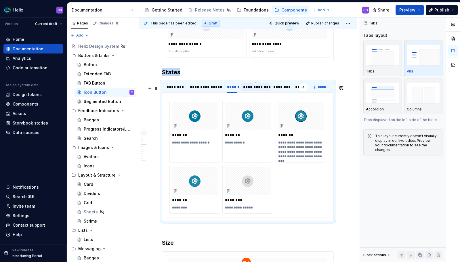
click at [258, 91] on div "**********" at bounding box center [255, 87] width 29 height 8
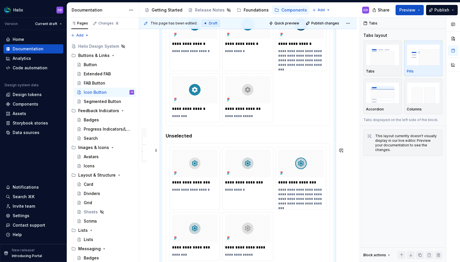
scroll to position [885, 0]
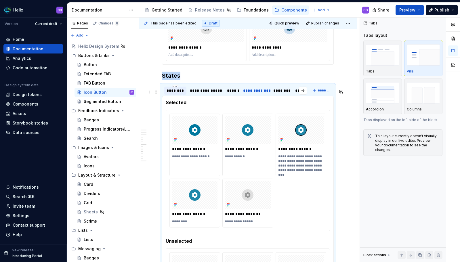
click at [178, 93] on div "********" at bounding box center [175, 91] width 18 height 6
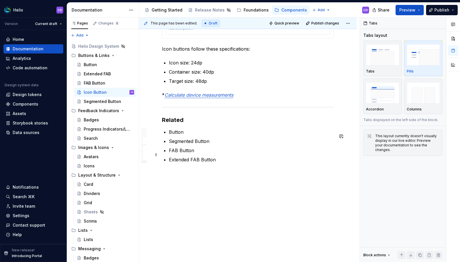
scroll to position [1171, 0]
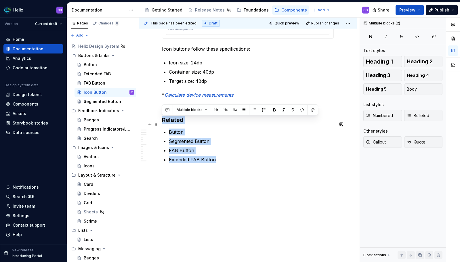
drag, startPoint x: 220, startPoint y: 163, endPoint x: 163, endPoint y: 120, distance: 71.7
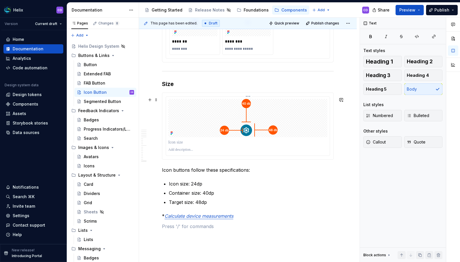
scroll to position [1045, 0]
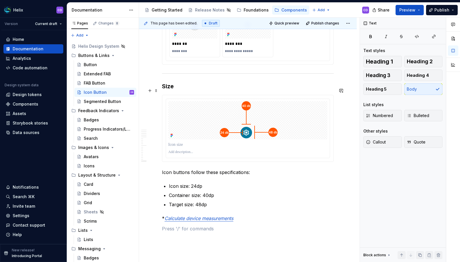
click at [164, 89] on h3 "Size" at bounding box center [248, 86] width 172 height 8
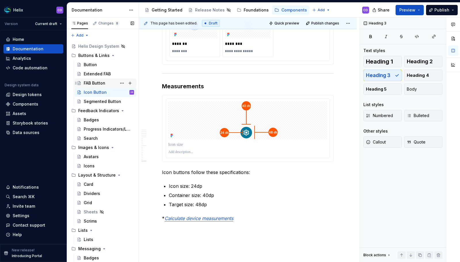
click at [94, 85] on div "FAB Button" at bounding box center [95, 83] width 22 height 6
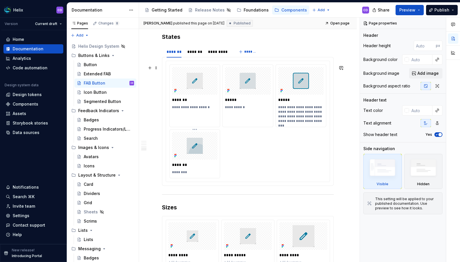
scroll to position [819, 0]
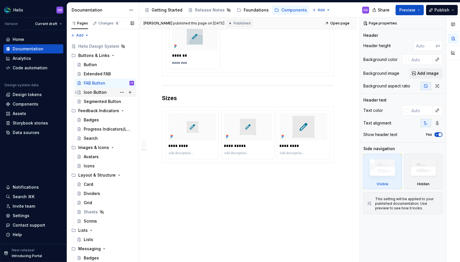
click at [91, 93] on div "Icon Button" at bounding box center [95, 92] width 23 height 6
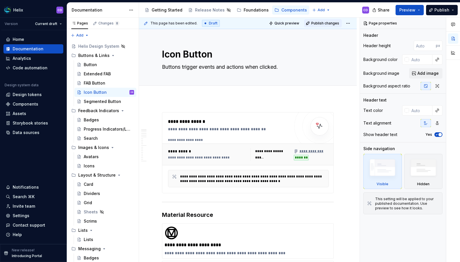
click at [327, 24] on span "Publish changes" at bounding box center [325, 23] width 28 height 5
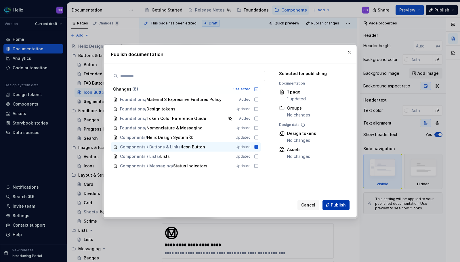
click at [331, 206] on span "Publish" at bounding box center [338, 205] width 15 height 6
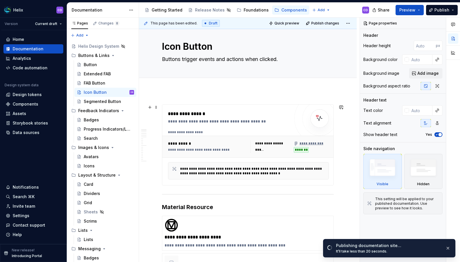
scroll to position [31, 0]
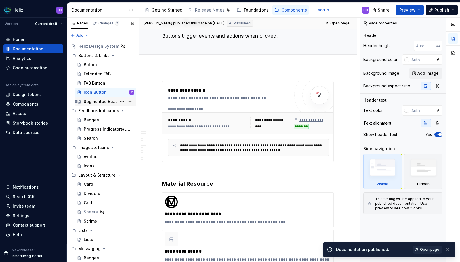
click at [104, 103] on div "Segmented Button" at bounding box center [100, 102] width 33 height 6
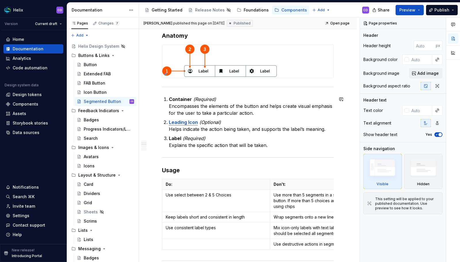
scroll to position [296, 0]
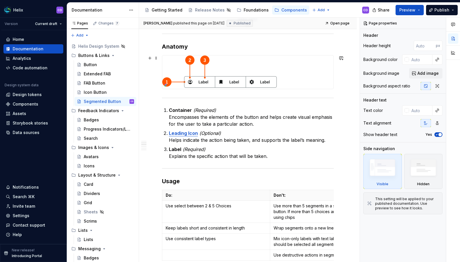
click at [268, 78] on img at bounding box center [219, 71] width 114 height 33
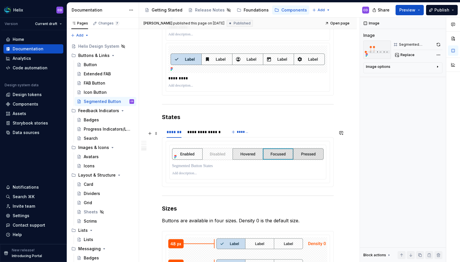
scroll to position [702, 0]
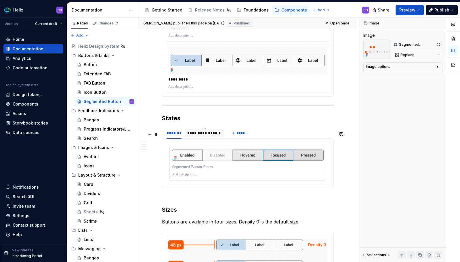
click at [212, 137] on div "**********" at bounding box center [204, 133] width 39 height 8
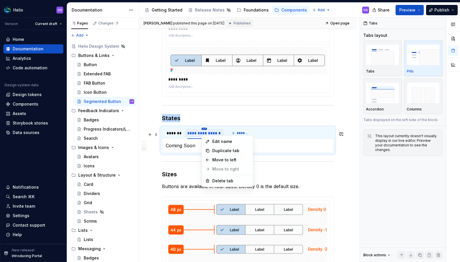
click at [207, 133] on html "Helix CD Version Current draft Home Documentation Analytics Code automation Des…" at bounding box center [230, 131] width 460 height 262
click at [222, 179] on div "Delete tab" at bounding box center [230, 181] width 37 height 6
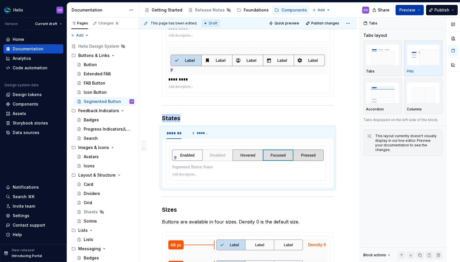
click at [207, 157] on img at bounding box center [247, 155] width 151 height 14
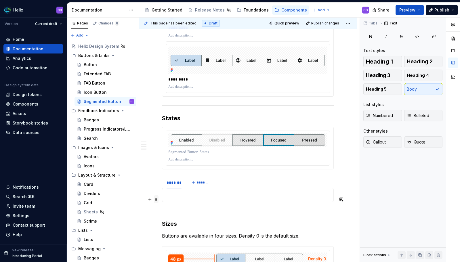
click at [156, 198] on span at bounding box center [156, 199] width 5 height 8
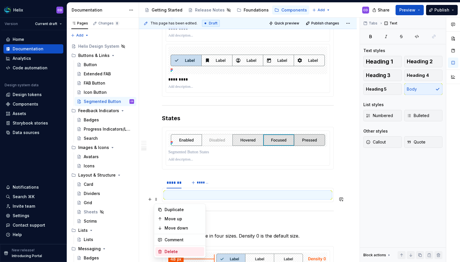
click at [167, 253] on div "Delete" at bounding box center [182, 252] width 37 height 6
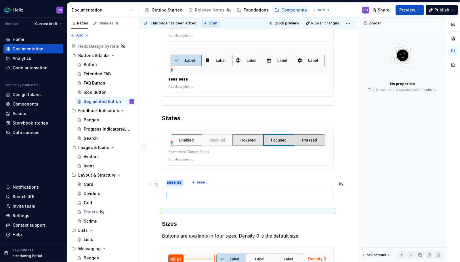
click at [156, 184] on span at bounding box center [156, 184] width 5 height 8
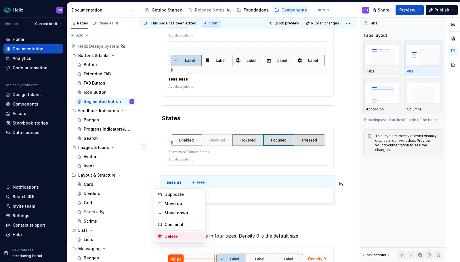
click at [166, 233] on div "Delete" at bounding box center [179, 236] width 49 height 9
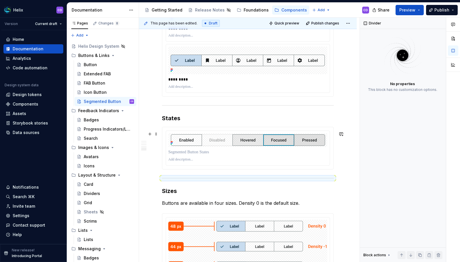
click at [163, 147] on div at bounding box center [247, 148] width 171 height 42
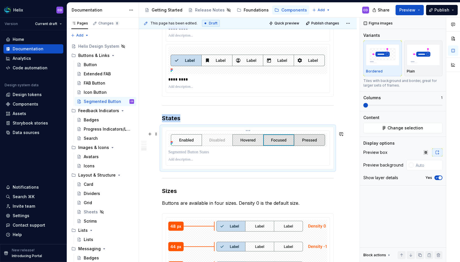
click at [168, 141] on div at bounding box center [248, 148] width 164 height 34
click at [195, 120] on h3 "States" at bounding box center [248, 118] width 172 height 8
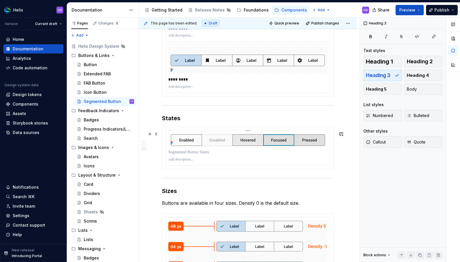
click at [189, 155] on p at bounding box center [247, 152] width 159 height 6
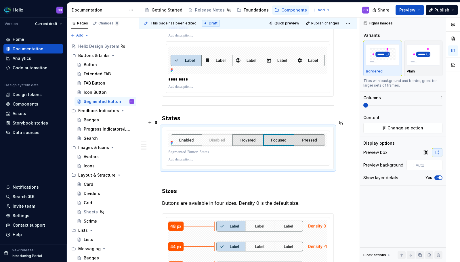
click at [179, 122] on h3 "States" at bounding box center [248, 118] width 172 height 8
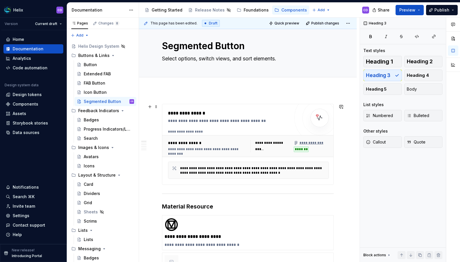
scroll to position [0, 0]
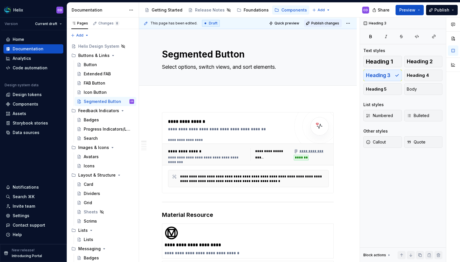
click at [318, 26] on button "Publish changes" at bounding box center [323, 23] width 38 height 8
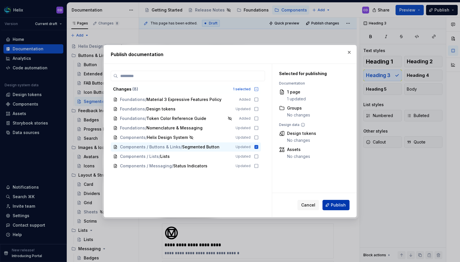
click at [337, 206] on span "Publish" at bounding box center [338, 205] width 15 height 6
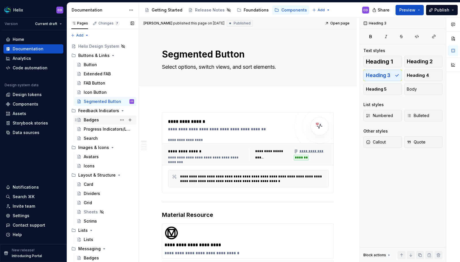
click at [95, 120] on div "Badges" at bounding box center [91, 120] width 15 height 6
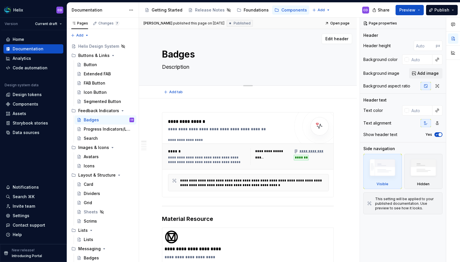
click at [189, 66] on textarea "Description" at bounding box center [247, 66] width 172 height 9
paste textarea "Badges show notifications, counts, or status information on navigation items an…"
type textarea "*"
type textarea "Badges show notifications, counts, or status information on navigation items an…"
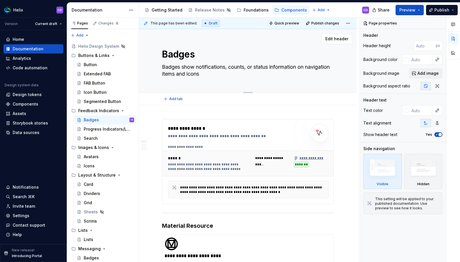
type textarea "*"
type textarea "Badges show notifications, counts, or status information on navigation items an…"
type textarea "*"
type textarea "Badges show notifications, counts, or status information on navigation items an…"
click at [312, 21] on span "Publish changes" at bounding box center [325, 23] width 28 height 5
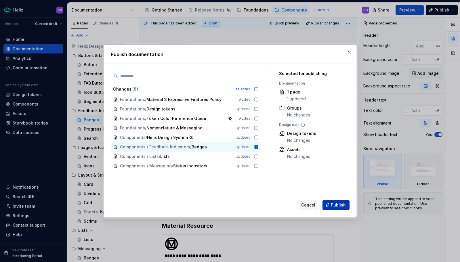
click at [337, 204] on span "Publish" at bounding box center [338, 205] width 15 height 6
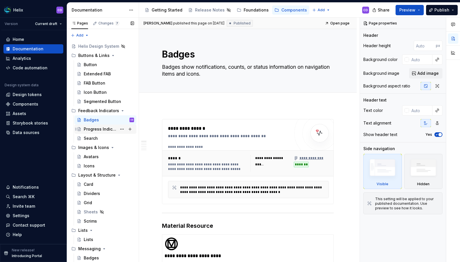
click at [99, 133] on div "Progress Indicators/Loaders" at bounding box center [109, 129] width 50 height 8
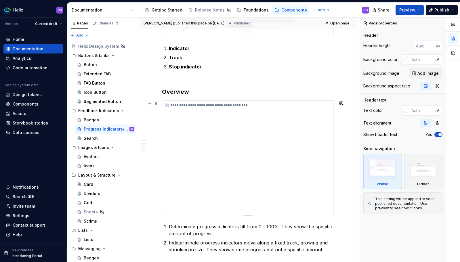
scroll to position [539, 0]
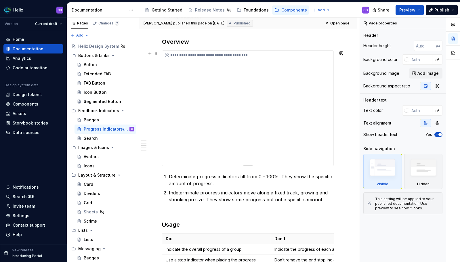
click at [321, 139] on div "**********" at bounding box center [247, 108] width 171 height 115
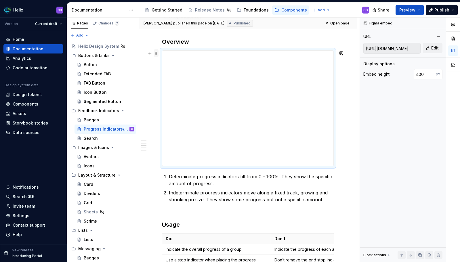
click at [156, 52] on span at bounding box center [156, 53] width 5 height 8
click at [173, 105] on div "Delete" at bounding box center [182, 106] width 37 height 6
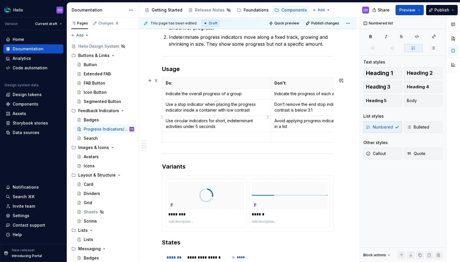
scroll to position [609, 0]
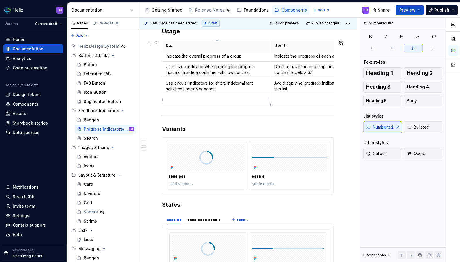
click at [253, 97] on p at bounding box center [216, 100] width 101 height 6
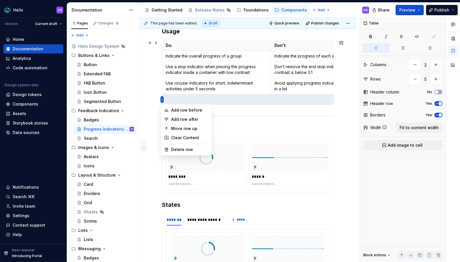
click at [163, 99] on html "Helix CD Version Current draft Home Documentation Analytics Code automation Des…" at bounding box center [230, 131] width 460 height 262
click at [177, 148] on div "Delete row" at bounding box center [189, 150] width 37 height 6
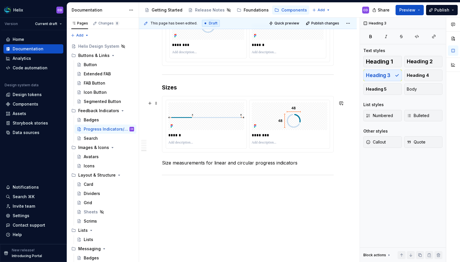
scroll to position [818, 0]
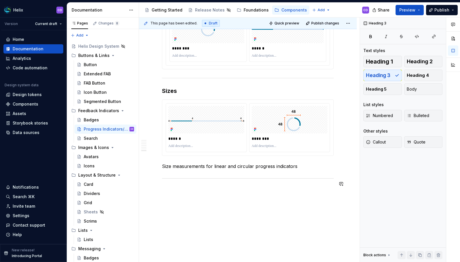
click at [325, 179] on hr at bounding box center [248, 178] width 172 height 0
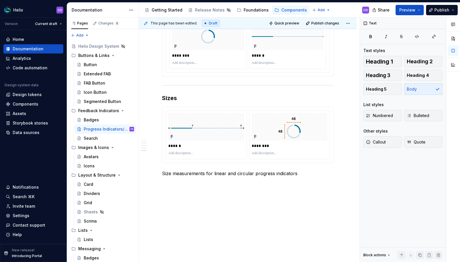
scroll to position [815, 0]
click at [329, 26] on button "Publish changes" at bounding box center [323, 23] width 38 height 8
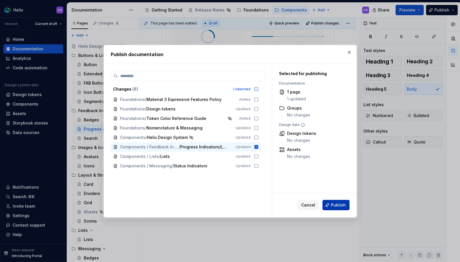
click at [339, 208] on button "Publish" at bounding box center [335, 205] width 27 height 10
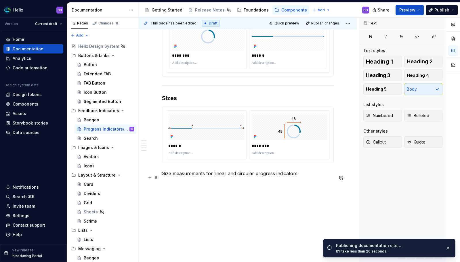
scroll to position [803, 0]
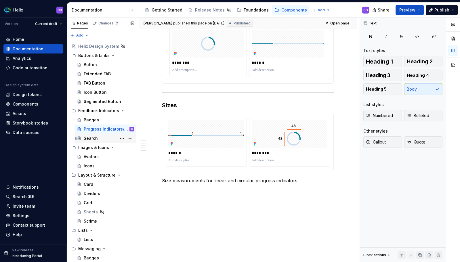
click at [91, 136] on div "Search" at bounding box center [91, 138] width 14 height 6
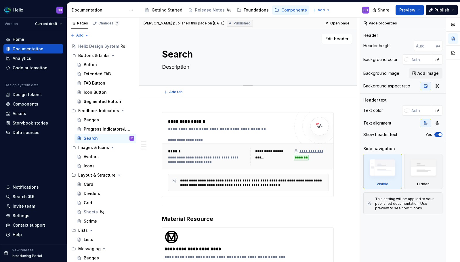
click at [182, 62] on div "Search Description" at bounding box center [248, 57] width 172 height 56
click at [179, 66] on textarea "Description" at bounding box center [247, 66] width 172 height 9
paste textarea "Search lets people enter a keyword or phrase to get relevant informa"
type textarea "*"
type textarea "Search lets people enter a keyword or phrase to get relevant information"
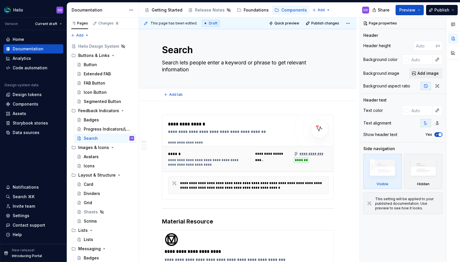
type textarea "*"
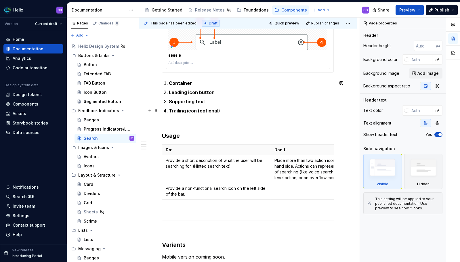
scroll to position [369, 0]
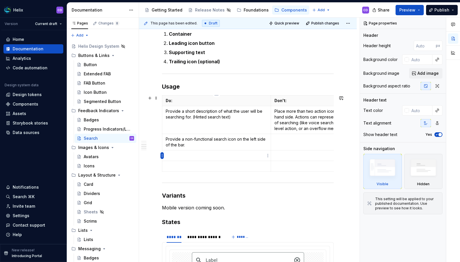
type textarea "Search lets people enter a keyword or phrase to get relevant information"
click at [162, 154] on icon "button" at bounding box center [162, 155] width 1 height 3
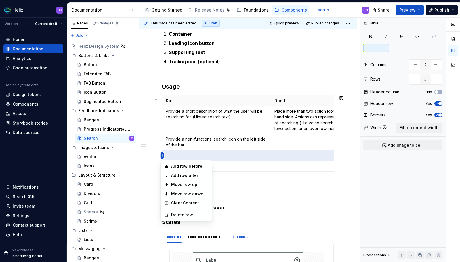
click at [162, 155] on html "Helix CD Version Current draft Home Documentation Analytics Code automation Des…" at bounding box center [230, 131] width 460 height 262
drag, startPoint x: 178, startPoint y: 214, endPoint x: 172, endPoint y: 206, distance: 10.8
click at [178, 215] on div "Delete row" at bounding box center [189, 215] width 37 height 6
type input "4"
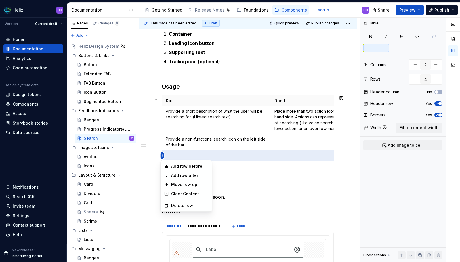
click at [163, 155] on html "Helix CD Version Current draft Home Documentation Analytics Code automation Des…" at bounding box center [230, 131] width 460 height 262
click at [177, 208] on div "Delete row" at bounding box center [189, 206] width 37 height 6
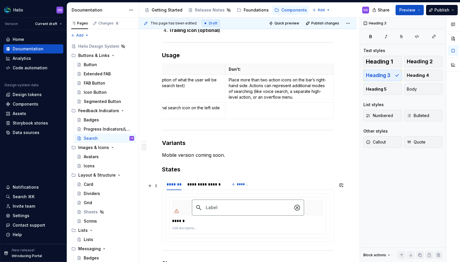
scroll to position [434, 0]
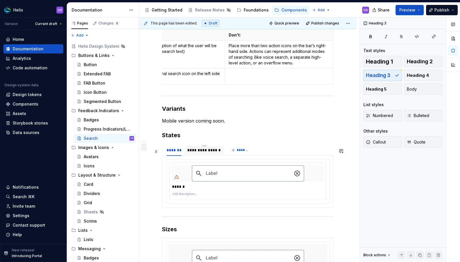
click at [206, 153] on div "**********" at bounding box center [204, 150] width 34 height 6
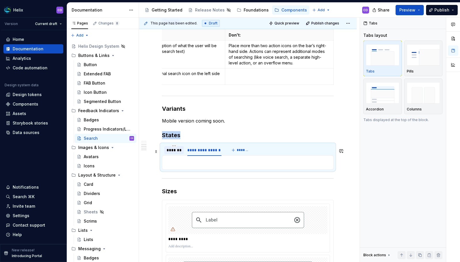
click at [179, 153] on div "*******" at bounding box center [173, 150] width 15 height 6
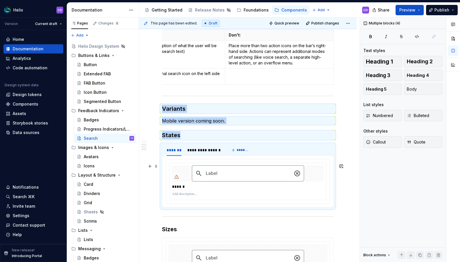
drag, startPoint x: 164, startPoint y: 114, endPoint x: 329, endPoint y: 210, distance: 190.9
click at [329, 210] on div "**********" at bounding box center [248, 73] width 172 height 777
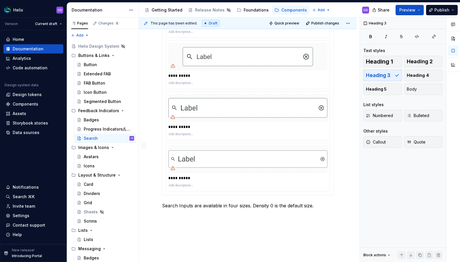
scroll to position [556, 0]
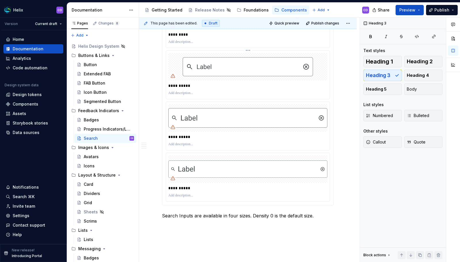
click at [229, 76] on img at bounding box center [248, 66] width 130 height 19
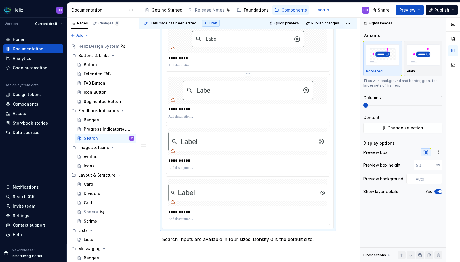
scroll to position [482, 0]
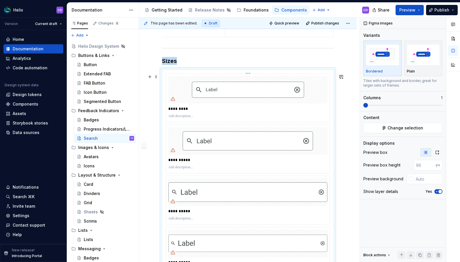
click at [201, 91] on img at bounding box center [248, 90] width 112 height 16
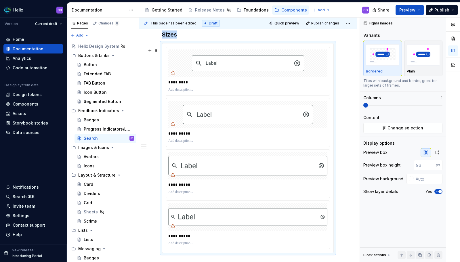
scroll to position [291, 0]
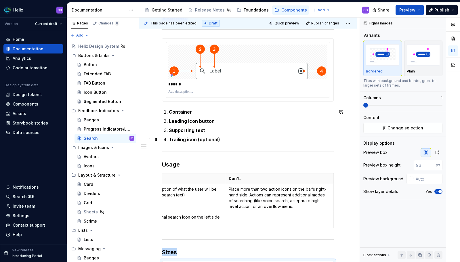
click at [218, 139] on strong "Trailing icon (optional)" at bounding box center [194, 140] width 51 height 6
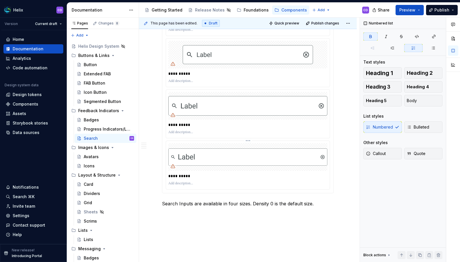
scroll to position [603, 0]
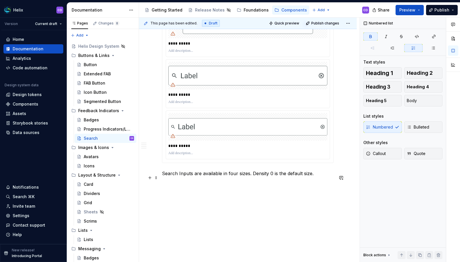
click at [222, 172] on p "Search Inputs are available in four sizes. Density 0 is the default size." at bounding box center [248, 173] width 172 height 7
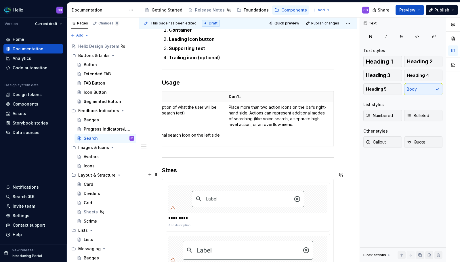
scroll to position [210, 0]
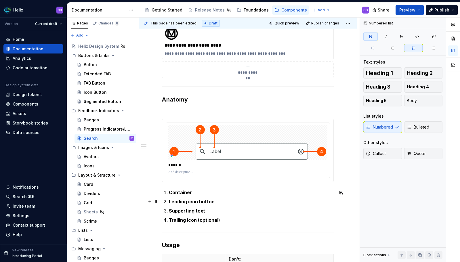
click at [205, 199] on strong "Leading icon button" at bounding box center [192, 202] width 46 height 6
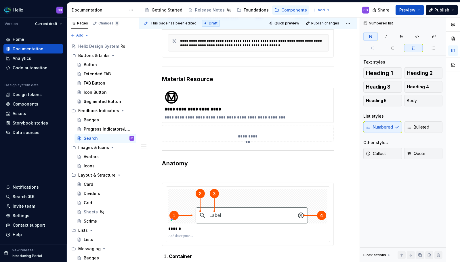
scroll to position [0, 0]
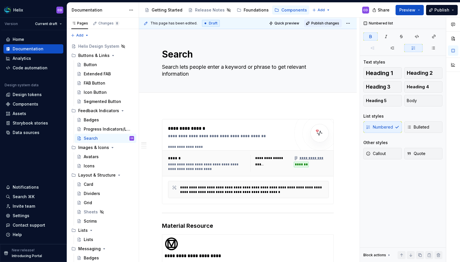
click at [319, 24] on span "Publish changes" at bounding box center [325, 23] width 28 height 5
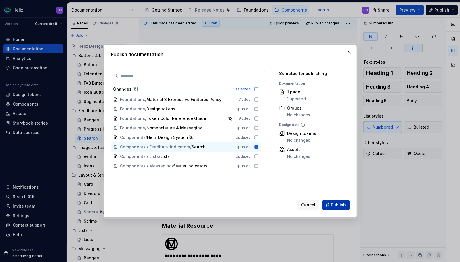
click at [336, 209] on button "Publish" at bounding box center [335, 205] width 27 height 10
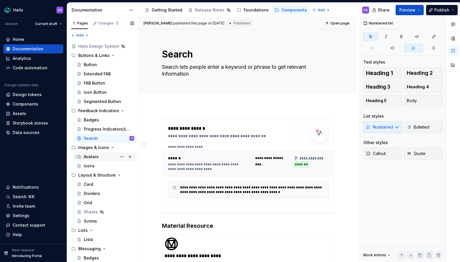
click at [95, 159] on div "Avatars" at bounding box center [91, 157] width 15 height 6
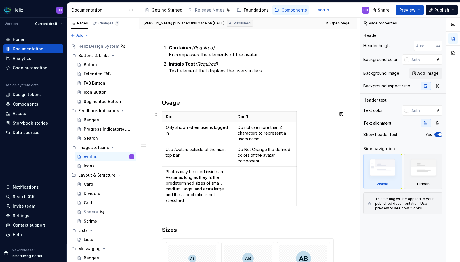
scroll to position [286, 0]
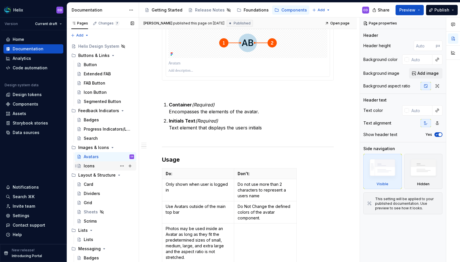
click at [91, 164] on div "Icons" at bounding box center [89, 166] width 11 height 6
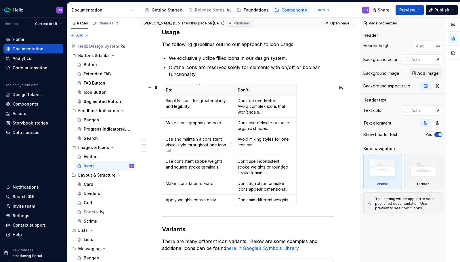
scroll to position [496, 0]
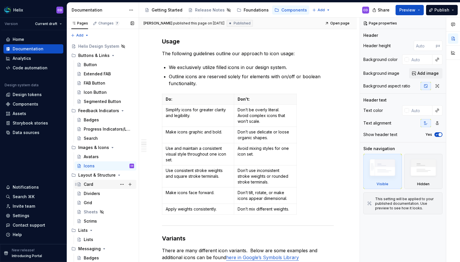
drag, startPoint x: 90, startPoint y: 183, endPoint x: 94, endPoint y: 184, distance: 4.1
click at [90, 184] on div "Card" at bounding box center [88, 184] width 9 height 6
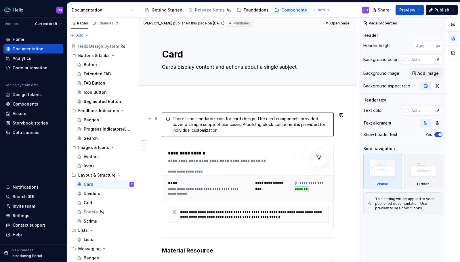
click at [233, 122] on div "There is no standardization for card design. The card components provided cover…" at bounding box center [250, 124] width 157 height 17
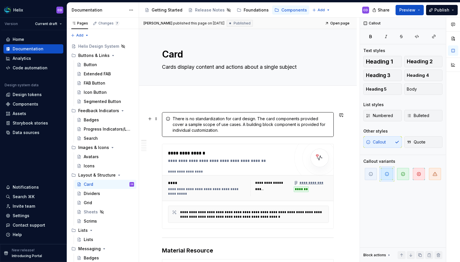
click at [230, 128] on div "There is no standardization for card design. The card components provided cover…" at bounding box center [250, 124] width 157 height 17
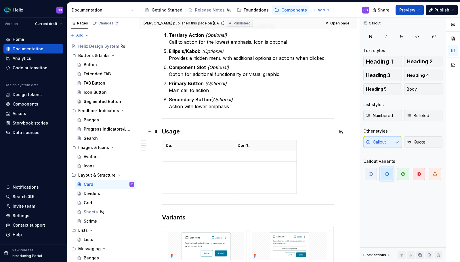
scroll to position [554, 0]
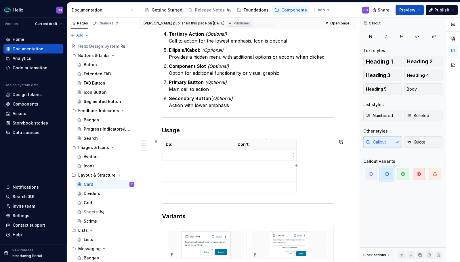
click at [257, 152] on p at bounding box center [264, 155] width 55 height 6
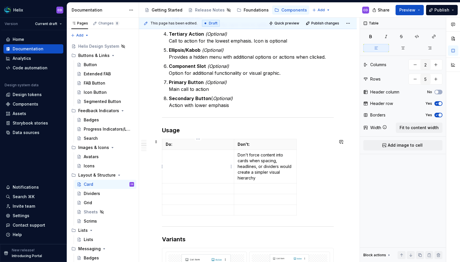
click at [191, 156] on p at bounding box center [198, 155] width 65 height 6
click at [266, 187] on p at bounding box center [264, 189] width 55 height 6
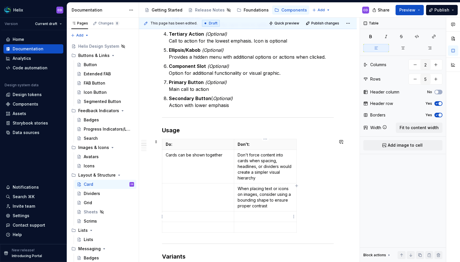
click at [252, 218] on p at bounding box center [264, 217] width 55 height 6
type textarea "*"
click at [201, 198] on td at bounding box center [198, 197] width 72 height 28
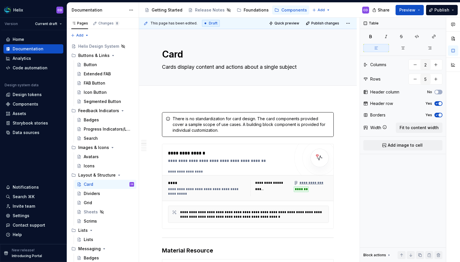
scroll to position [554, 0]
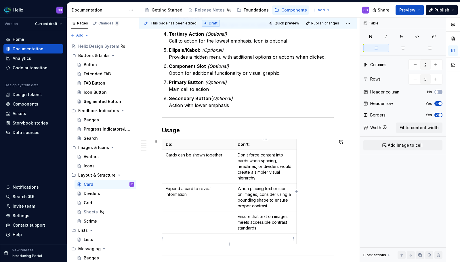
click at [274, 234] on td at bounding box center [265, 238] width 62 height 11
click at [203, 226] on td at bounding box center [198, 222] width 72 height 22
type textarea "*"
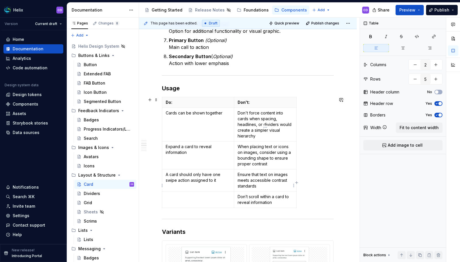
scroll to position [596, 0]
click at [229, 208] on icon "button" at bounding box center [229, 207] width 3 height 3
type input "6"
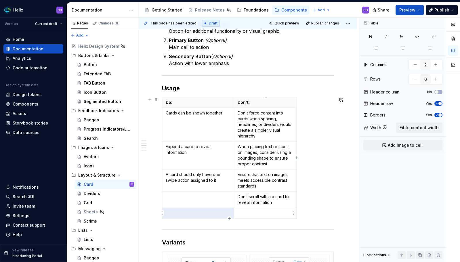
click at [246, 211] on p at bounding box center [264, 213] width 55 height 6
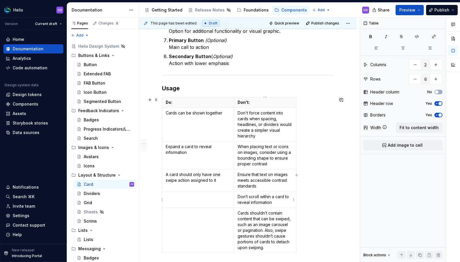
scroll to position [603, 0]
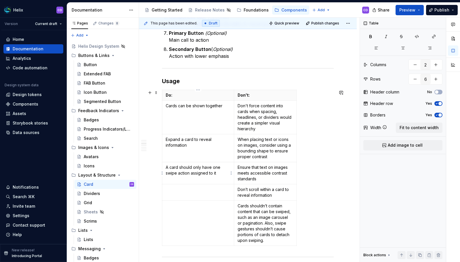
click at [198, 191] on p at bounding box center [198, 190] width 65 height 6
type textarea "*"
click at [230, 245] on icon "button" at bounding box center [229, 245] width 5 height 5
type input "7"
click at [248, 249] on p at bounding box center [264, 251] width 55 height 6
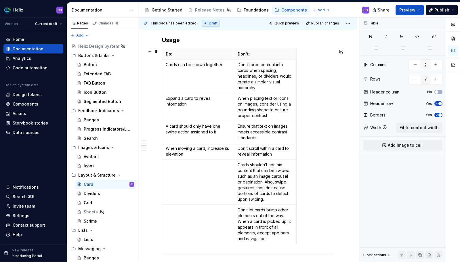
scroll to position [683, 0]
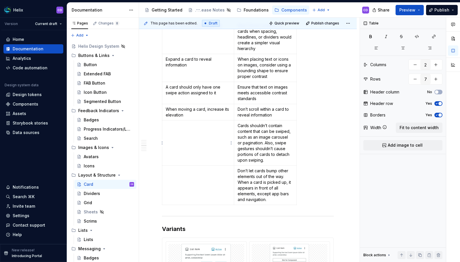
click at [188, 158] on td at bounding box center [198, 142] width 72 height 45
type textarea "*"
click at [229, 205] on icon "button" at bounding box center [229, 205] width 3 height 3
type input "8"
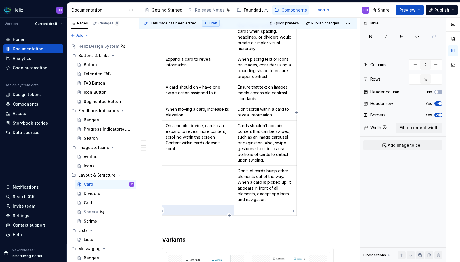
click at [242, 209] on p at bounding box center [264, 210] width 55 height 6
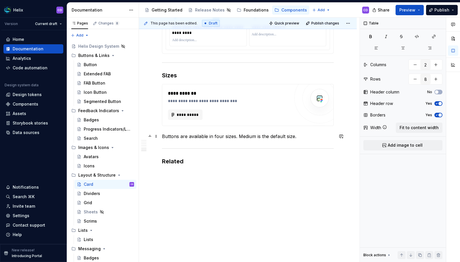
scroll to position [1280, 0]
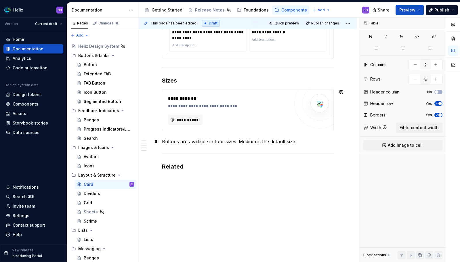
click at [251, 143] on p "Buttons are available in four sizes. Medium is the default size." at bounding box center [248, 141] width 172 height 7
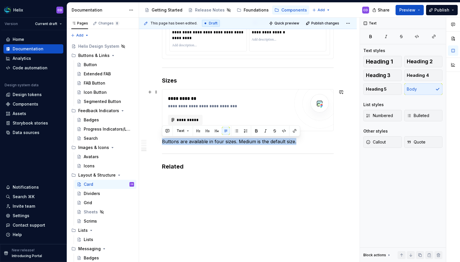
drag, startPoint x: 295, startPoint y: 141, endPoint x: 168, endPoint y: 104, distance: 132.2
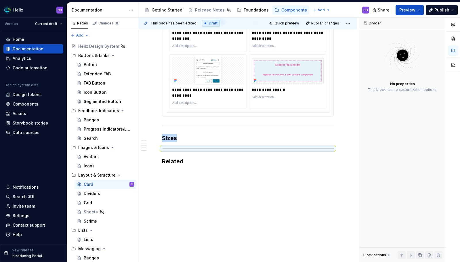
scroll to position [1214, 0]
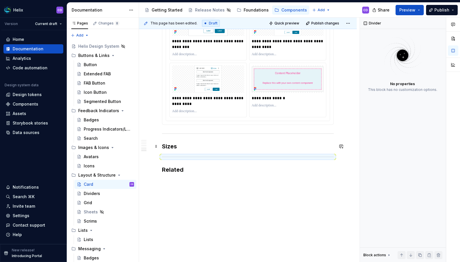
click at [189, 145] on h3 "Sizes" at bounding box center [248, 146] width 172 height 8
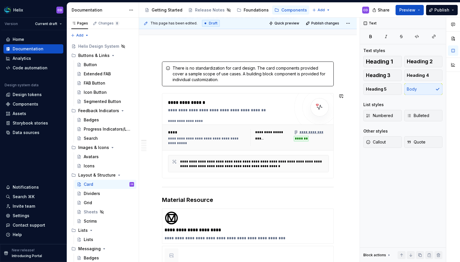
scroll to position [49, 0]
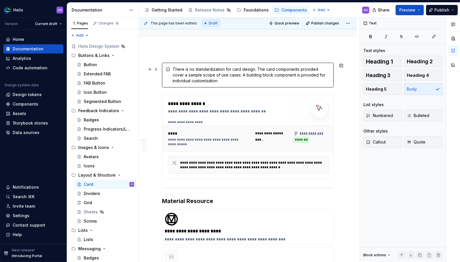
click at [213, 71] on div "There is no standardization for card design. The card components provided cover…" at bounding box center [250, 74] width 157 height 17
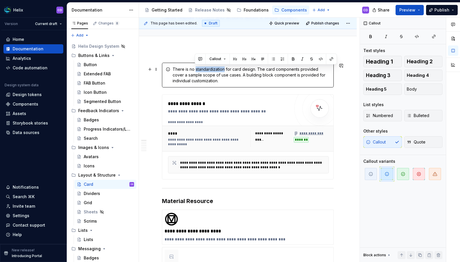
click at [213, 71] on div "There is no standardization for card design. The card components provided cover…" at bounding box center [250, 74] width 157 height 17
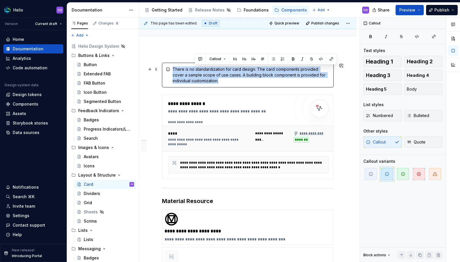
click at [213, 71] on div "There is no standardization for card design. The card components provided cover…" at bounding box center [250, 74] width 157 height 17
copy div "There is no standardization for card design. The card components provided cover…"
click at [157, 69] on span at bounding box center [156, 69] width 5 height 8
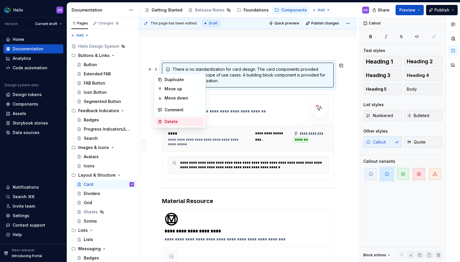
click at [178, 122] on div "Delete" at bounding box center [182, 122] width 37 height 6
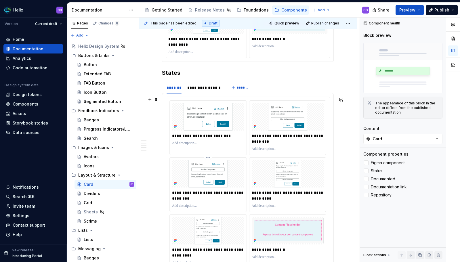
scroll to position [1205, 0]
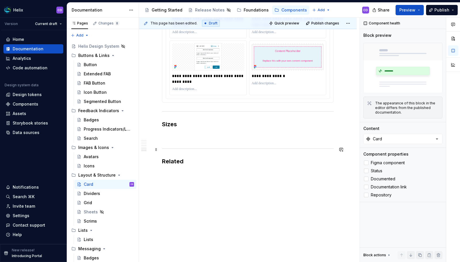
click at [189, 133] on p at bounding box center [248, 136] width 172 height 7
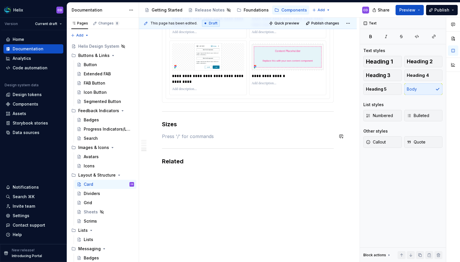
scroll to position [3, 0]
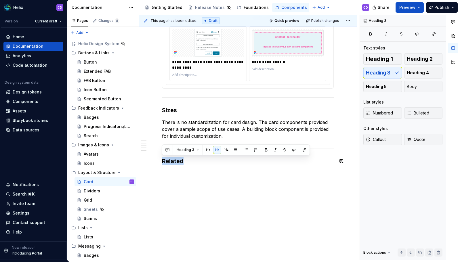
drag, startPoint x: 182, startPoint y: 162, endPoint x: 159, endPoint y: 150, distance: 26.5
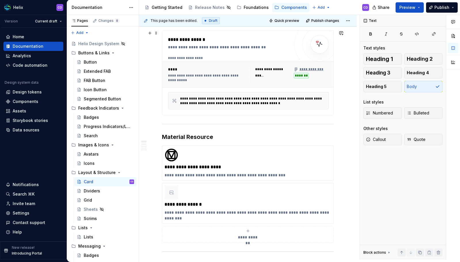
scroll to position [0, 0]
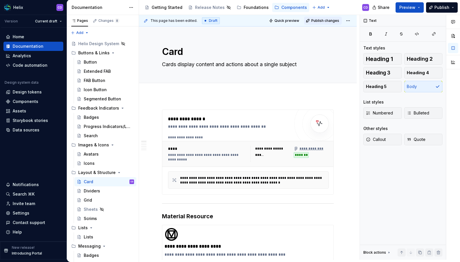
click at [321, 22] on span "Publish changes" at bounding box center [325, 20] width 28 height 5
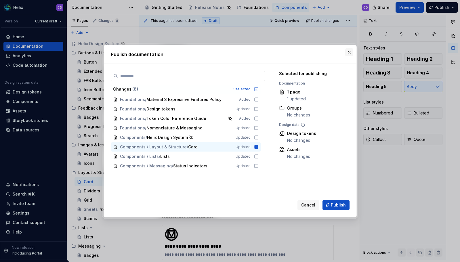
click at [349, 52] on button "button" at bounding box center [349, 52] width 8 height 8
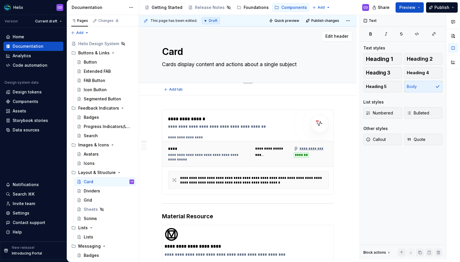
type textarea "*"
click at [189, 53] on textarea "Card" at bounding box center [247, 52] width 172 height 14
type textarea "Cards"
type textarea "*"
type textarea "Cards"
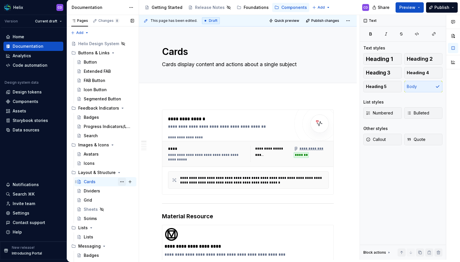
click at [119, 181] on button "Page tree" at bounding box center [122, 182] width 8 height 8
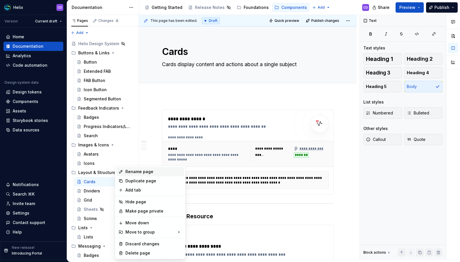
click at [137, 170] on div "Rename page" at bounding box center [153, 172] width 56 height 6
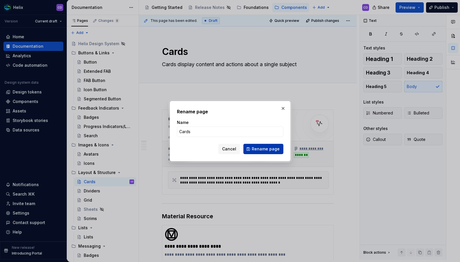
click at [267, 150] on span "Rename page" at bounding box center [266, 149] width 28 height 6
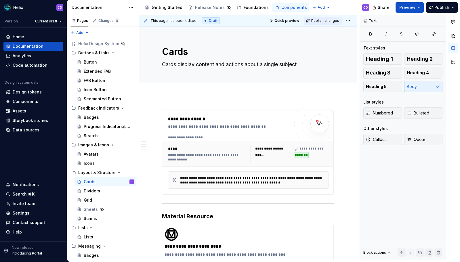
click at [333, 22] on span "Publish changes" at bounding box center [325, 20] width 28 height 5
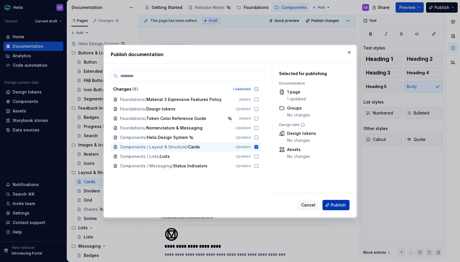
click at [337, 210] on button "Publish" at bounding box center [335, 205] width 27 height 10
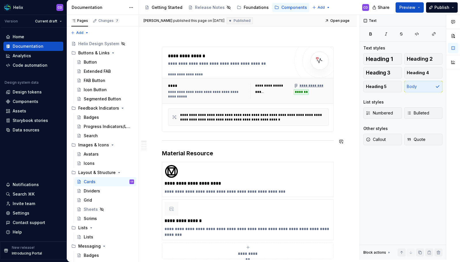
scroll to position [70, 0]
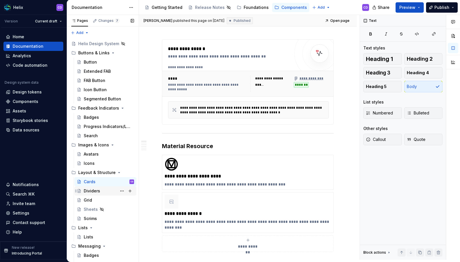
click at [96, 189] on div "Dividers" at bounding box center [92, 191] width 16 height 6
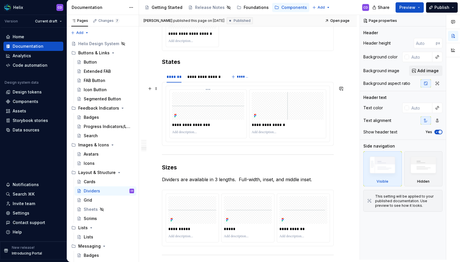
scroll to position [719, 0]
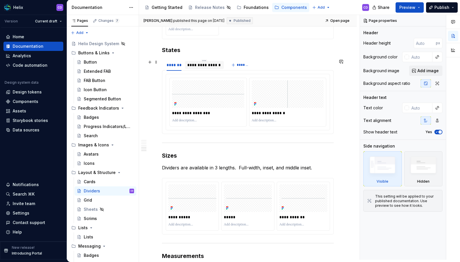
click at [214, 63] on div "**********" at bounding box center [204, 65] width 34 height 6
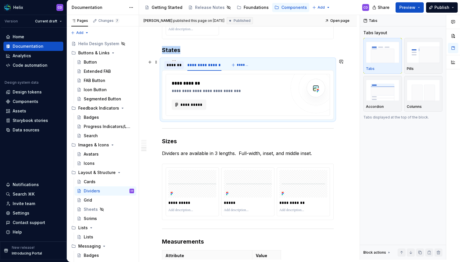
click at [172, 66] on div "*******" at bounding box center [173, 65] width 15 height 6
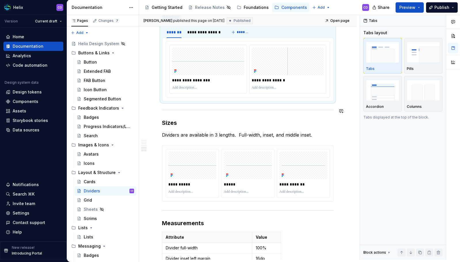
scroll to position [741, 0]
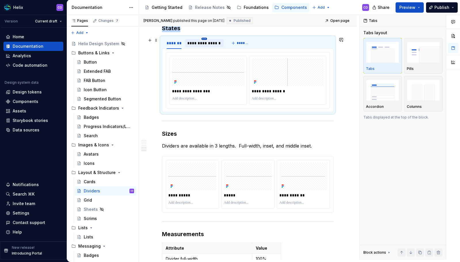
click at [204, 38] on html "Helix CD Version Current draft Home Documentation Analytics Code automation Des…" at bounding box center [230, 131] width 460 height 262
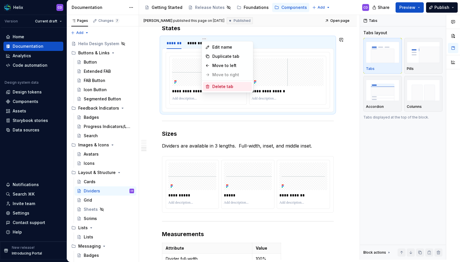
click at [218, 86] on div "Delete tab" at bounding box center [230, 87] width 37 height 6
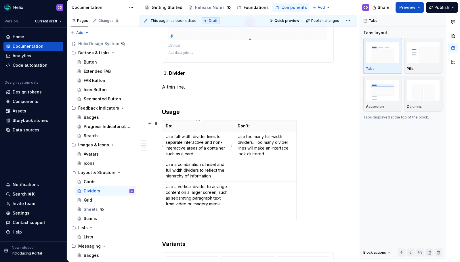
scroll to position [420, 0]
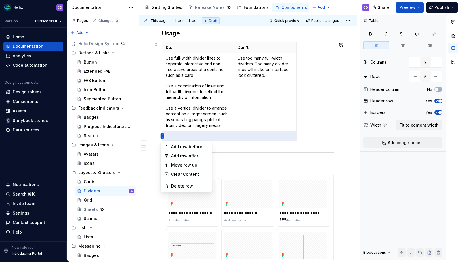
click at [163, 136] on html "Helix CD Version Current draft Home Documentation Analytics Code automation Des…" at bounding box center [230, 131] width 460 height 262
click at [189, 186] on div "Delete row" at bounding box center [189, 186] width 37 height 6
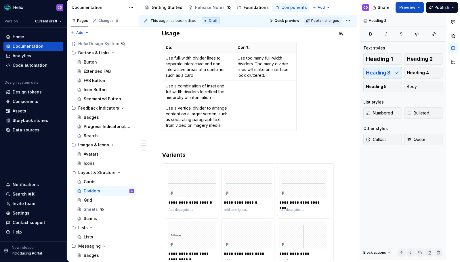
click at [325, 22] on span "Publish changes" at bounding box center [325, 20] width 28 height 5
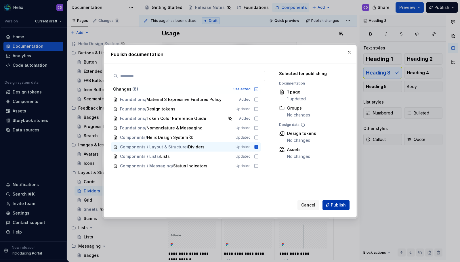
click at [335, 202] on button "Publish" at bounding box center [335, 205] width 27 height 10
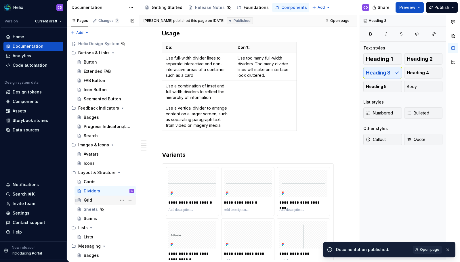
click at [91, 199] on div "Grid" at bounding box center [88, 200] width 8 height 6
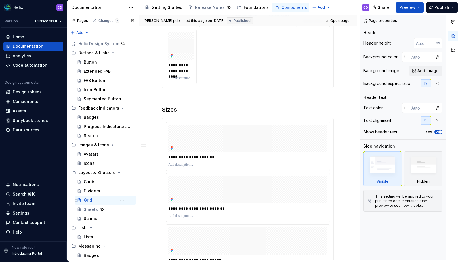
scroll to position [1, 0]
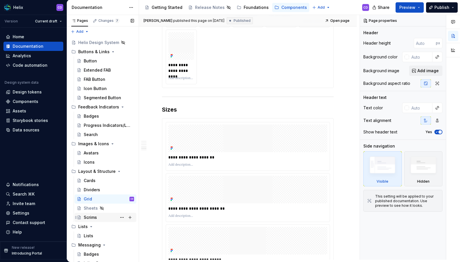
click at [92, 214] on div "Scrims" at bounding box center [109, 217] width 50 height 8
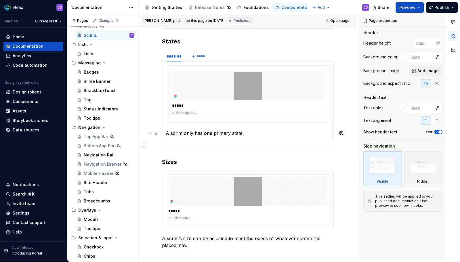
scroll to position [707, 0]
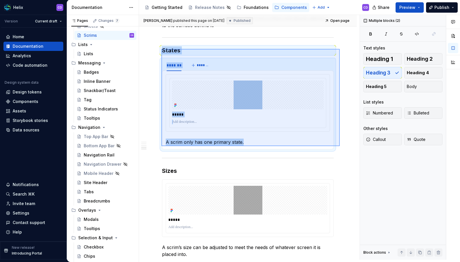
drag, startPoint x: 161, startPoint y: 49, endPoint x: 339, endPoint y: 149, distance: 203.5
click at [339, 149] on div "**********" at bounding box center [249, 137] width 220 height 245
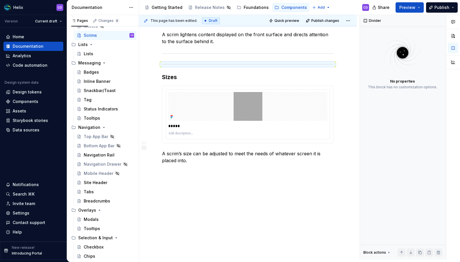
scroll to position [680, 0]
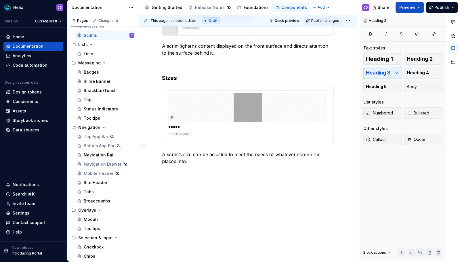
click at [331, 20] on span "Publish changes" at bounding box center [325, 20] width 28 height 5
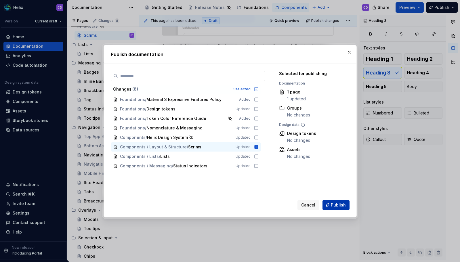
click at [341, 204] on span "Publish" at bounding box center [338, 205] width 15 height 6
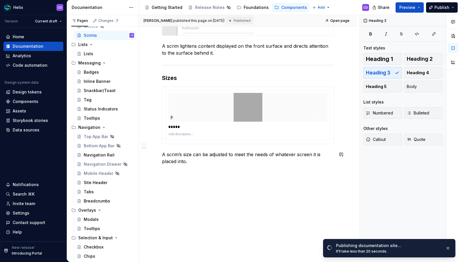
scroll to position [669, 0]
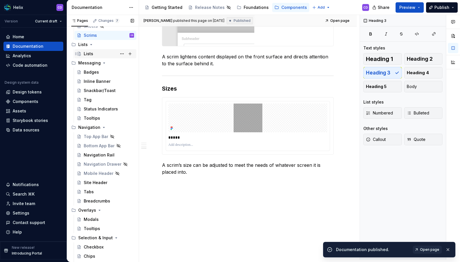
click at [94, 57] on div "Lists" at bounding box center [109, 54] width 50 height 8
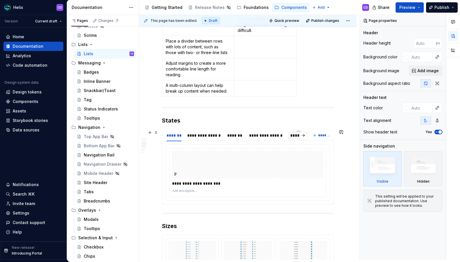
scroll to position [568, 0]
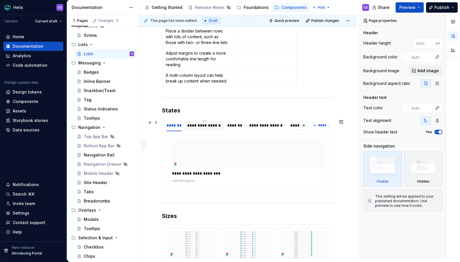
click at [210, 127] on div "**********" at bounding box center [204, 125] width 34 height 6
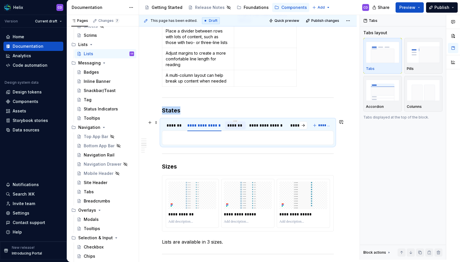
click at [233, 127] on div "*******" at bounding box center [235, 125] width 16 height 6
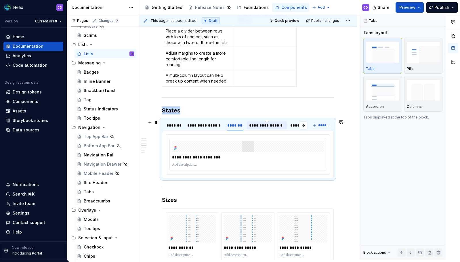
click at [266, 128] on div "**********" at bounding box center [266, 125] width 35 height 6
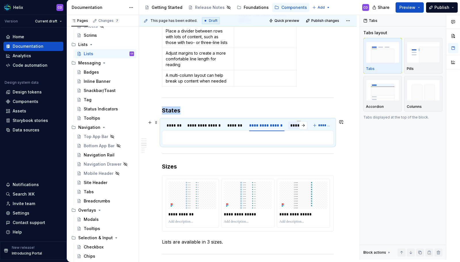
click at [289, 128] on div "*******" at bounding box center [298, 125] width 21 height 8
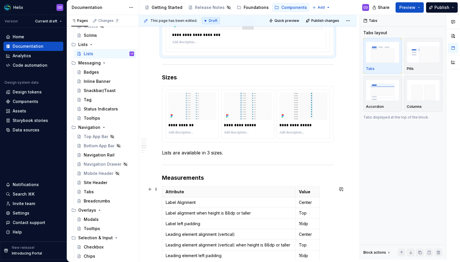
scroll to position [574, 0]
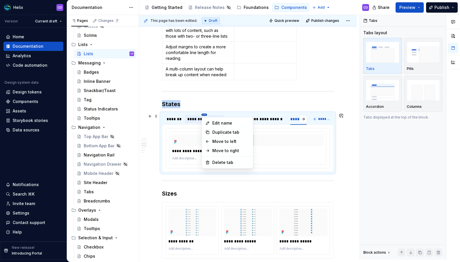
click at [205, 114] on html "Helix CD Version Current draft Home Documentation Analytics Code automation Des…" at bounding box center [230, 131] width 460 height 262
click at [215, 160] on div "Delete tab" at bounding box center [230, 163] width 37 height 6
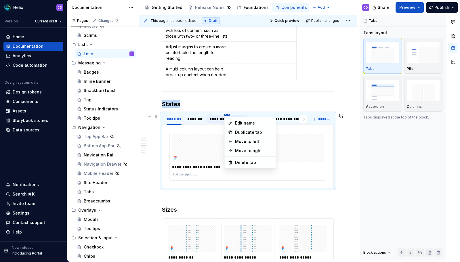
click at [227, 115] on html "Helix CD Version Current draft Home Documentation Analytics Code automation Des…" at bounding box center [230, 131] width 460 height 262
click at [242, 163] on div "Delete tab" at bounding box center [253, 163] width 37 height 6
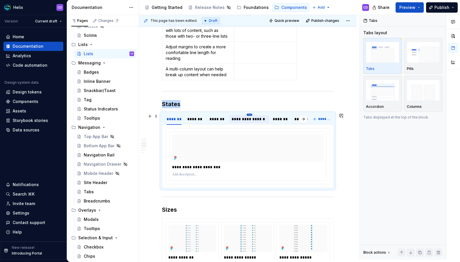
click at [248, 114] on html "Helix CD Version Current draft Home Documentation Analytics Code automation Des…" at bounding box center [230, 131] width 460 height 262
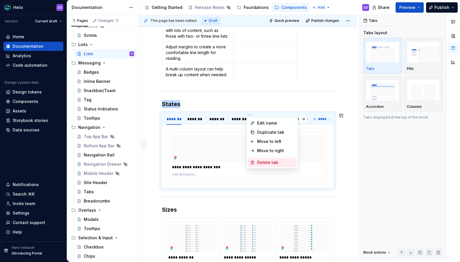
click at [254, 160] on icon at bounding box center [252, 162] width 5 height 5
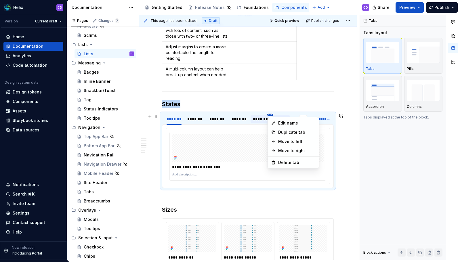
click at [269, 115] on html "Helix CD Version Current draft Home Documentation Analytics Code automation Des…" at bounding box center [230, 131] width 460 height 262
click at [280, 162] on div "Delete tab" at bounding box center [296, 163] width 37 height 6
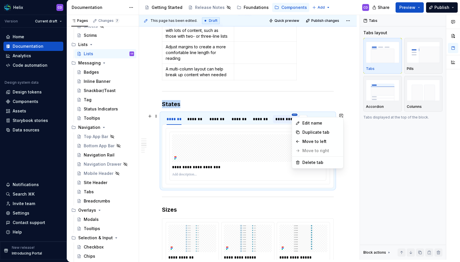
click at [293, 115] on html "Helix CD Version Current draft Home Documentation Analytics Code automation Des…" at bounding box center [230, 131] width 460 height 262
click at [275, 117] on html "Helix CD Version Current draft Home Documentation Analytics Code automation Des…" at bounding box center [230, 131] width 460 height 262
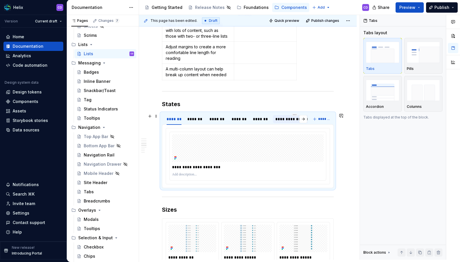
click at [277, 119] on div "**********" at bounding box center [294, 119] width 39 height 6
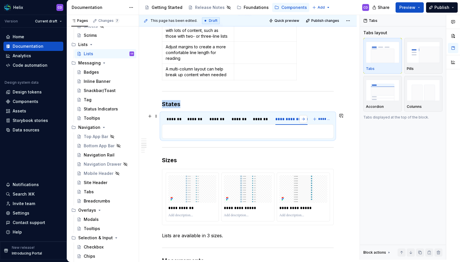
click at [302, 117] on button "button" at bounding box center [303, 119] width 8 height 8
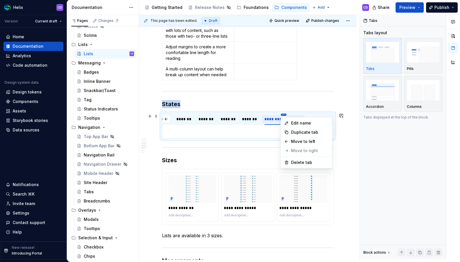
click at [285, 115] on html "Helix CD Version Current draft Home Documentation Analytics Code automation Des…" at bounding box center [230, 131] width 460 height 262
click at [296, 164] on div "Delete tab" at bounding box center [309, 163] width 37 height 6
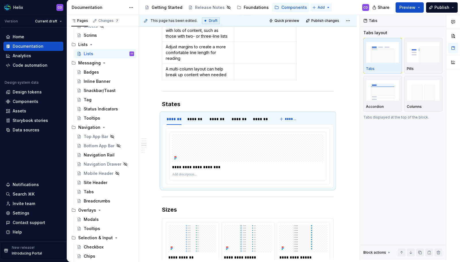
click at [195, 119] on div "*******" at bounding box center [195, 119] width 16 height 6
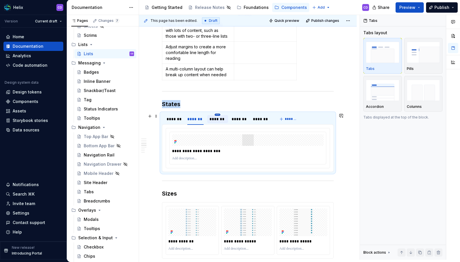
click at [217, 115] on html "Helix CD Version Current draft Home Documentation Analytics Code automation Des…" at bounding box center [230, 131] width 460 height 262
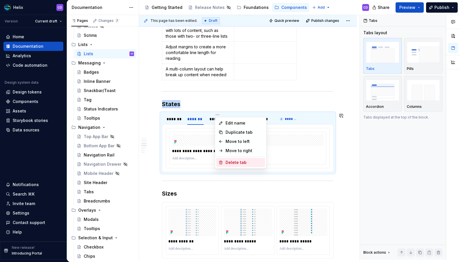
click at [243, 165] on div "Delete tab" at bounding box center [243, 163] width 37 height 6
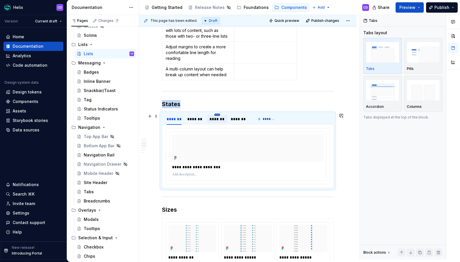
click at [218, 115] on html "Helix CD Version Current draft Home Documentation Analytics Code automation Des…" at bounding box center [230, 131] width 460 height 262
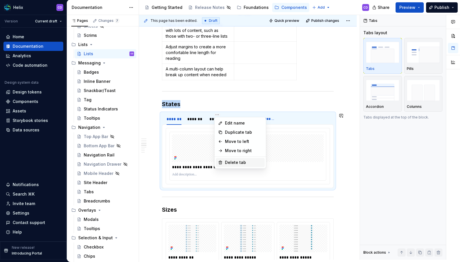
click at [233, 162] on div "Delete tab" at bounding box center [243, 163] width 37 height 6
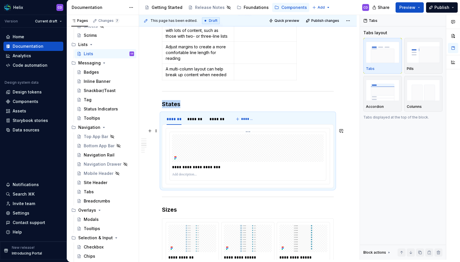
click at [220, 166] on p "**********" at bounding box center [247, 167] width 151 height 6
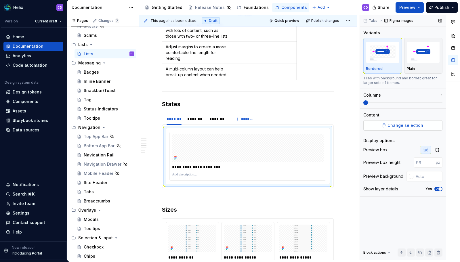
click at [392, 123] on span "Change selection" at bounding box center [405, 125] width 36 height 6
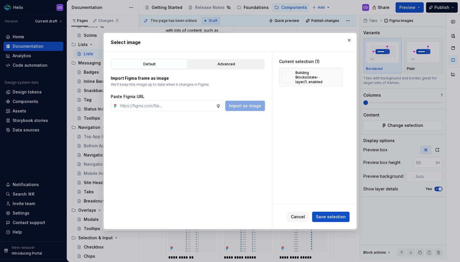
click at [210, 64] on div "Advanced" at bounding box center [226, 64] width 72 height 6
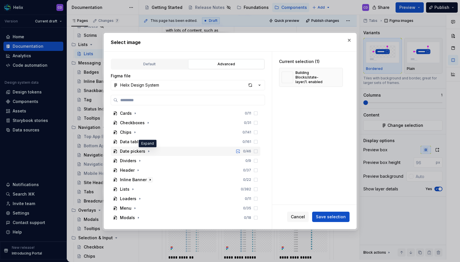
scroll to position [134, 0]
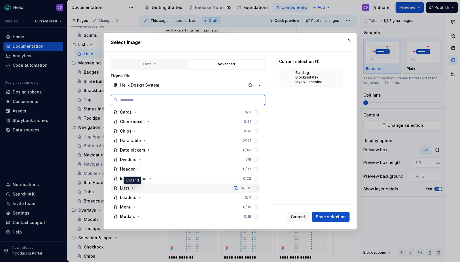
click at [135, 187] on button "button" at bounding box center [133, 188] width 6 height 6
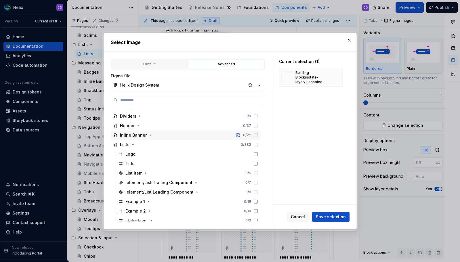
scroll to position [196, 0]
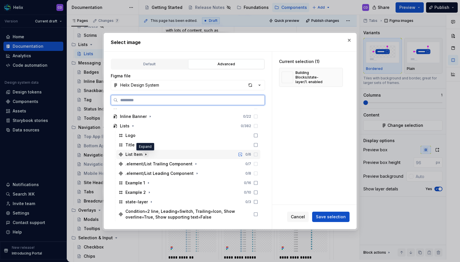
click at [145, 154] on icon "button" at bounding box center [145, 154] width 1 height 1
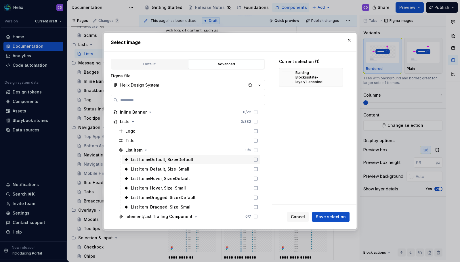
scroll to position [207, 0]
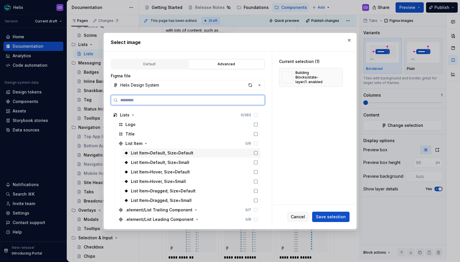
click at [216, 154] on div "List Item=Default, Size=Default" at bounding box center [191, 152] width 139 height 9
click at [212, 159] on div "List Item=Default, Size=Small" at bounding box center [191, 162] width 139 height 9
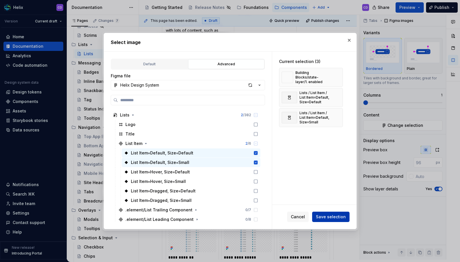
click at [337, 216] on span "Save selection" at bounding box center [331, 217] width 30 height 6
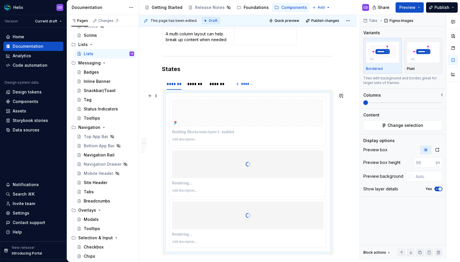
scroll to position [646, 0]
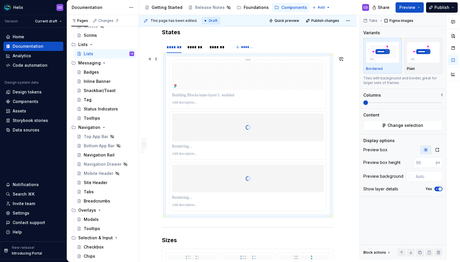
click at [243, 87] on div at bounding box center [247, 76] width 151 height 28
click at [401, 131] on div "Tabs Figma images Variants Bordered Plain Tiles with background and border, gre…" at bounding box center [403, 137] width 86 height 245
click at [400, 129] on button "Change selection" at bounding box center [402, 125] width 79 height 10
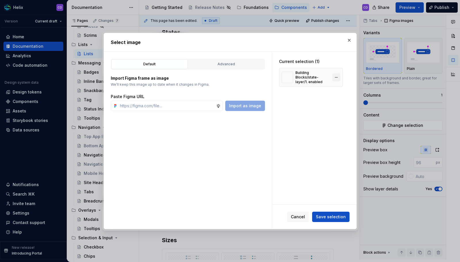
click at [337, 76] on button "button" at bounding box center [336, 77] width 8 height 8
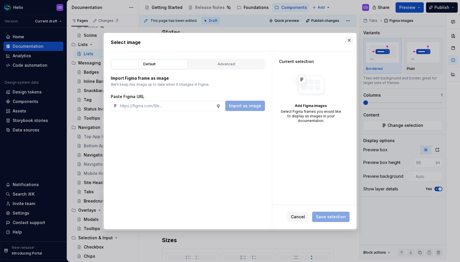
click at [352, 43] on button "button" at bounding box center [349, 40] width 8 height 8
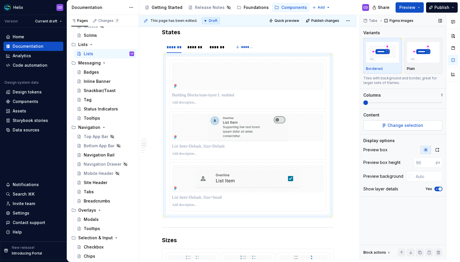
click at [397, 126] on span "Change selection" at bounding box center [405, 125] width 36 height 6
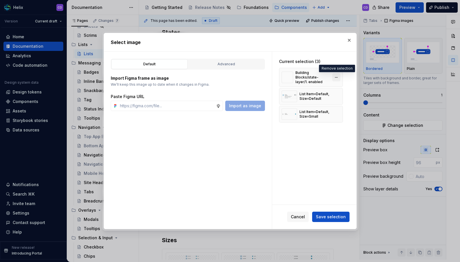
click at [336, 76] on button "button" at bounding box center [336, 77] width 8 height 8
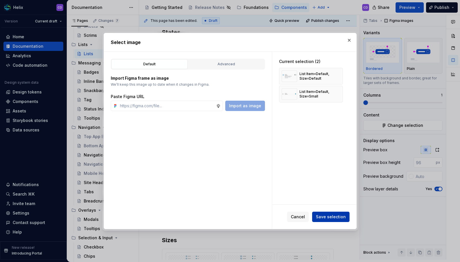
click at [337, 215] on span "Save selection" at bounding box center [331, 217] width 30 height 6
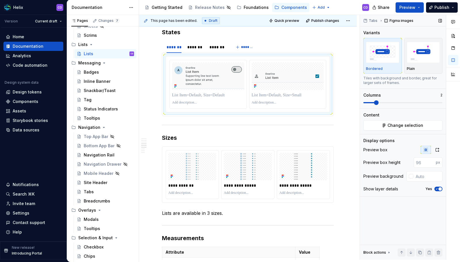
click at [371, 103] on span at bounding box center [402, 102] width 79 height 5
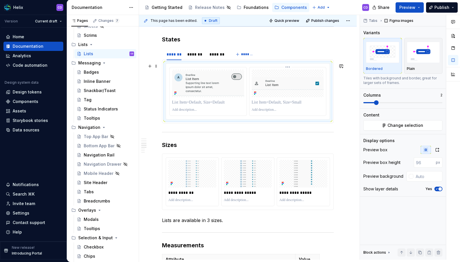
scroll to position [611, 0]
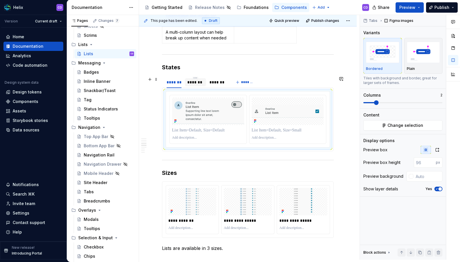
click at [199, 85] on div "*******" at bounding box center [195, 82] width 16 height 6
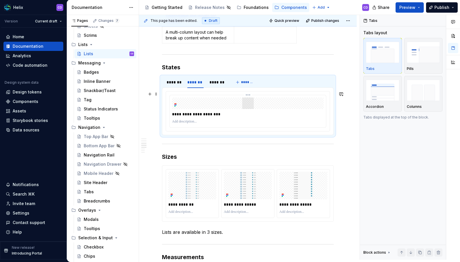
click at [245, 119] on div at bounding box center [247, 121] width 151 height 7
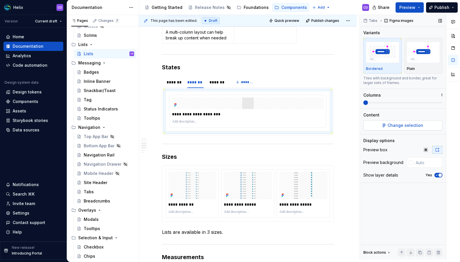
click at [398, 127] on span "Change selection" at bounding box center [405, 125] width 36 height 6
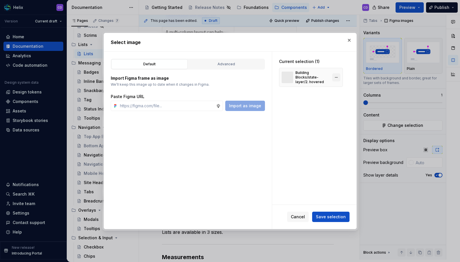
click at [334, 76] on button "button" at bounding box center [336, 77] width 8 height 8
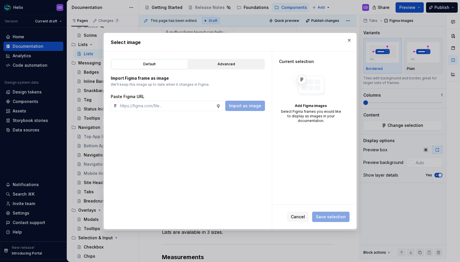
click at [236, 65] on div "Advanced" at bounding box center [226, 64] width 72 height 6
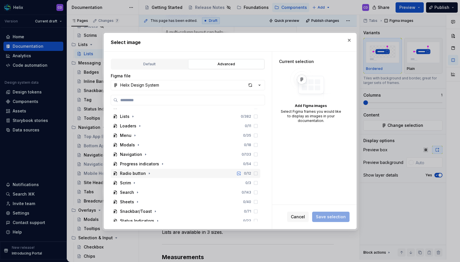
scroll to position [192, 0]
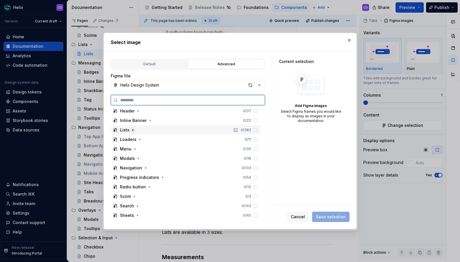
click at [133, 131] on icon "button" at bounding box center [133, 130] width 5 height 5
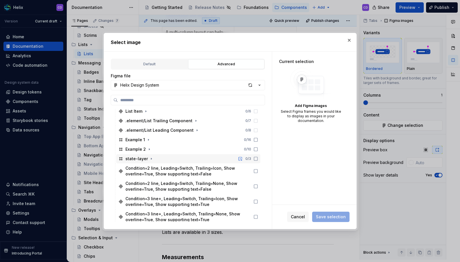
scroll to position [197, 0]
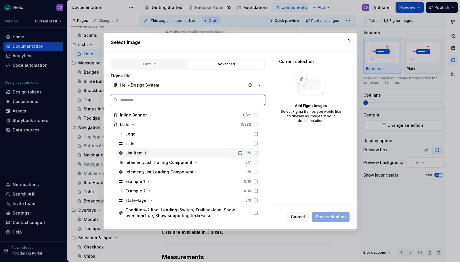
click at [145, 153] on icon "button" at bounding box center [145, 152] width 1 height 1
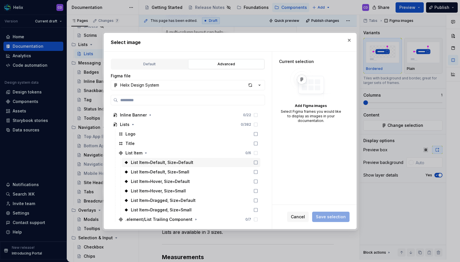
scroll to position [204, 0]
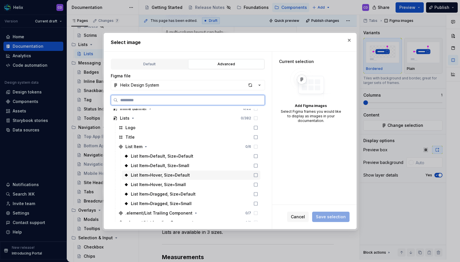
click at [201, 175] on div "List Item=Hover, Size=Default" at bounding box center [191, 174] width 139 height 9
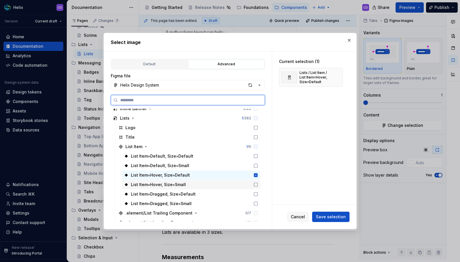
click at [199, 182] on div "List Item=Hover, Size=Small" at bounding box center [191, 184] width 139 height 9
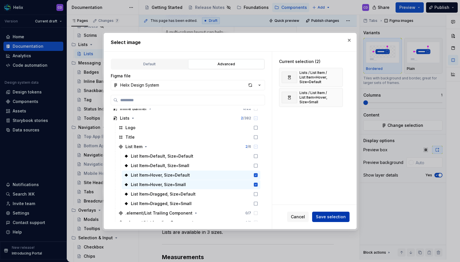
click at [335, 218] on span "Save selection" at bounding box center [331, 217] width 30 height 6
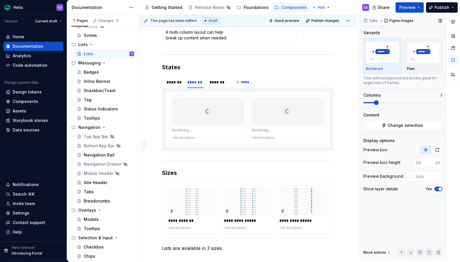
click at [370, 102] on span at bounding box center [402, 102] width 79 height 5
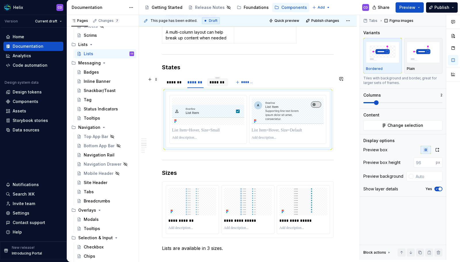
click at [222, 85] on div "*******" at bounding box center [217, 82] width 17 height 6
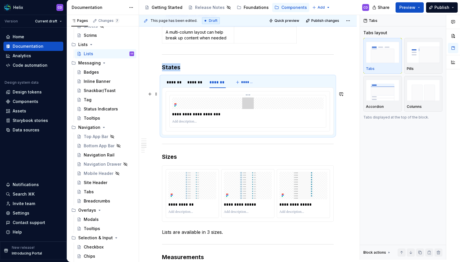
click at [236, 116] on p "**********" at bounding box center [247, 114] width 151 height 6
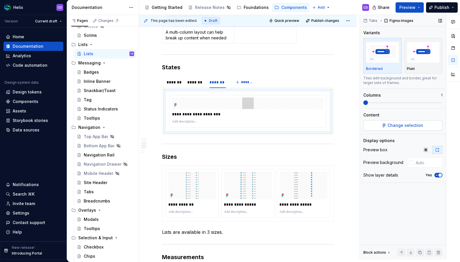
click at [421, 125] on span "Change selection" at bounding box center [405, 125] width 36 height 6
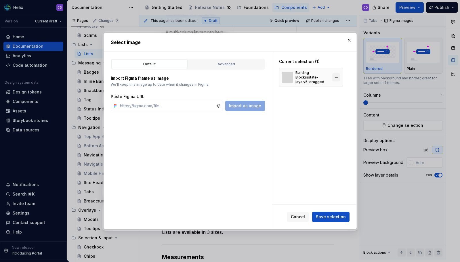
click at [333, 77] on button "button" at bounding box center [336, 77] width 8 height 8
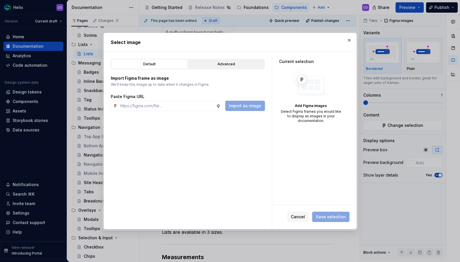
click at [232, 69] on button "Advanced" at bounding box center [226, 64] width 76 height 10
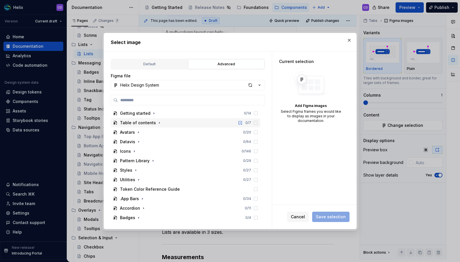
scroll to position [194, 0]
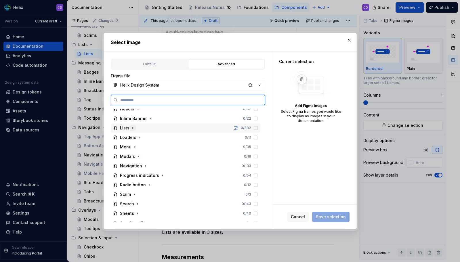
click at [133, 130] on icon "button" at bounding box center [133, 128] width 5 height 5
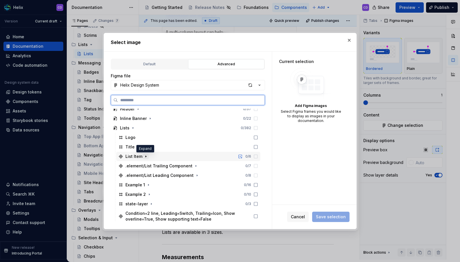
click at [147, 156] on button "button" at bounding box center [146, 157] width 6 height 6
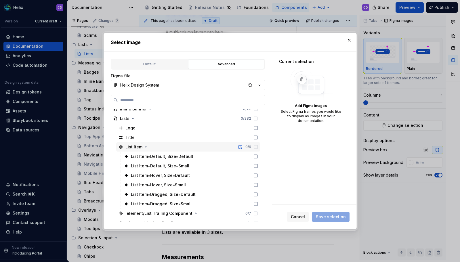
scroll to position [225, 0]
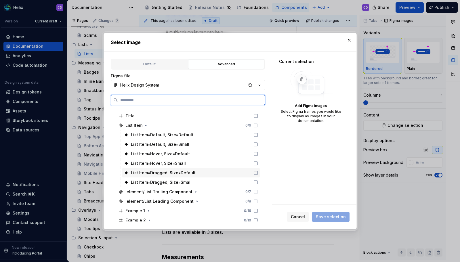
click at [208, 174] on div "List Item=Dragged, Size=Default" at bounding box center [191, 172] width 139 height 9
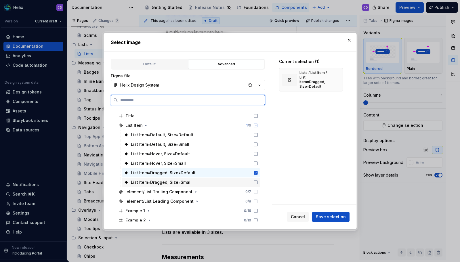
click at [207, 178] on div "List Item=Dragged, Size=Small" at bounding box center [191, 182] width 139 height 9
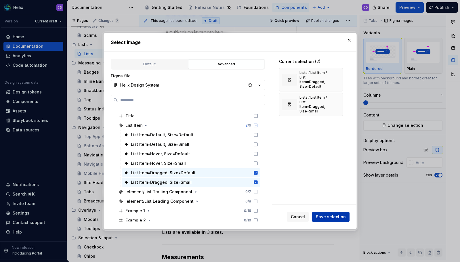
click at [338, 215] on span "Save selection" at bounding box center [331, 217] width 30 height 6
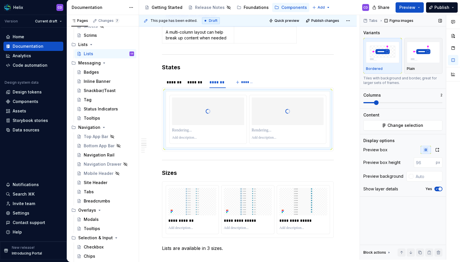
click at [370, 103] on span at bounding box center [402, 102] width 79 height 5
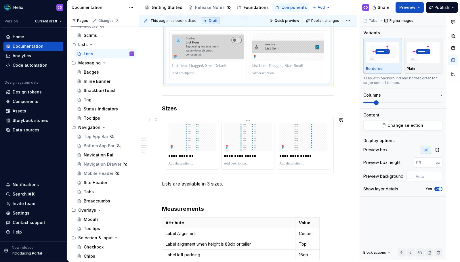
scroll to position [572, 0]
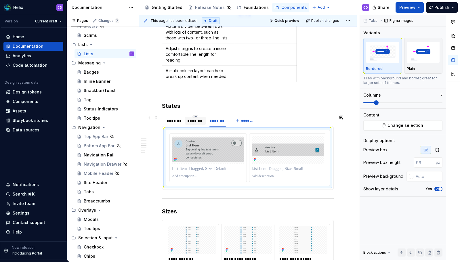
click at [190, 118] on div "*******" at bounding box center [195, 121] width 16 height 6
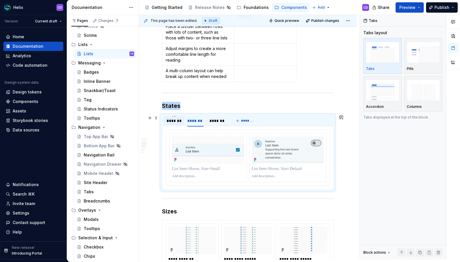
click at [179, 120] on div "*******" at bounding box center [173, 121] width 15 height 6
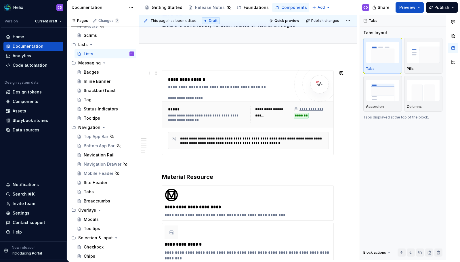
scroll to position [0, 0]
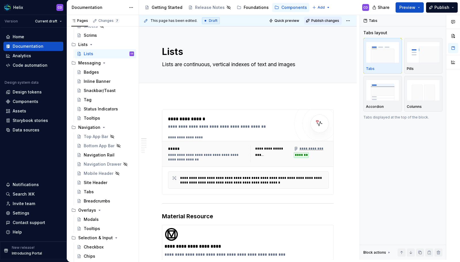
click at [333, 22] on span "Publish changes" at bounding box center [325, 20] width 28 height 5
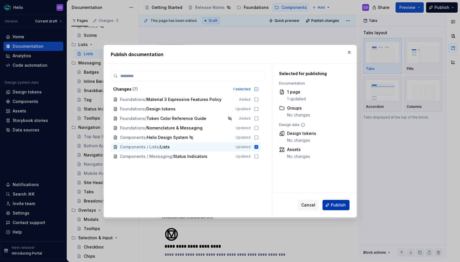
click at [337, 202] on span "Publish" at bounding box center [338, 205] width 15 height 6
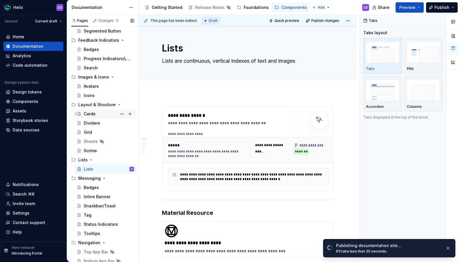
scroll to position [59, 0]
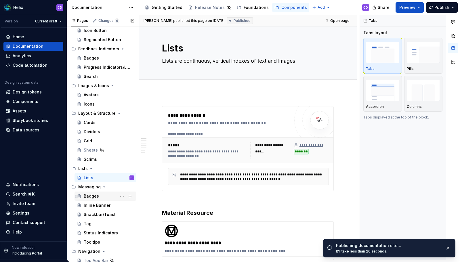
click at [103, 195] on div "Badges" at bounding box center [109, 196] width 50 height 8
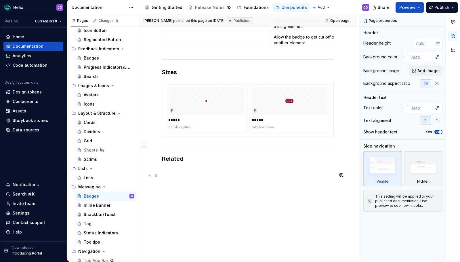
scroll to position [441, 0]
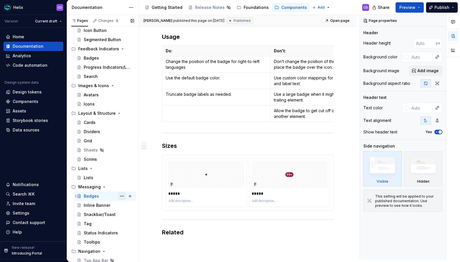
click at [118, 197] on button "Page tree" at bounding box center [122, 196] width 8 height 8
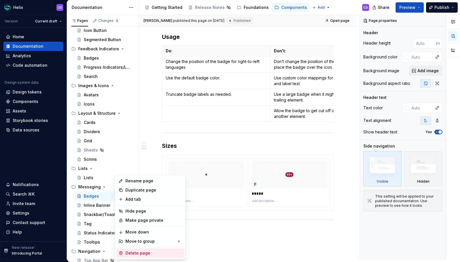
click at [146, 250] on div "Delete page" at bounding box center [150, 252] width 68 height 9
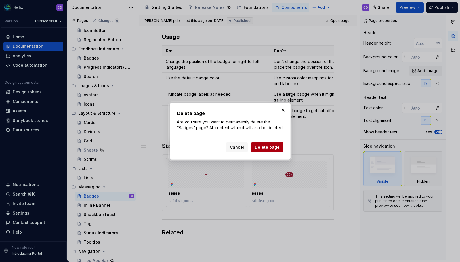
click at [269, 150] on span "Delete page" at bounding box center [267, 147] width 25 height 6
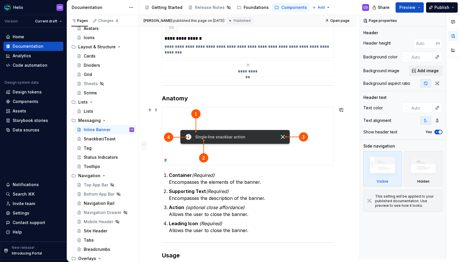
scroll to position [251, 0]
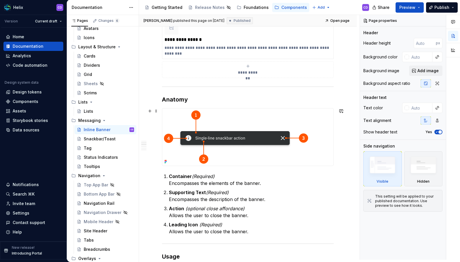
click at [256, 141] on img at bounding box center [236, 136] width 149 height 57
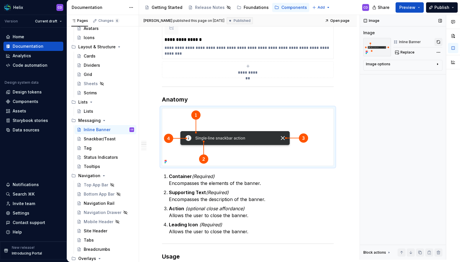
type textarea "*"
click at [441, 42] on button "button" at bounding box center [438, 42] width 8 height 8
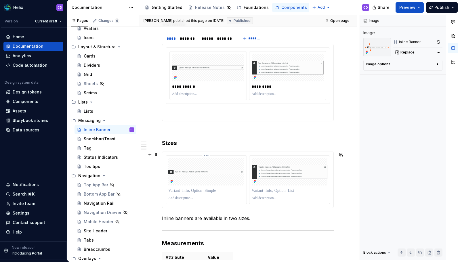
scroll to position [858, 0]
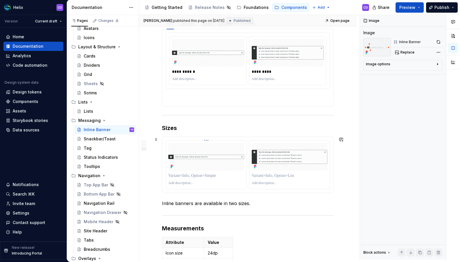
click at [206, 176] on p at bounding box center [206, 176] width 76 height 6
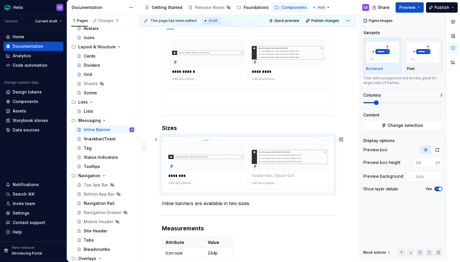
type textarea "*"
click at [277, 176] on p at bounding box center [290, 176] width 76 height 6
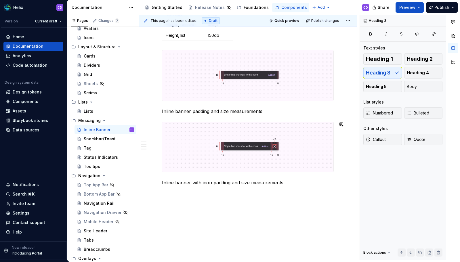
scroll to position [1108, 0]
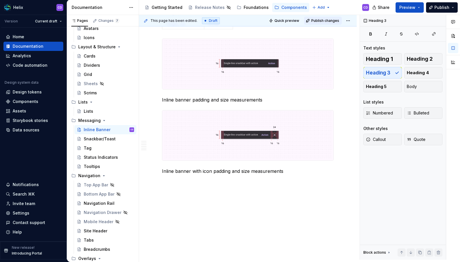
click at [317, 21] on span "Publish changes" at bounding box center [325, 20] width 28 height 5
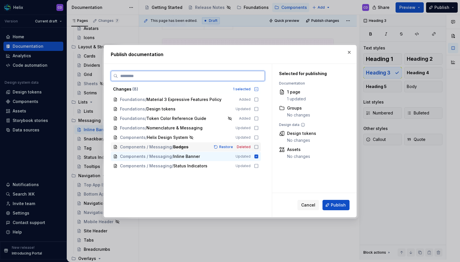
click at [256, 147] on icon at bounding box center [256, 147] width 5 height 5
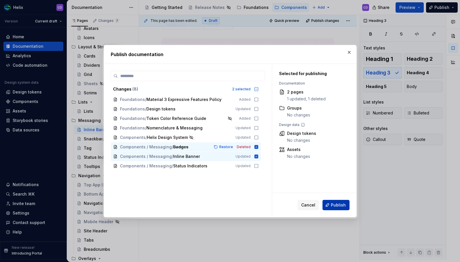
click at [337, 203] on span "Publish" at bounding box center [338, 205] width 15 height 6
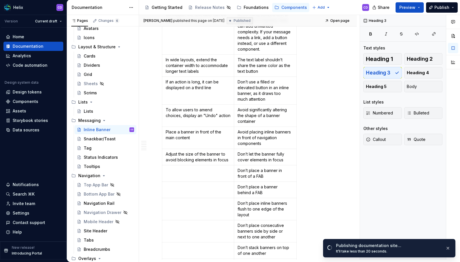
scroll to position [0, 0]
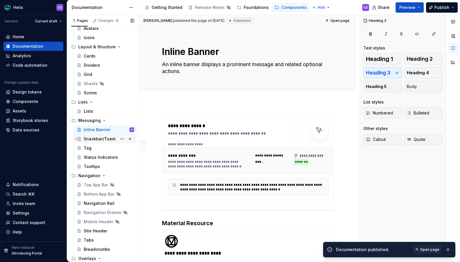
click at [99, 139] on div "Snackbar/Toast" at bounding box center [100, 139] width 32 height 6
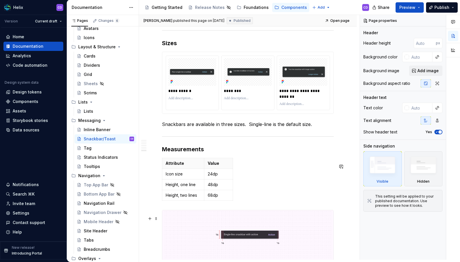
scroll to position [1217, 0]
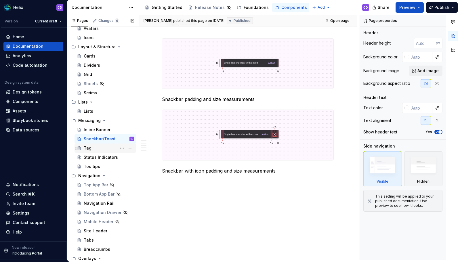
click at [103, 149] on div "Tag" at bounding box center [109, 148] width 50 height 8
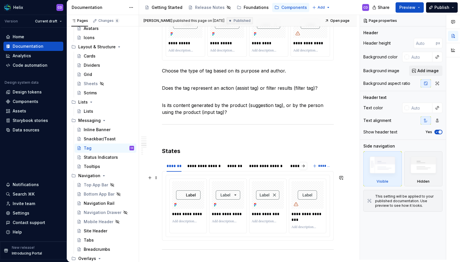
scroll to position [807, 0]
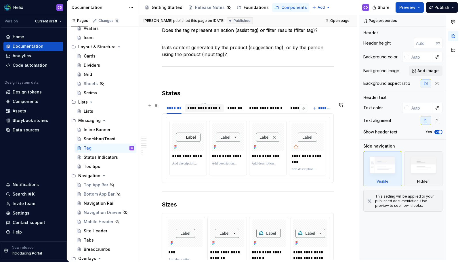
click at [210, 109] on div "**********" at bounding box center [204, 108] width 34 height 6
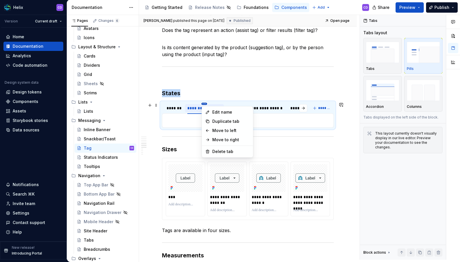
click at [203, 103] on html "Helix CD Version Current draft Home Documentation Analytics Code automation Des…" at bounding box center [230, 131] width 460 height 262
click at [219, 149] on div "Delete tab" at bounding box center [230, 152] width 37 height 6
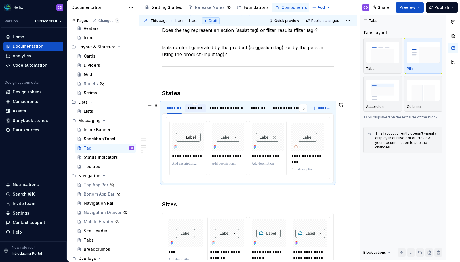
click at [197, 109] on div "*******" at bounding box center [195, 108] width 16 height 6
click at [212, 108] on div "**********" at bounding box center [226, 108] width 35 height 6
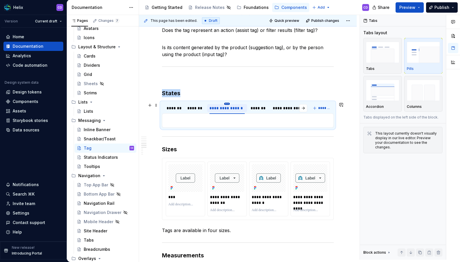
click at [226, 104] on html "Helix CD Version Current draft Home Documentation Analytics Code automation Des…" at bounding box center [230, 131] width 460 height 262
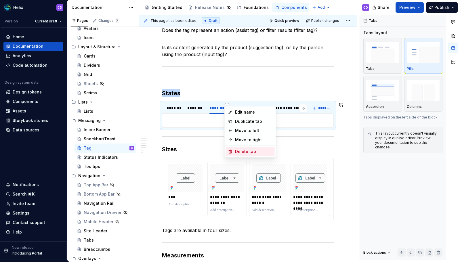
click at [245, 151] on div "Delete tab" at bounding box center [253, 152] width 37 height 6
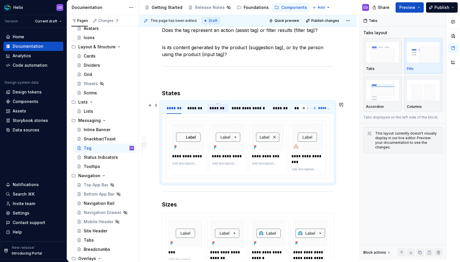
click at [225, 109] on div "*******" at bounding box center [217, 108] width 16 height 6
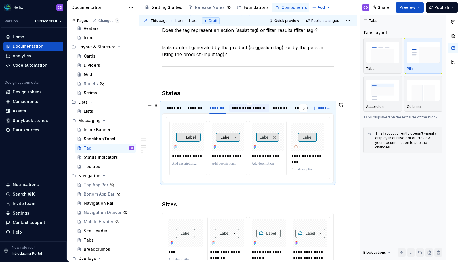
click at [256, 110] on div "**********" at bounding box center [249, 108] width 36 height 6
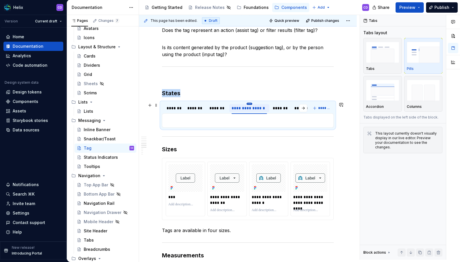
click at [251, 103] on html "Helix CD Version Current draft Home Documentation Analytics Code automation Des…" at bounding box center [230, 131] width 460 height 262
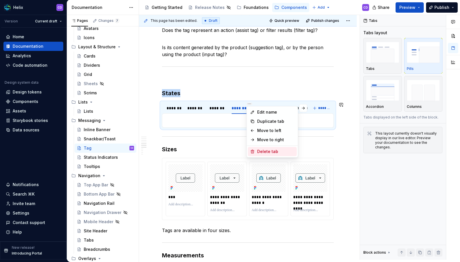
click at [257, 153] on div "Delete tab" at bounding box center [275, 152] width 37 height 6
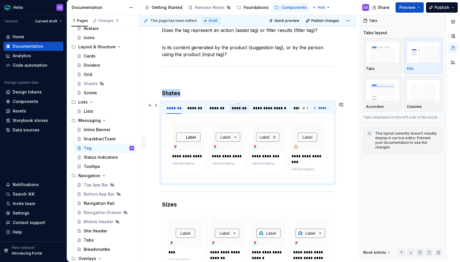
click at [245, 107] on div "*******" at bounding box center [239, 108] width 16 height 6
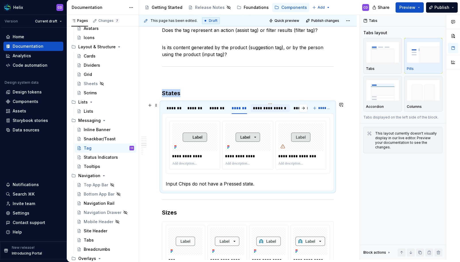
click at [271, 108] on div "**********" at bounding box center [270, 108] width 35 height 6
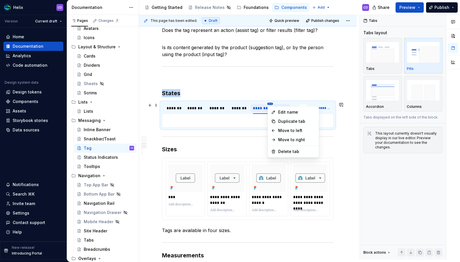
click at [270, 103] on html "Helix CD Version Current draft Home Documentation Analytics Code automation Des…" at bounding box center [230, 131] width 460 height 262
click at [279, 147] on div "Delete tab" at bounding box center [293, 151] width 49 height 9
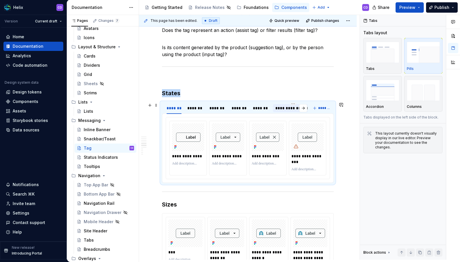
click at [279, 110] on div "**********" at bounding box center [293, 108] width 36 height 6
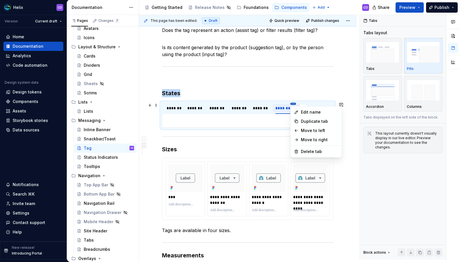
click at [291, 104] on html "Helix CD Version Current draft Home Documentation Analytics Code automation Des…" at bounding box center [230, 131] width 460 height 262
click at [298, 149] on div "Delete tab" at bounding box center [315, 151] width 49 height 9
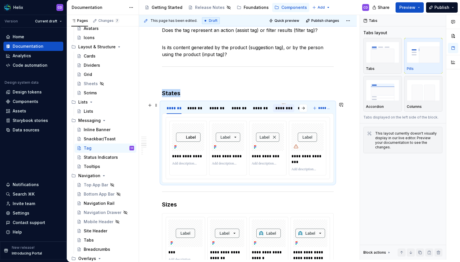
click at [285, 109] on div "********" at bounding box center [283, 108] width 17 height 6
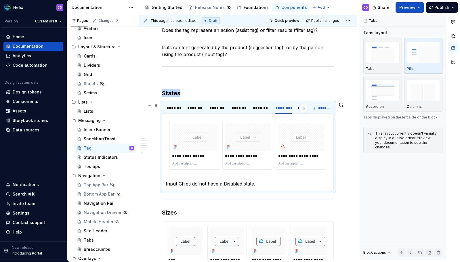
click at [299, 108] on button "button" at bounding box center [303, 108] width 8 height 8
click at [283, 109] on div "**********" at bounding box center [285, 108] width 36 height 6
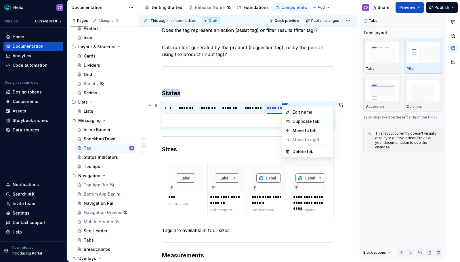
click at [283, 103] on html "Helix CD Version Current draft Home Documentation Analytics Code automation Des…" at bounding box center [230, 131] width 460 height 262
click at [301, 150] on div "Delete tab" at bounding box center [310, 152] width 37 height 6
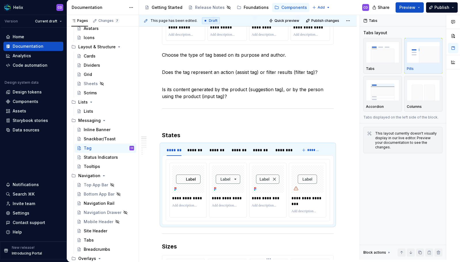
scroll to position [0, 0]
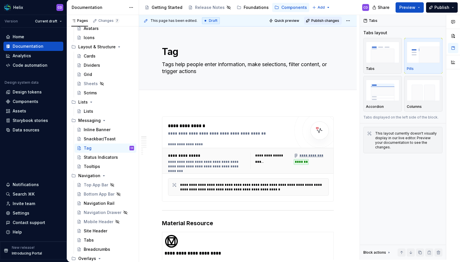
click at [327, 23] on span "Publish changes" at bounding box center [325, 20] width 28 height 5
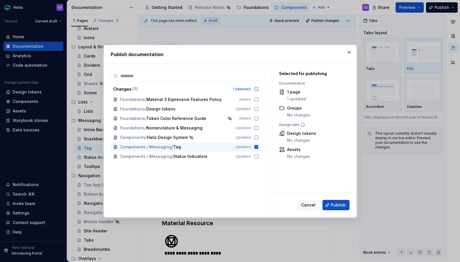
click at [333, 202] on span "Publish" at bounding box center [338, 205] width 15 height 6
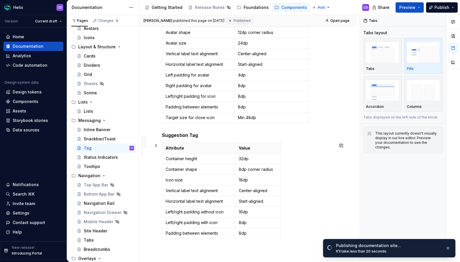
scroll to position [1474, 0]
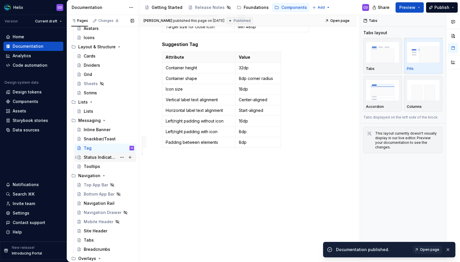
click at [99, 158] on div "Status Indicators" at bounding box center [100, 157] width 33 height 6
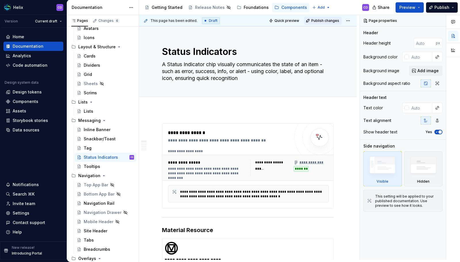
click at [318, 21] on span "Publish changes" at bounding box center [325, 20] width 28 height 5
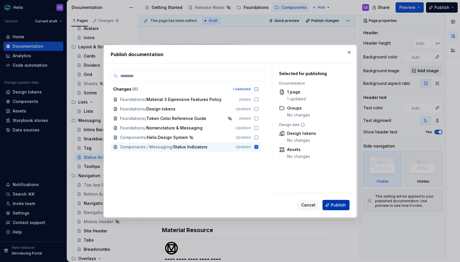
click at [339, 207] on span "Publish" at bounding box center [338, 205] width 15 height 6
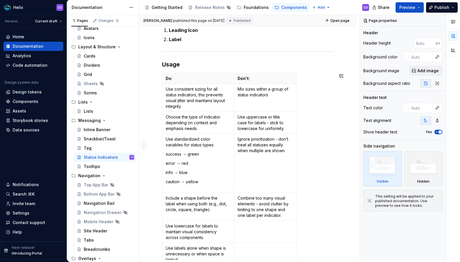
scroll to position [678, 0]
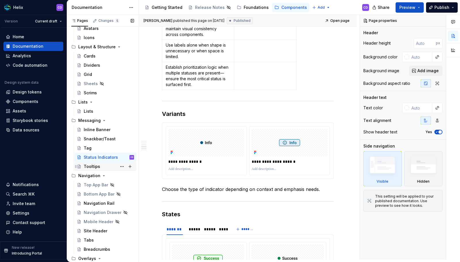
click at [97, 166] on div "Tooltips" at bounding box center [92, 167] width 16 height 6
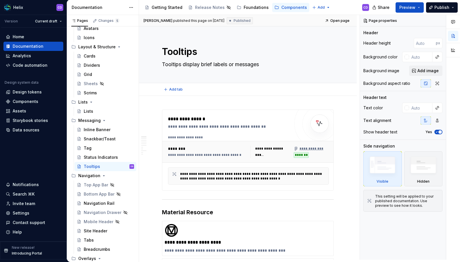
type textarea "*"
